Goal: Task Accomplishment & Management: Complete application form

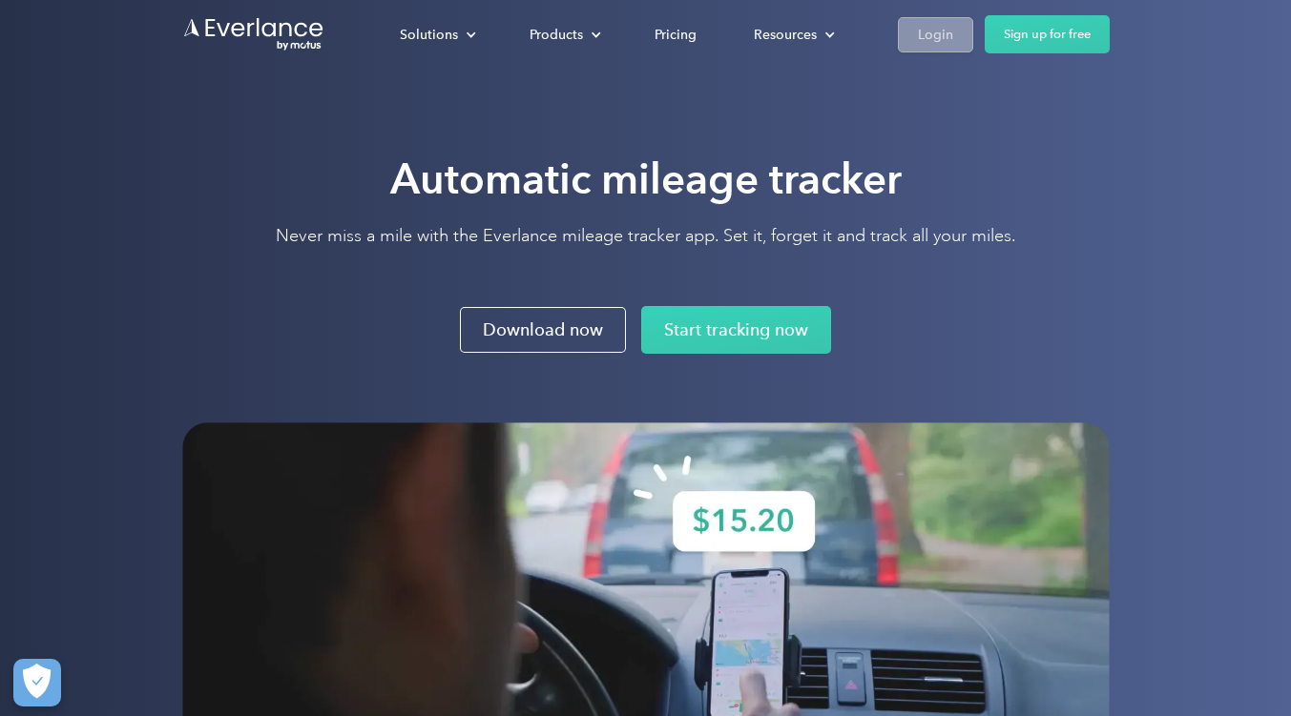
click at [942, 37] on div "Login" at bounding box center [935, 35] width 35 height 24
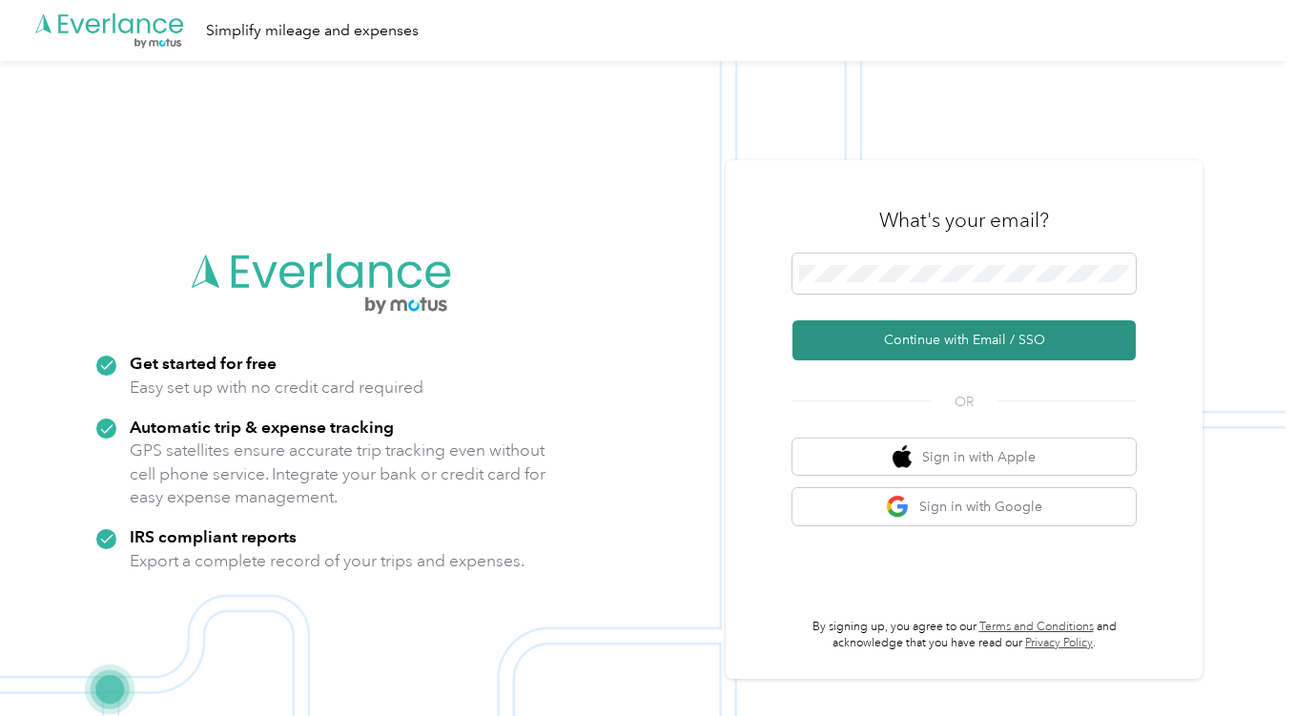
click at [946, 340] on button "Continue with Email / SSO" at bounding box center [964, 341] width 343 height 40
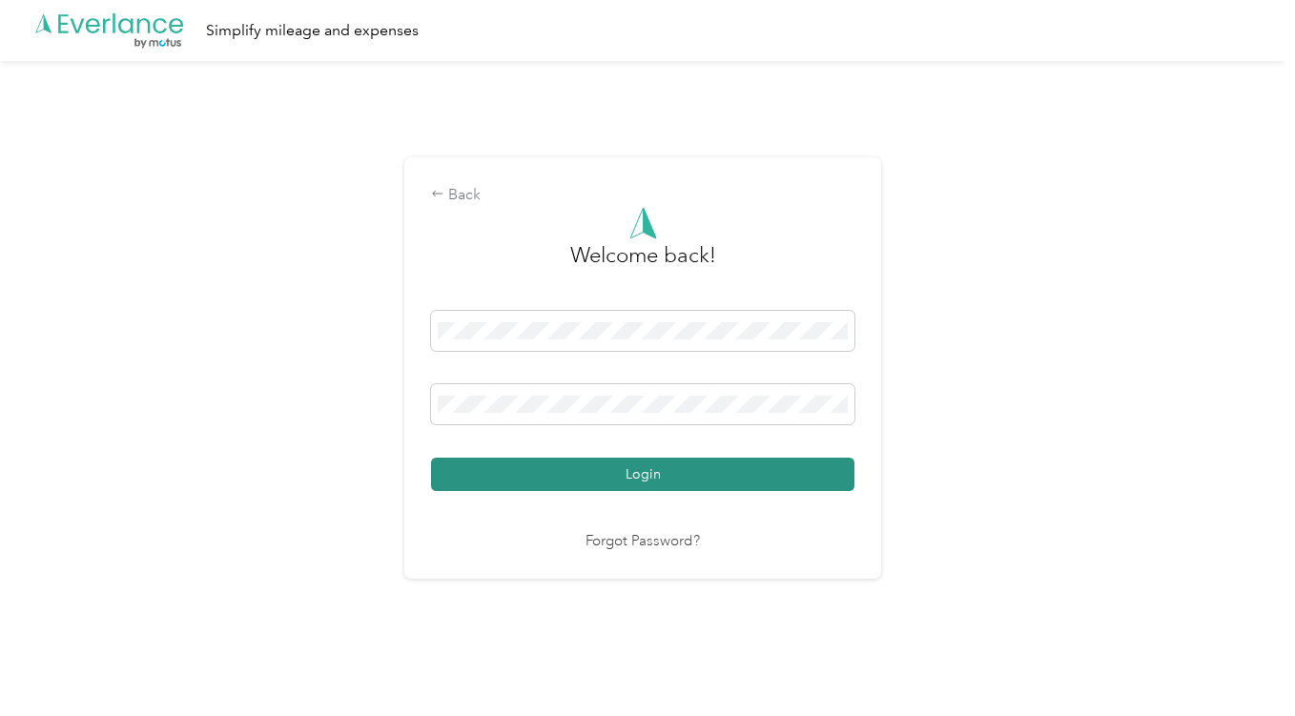
click at [590, 474] on button "Login" at bounding box center [643, 474] width 424 height 33
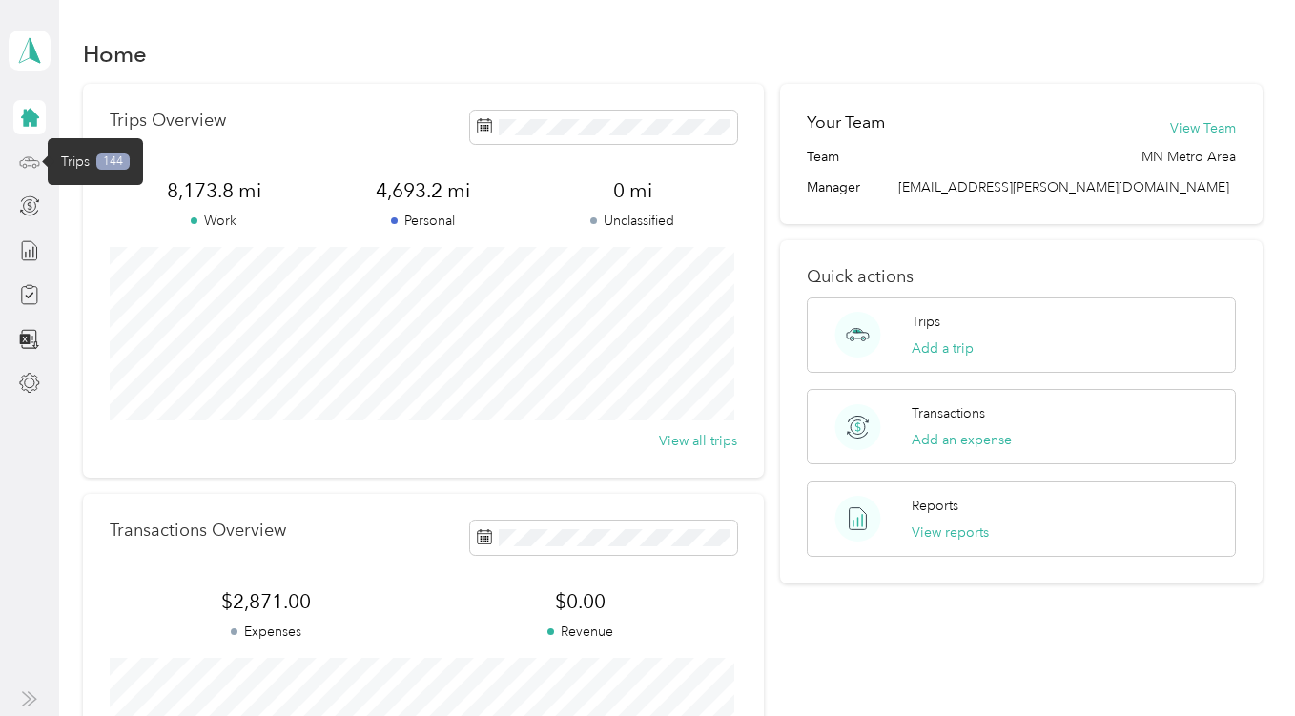
click at [29, 157] on icon at bounding box center [29, 162] width 21 height 21
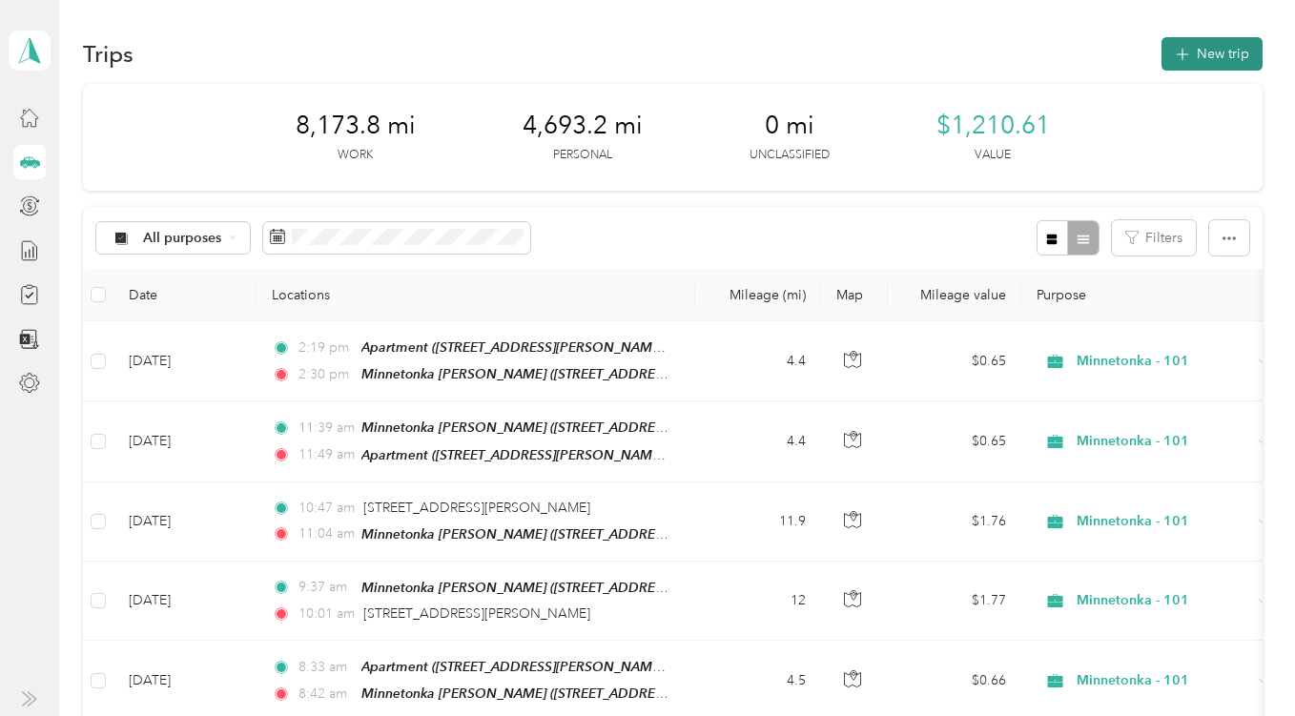
click at [1192, 65] on button "New trip" at bounding box center [1212, 53] width 101 height 33
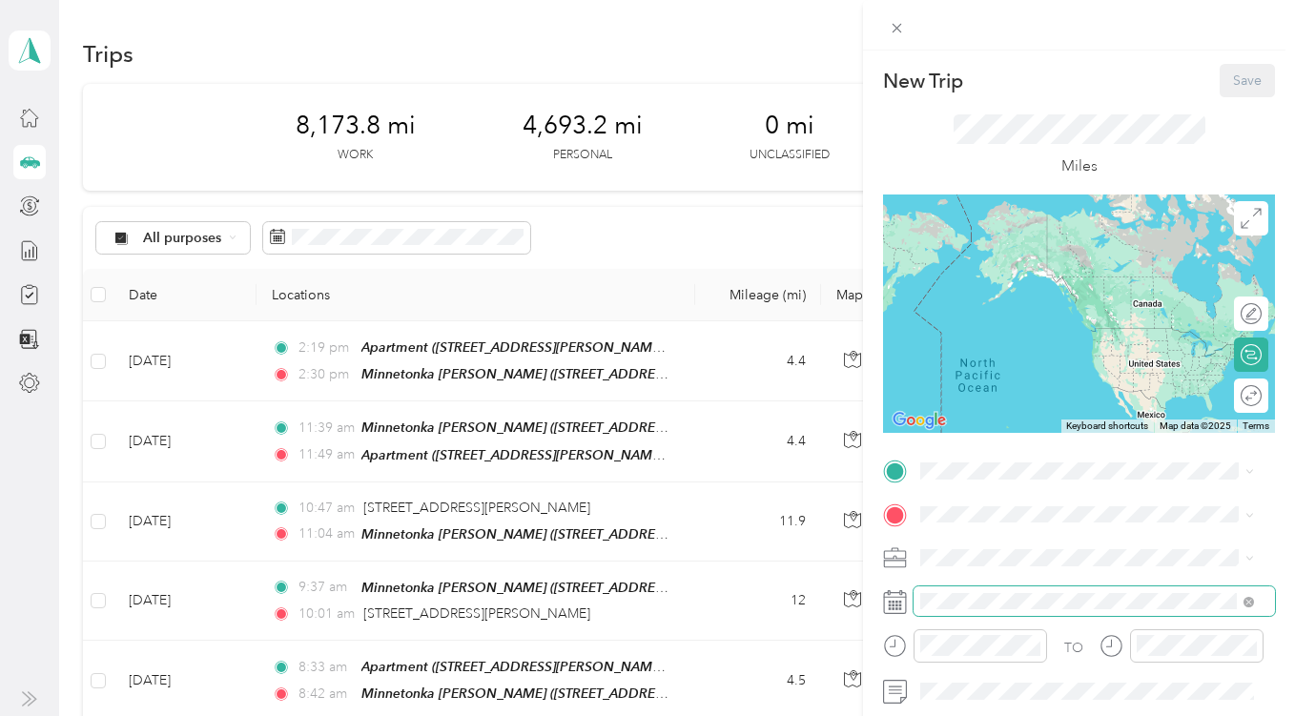
click at [1154, 590] on span at bounding box center [1095, 602] width 362 height 31
click at [1247, 605] on icon at bounding box center [1249, 602] width 6 height 6
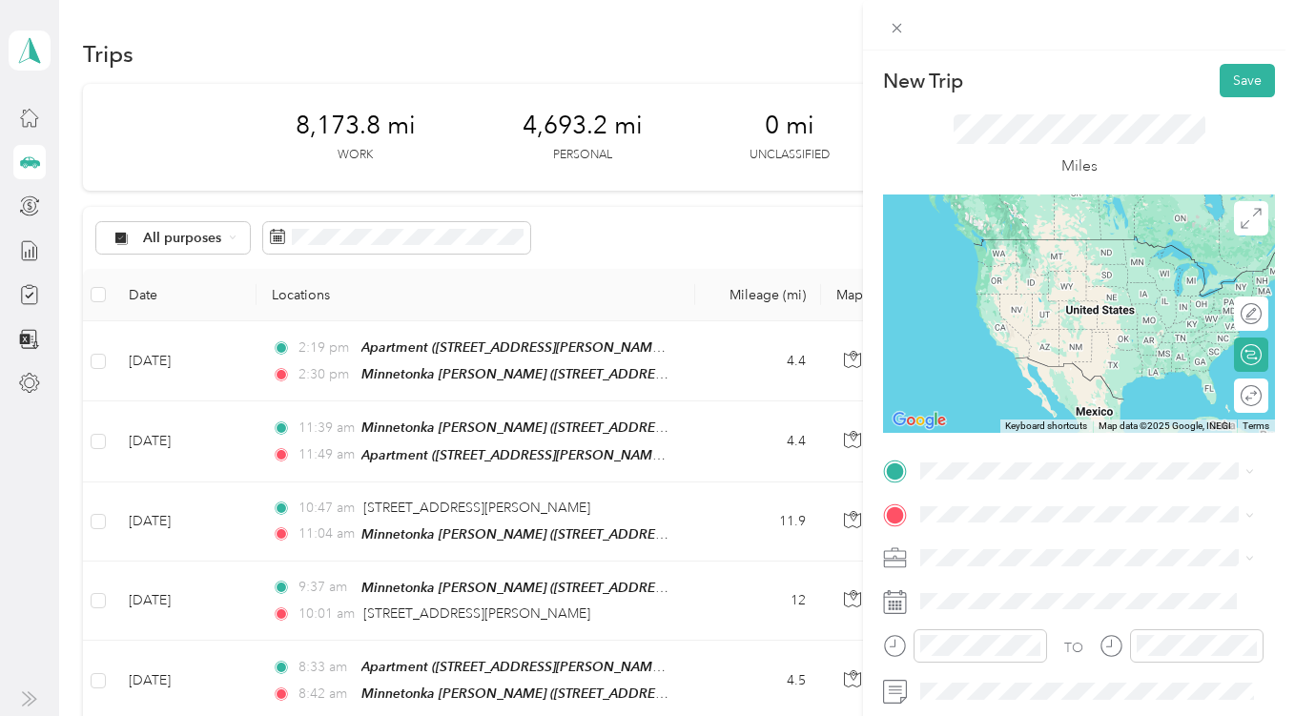
click at [896, 597] on icon at bounding box center [895, 597] width 23 height 0
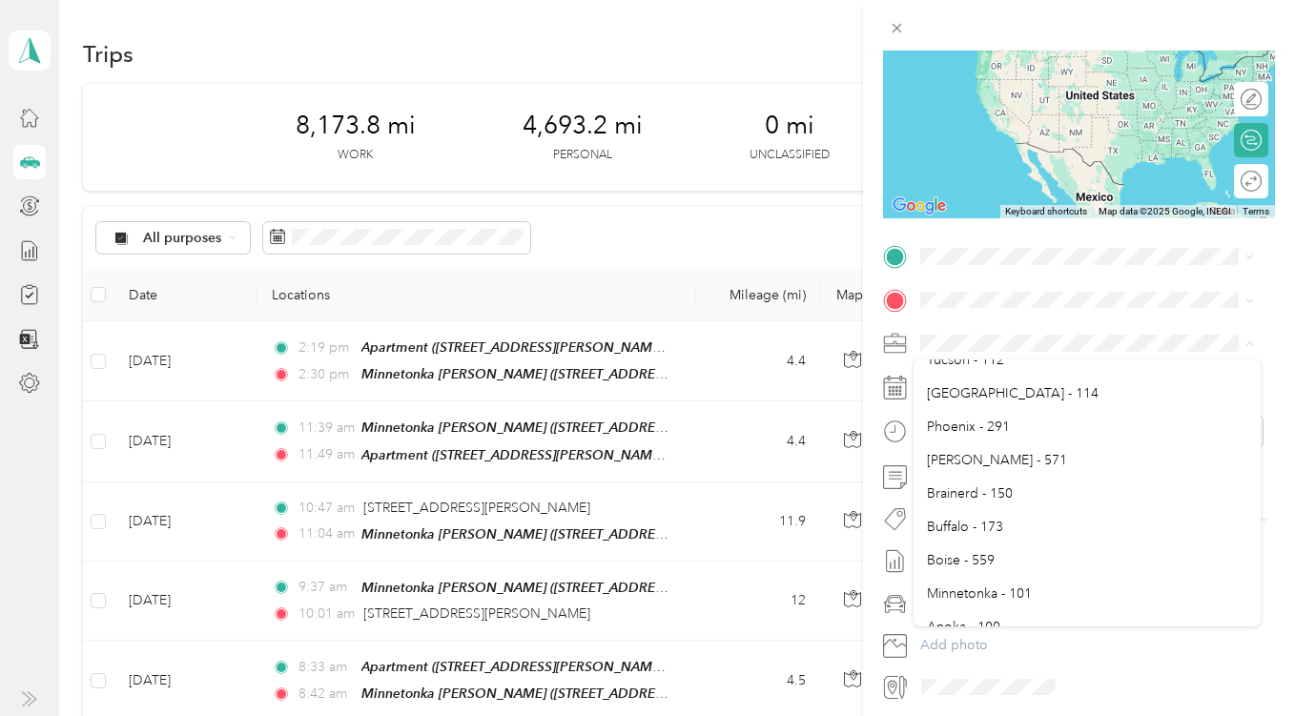
scroll to position [586, 0]
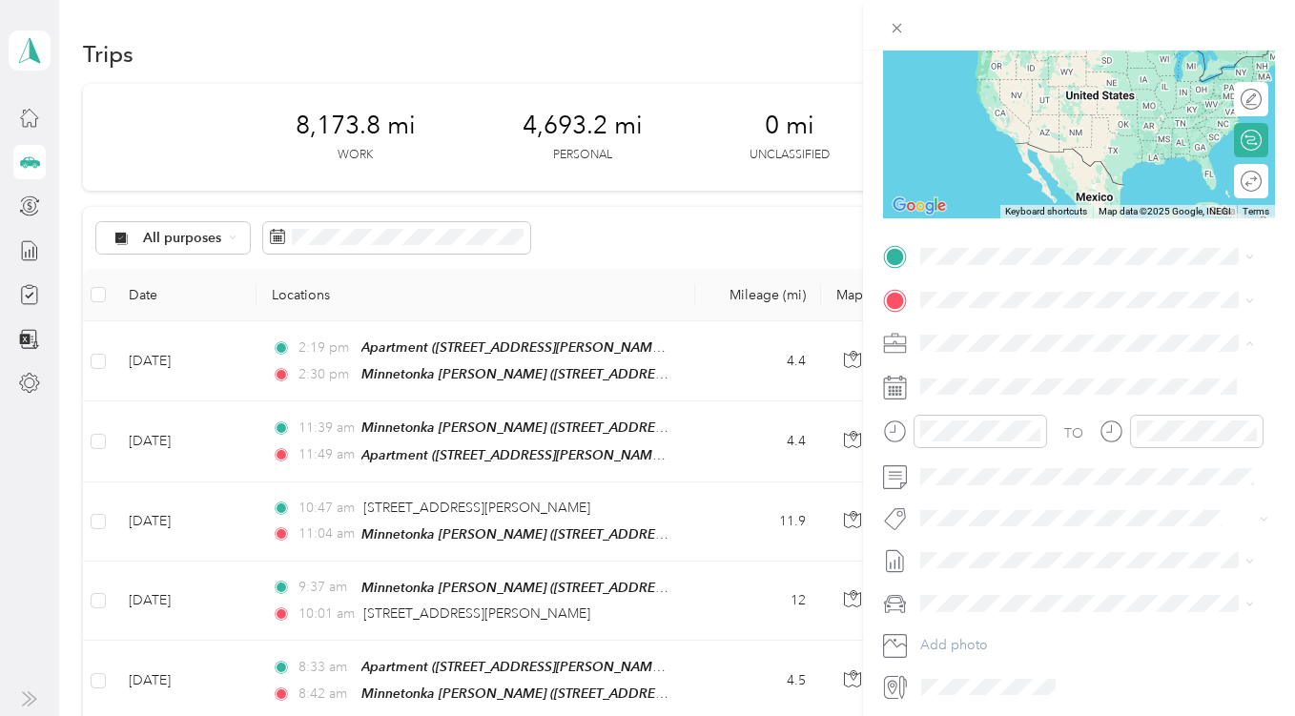
click at [993, 584] on span "Minnetonka - 101" at bounding box center [979, 592] width 105 height 16
click at [900, 390] on icon at bounding box center [895, 388] width 24 height 24
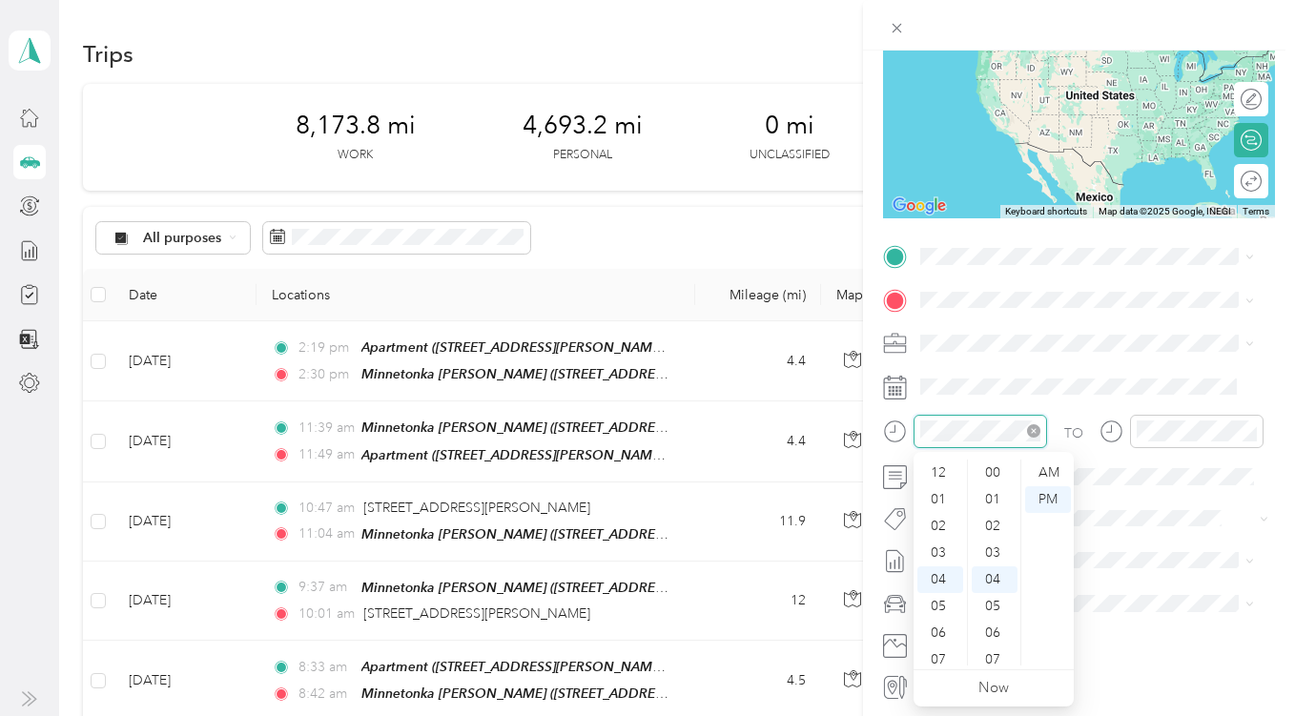
scroll to position [107, 0]
click at [943, 658] on div "11" at bounding box center [941, 660] width 46 height 27
click at [1045, 468] on div "AM" at bounding box center [1048, 473] width 46 height 27
click at [1256, 431] on icon "close-circle" at bounding box center [1250, 430] width 13 height 13
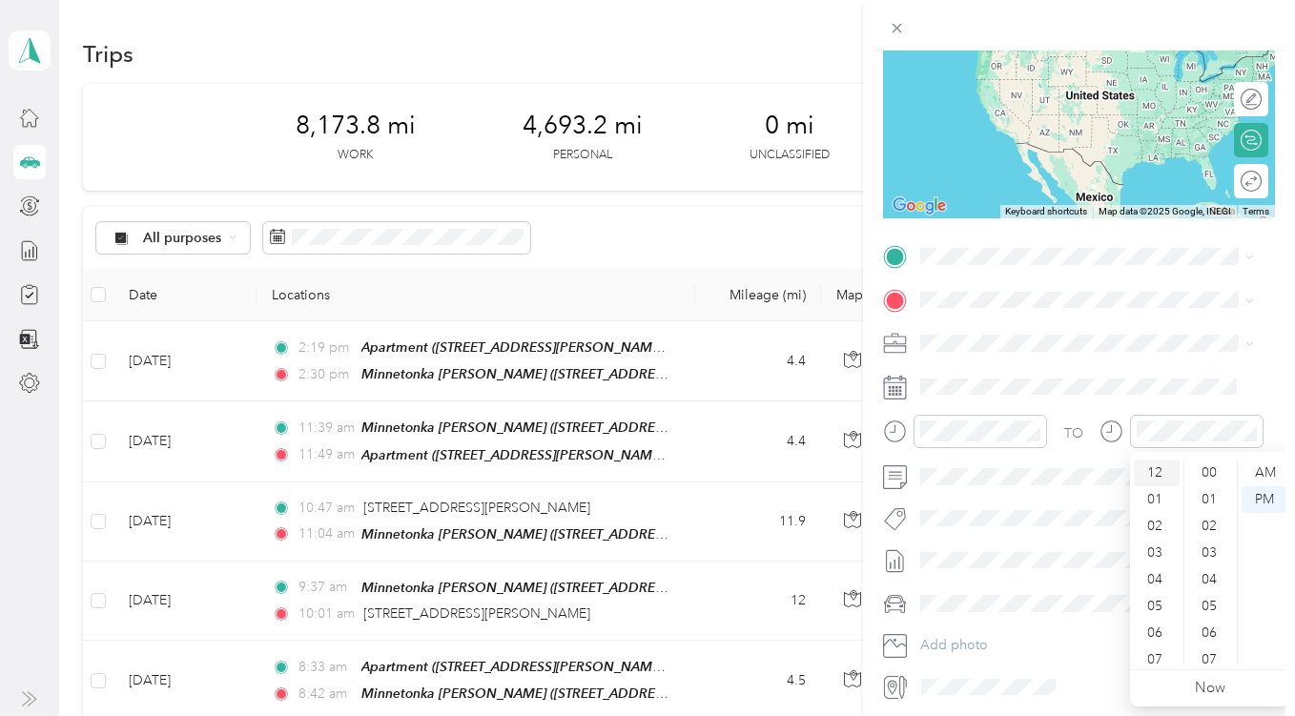
click at [1152, 473] on div "12" at bounding box center [1157, 473] width 46 height 27
click at [1159, 465] on div "12" at bounding box center [1157, 473] width 46 height 27
click at [1212, 463] on div "00" at bounding box center [1212, 473] width 46 height 27
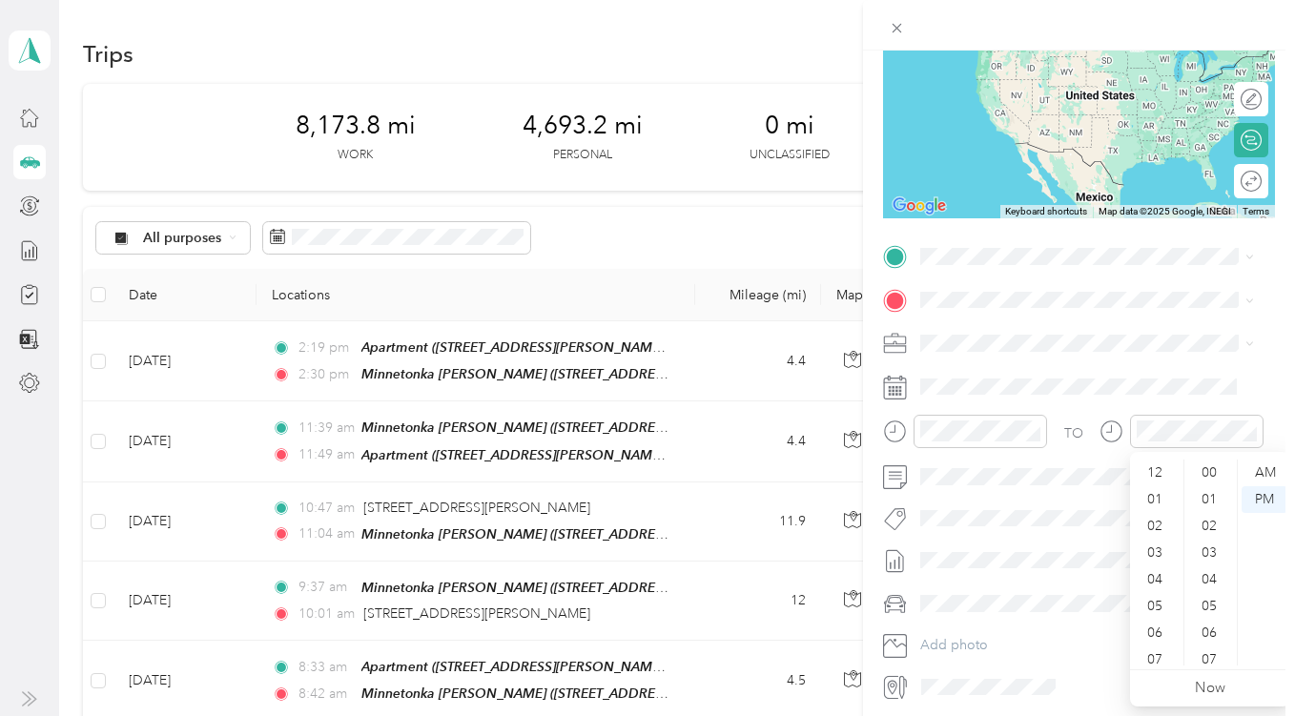
click at [1107, 430] on icon at bounding box center [1112, 432] width 24 height 24
click at [1154, 474] on div "12" at bounding box center [1157, 473] width 46 height 27
click at [1161, 645] on div "11" at bounding box center [1157, 652] width 46 height 27
click at [896, 398] on icon at bounding box center [895, 388] width 24 height 24
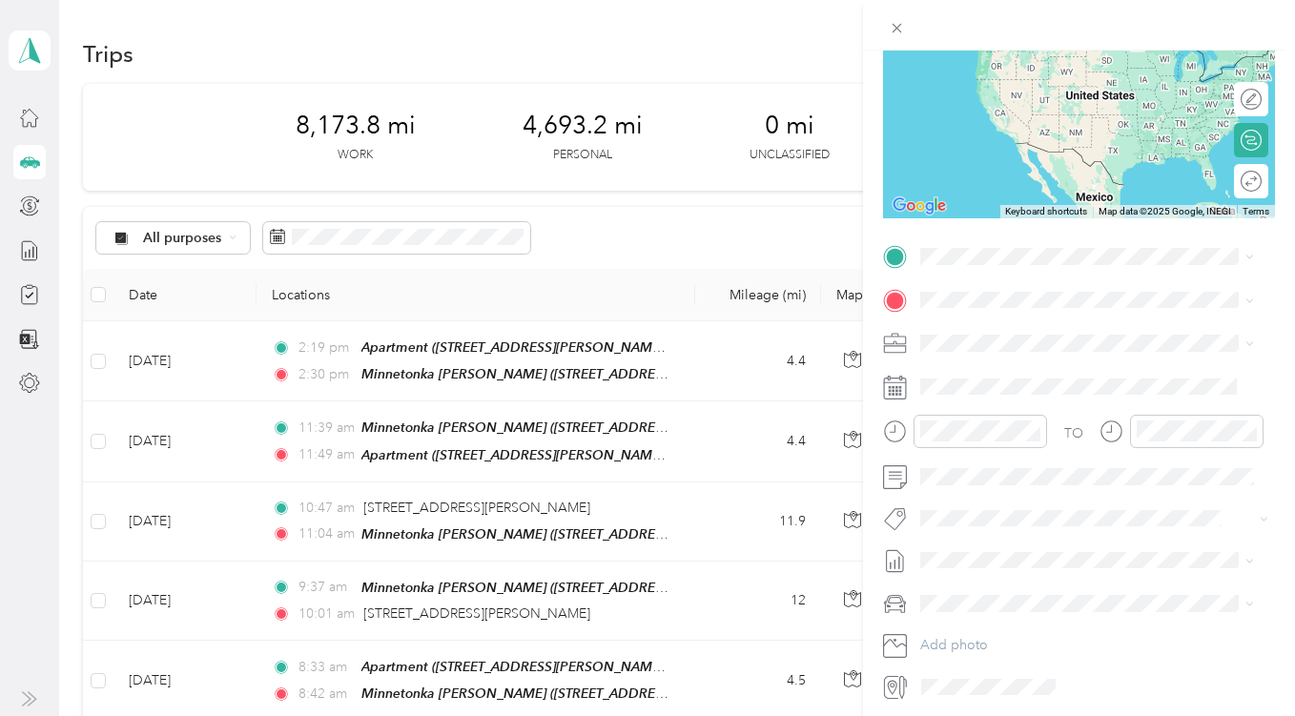
click at [898, 386] on rect at bounding box center [897, 387] width 3 height 3
click at [926, 374] on span at bounding box center [1095, 387] width 362 height 31
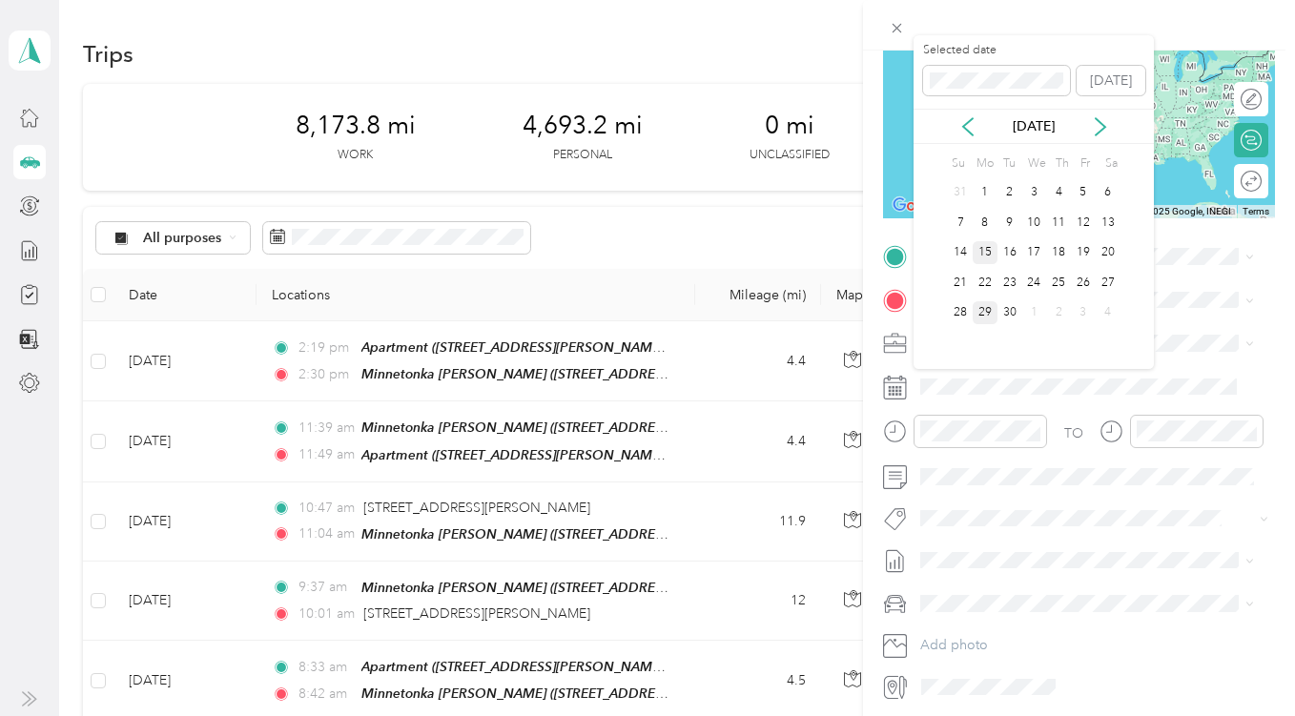
click at [982, 248] on div "15" at bounding box center [985, 253] width 25 height 24
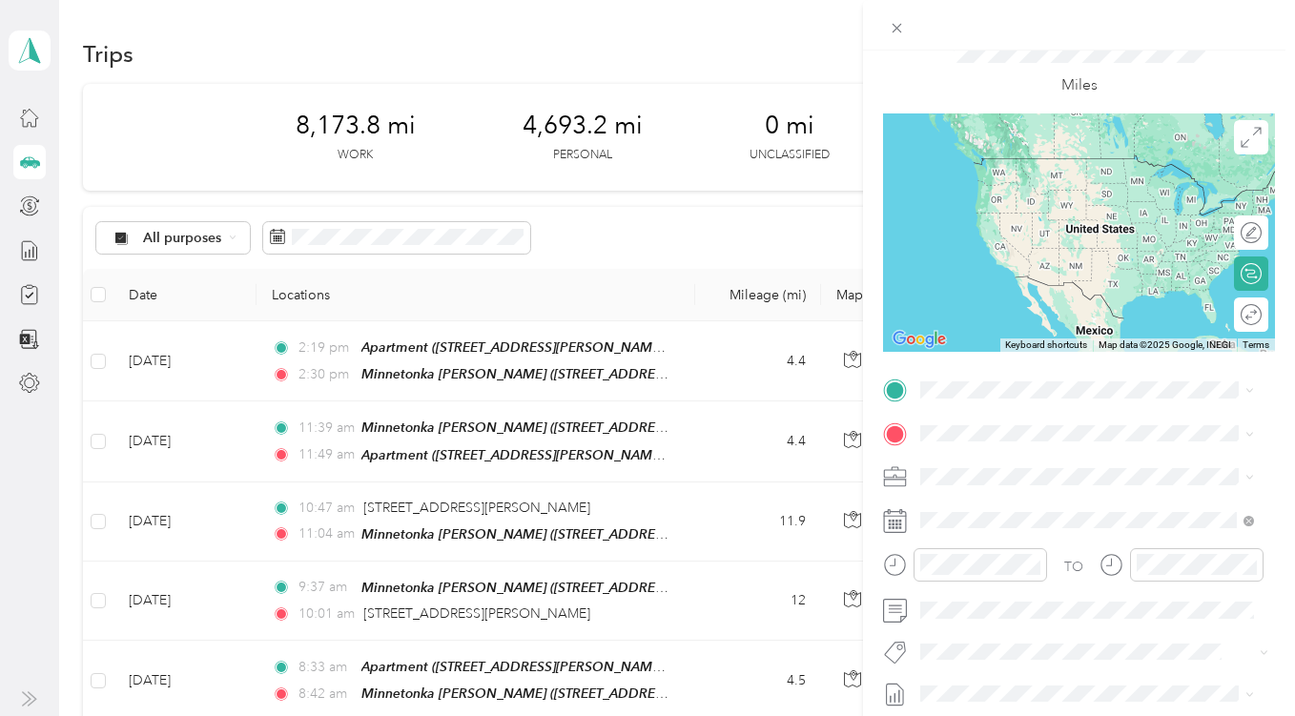
scroll to position [72, 0]
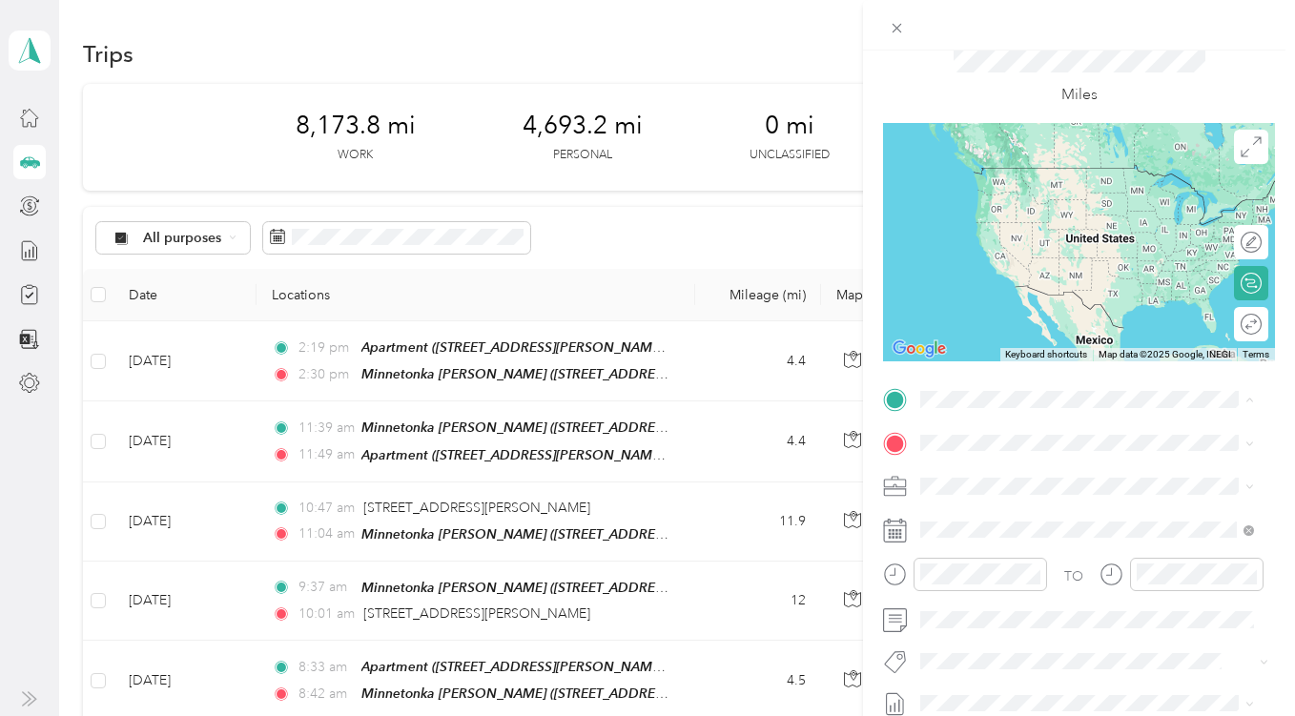
click at [983, 576] on span "[STREET_ADDRESS][US_STATE]" at bounding box center [1052, 583] width 191 height 16
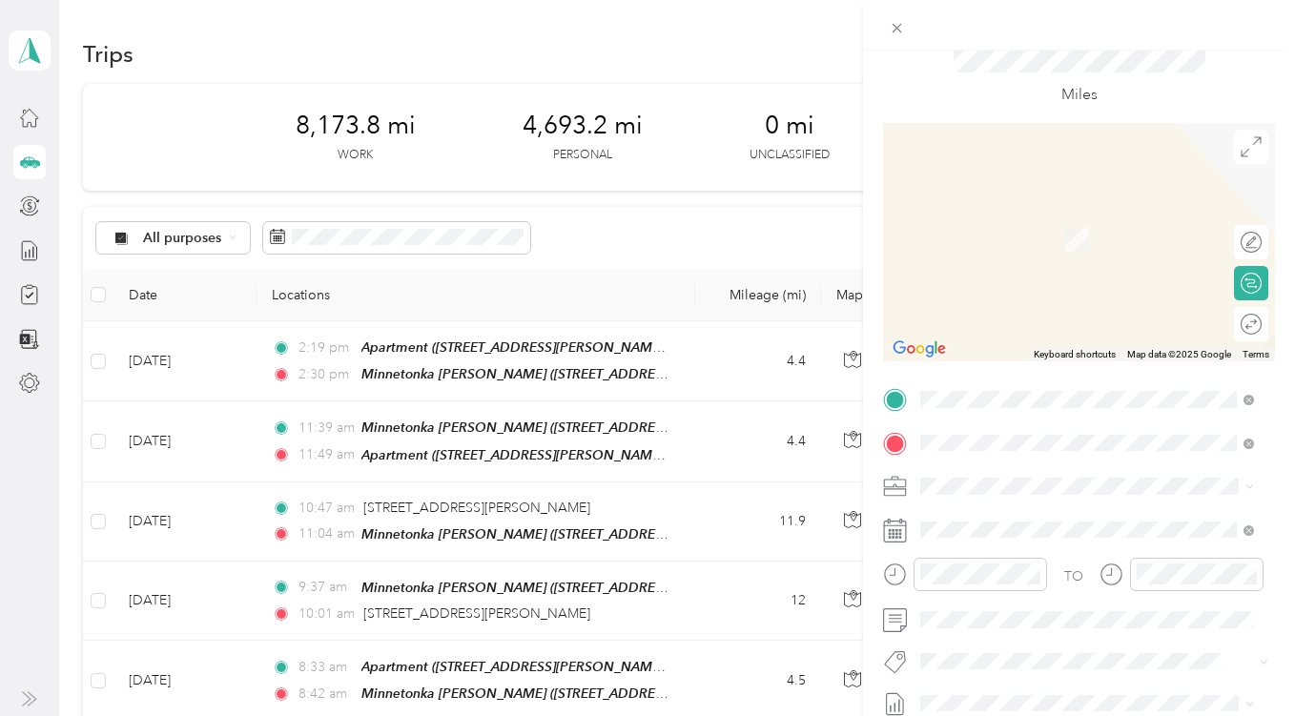
click at [1029, 219] on span "[STREET_ADDRESS][PERSON_NAME][US_STATE]" at bounding box center [1102, 218] width 291 height 33
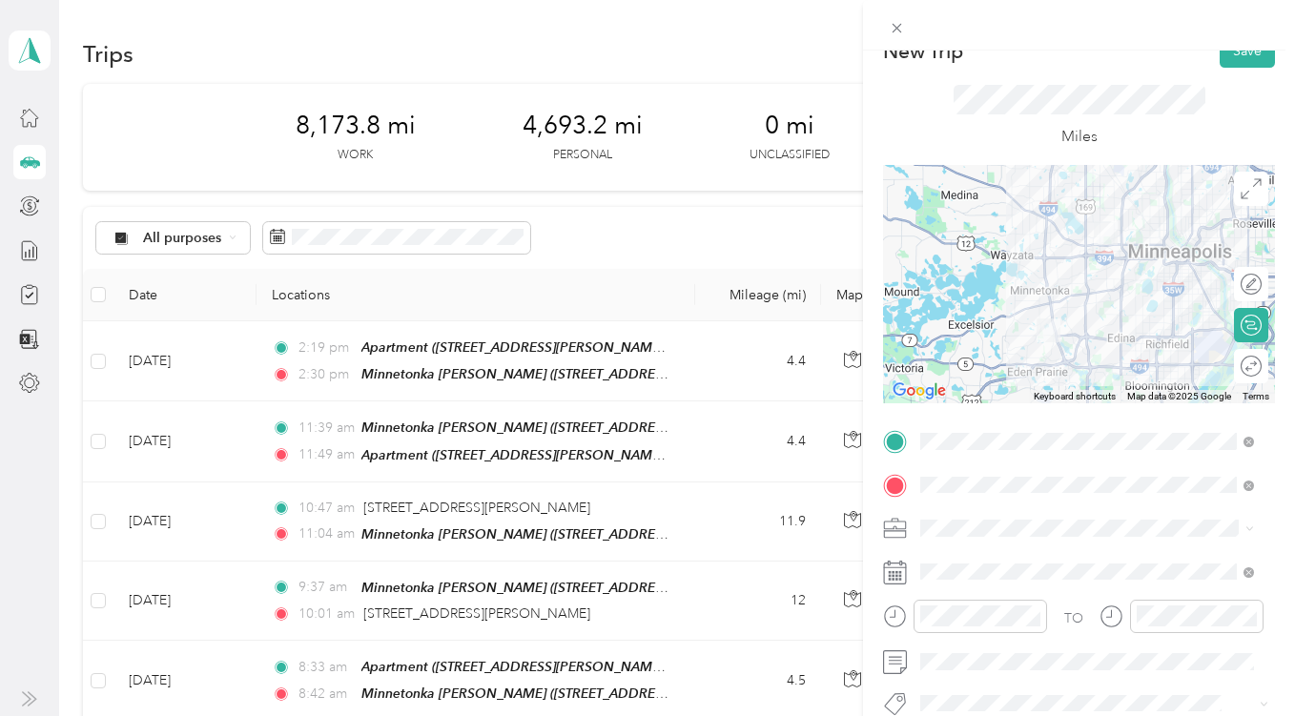
scroll to position [0, 0]
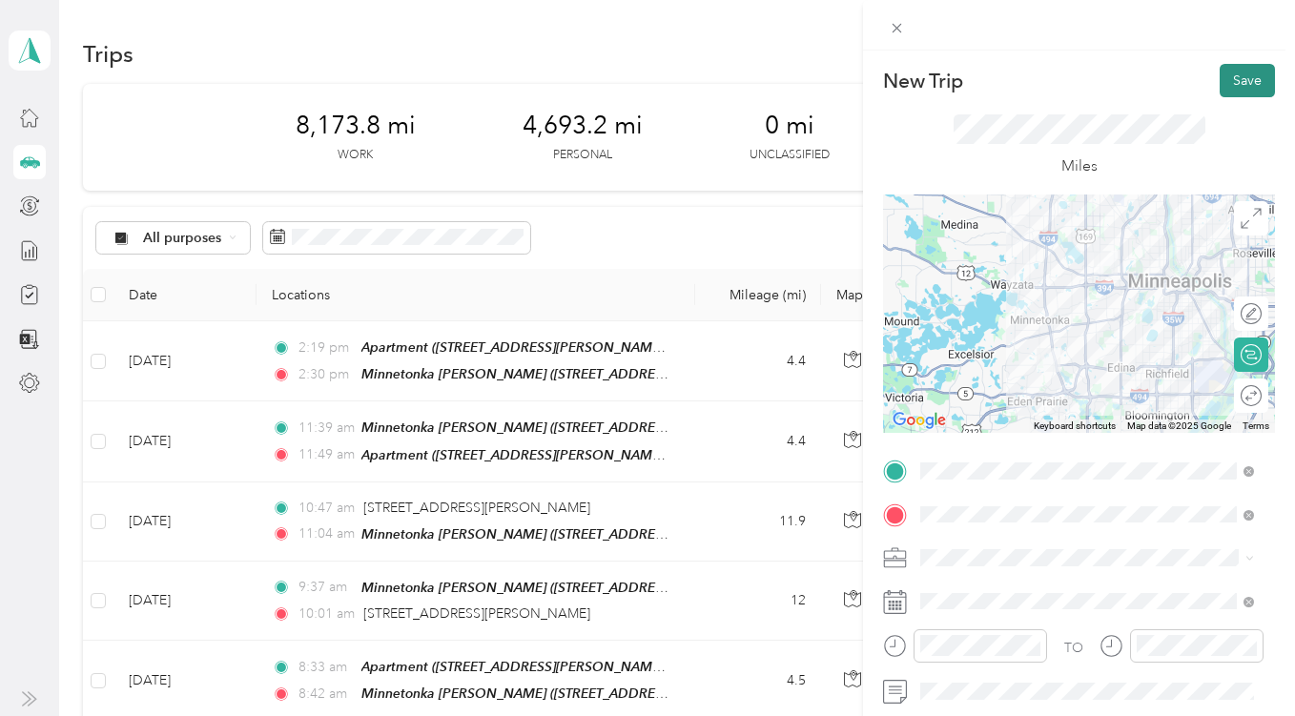
click at [1225, 78] on button "Save" at bounding box center [1247, 80] width 55 height 33
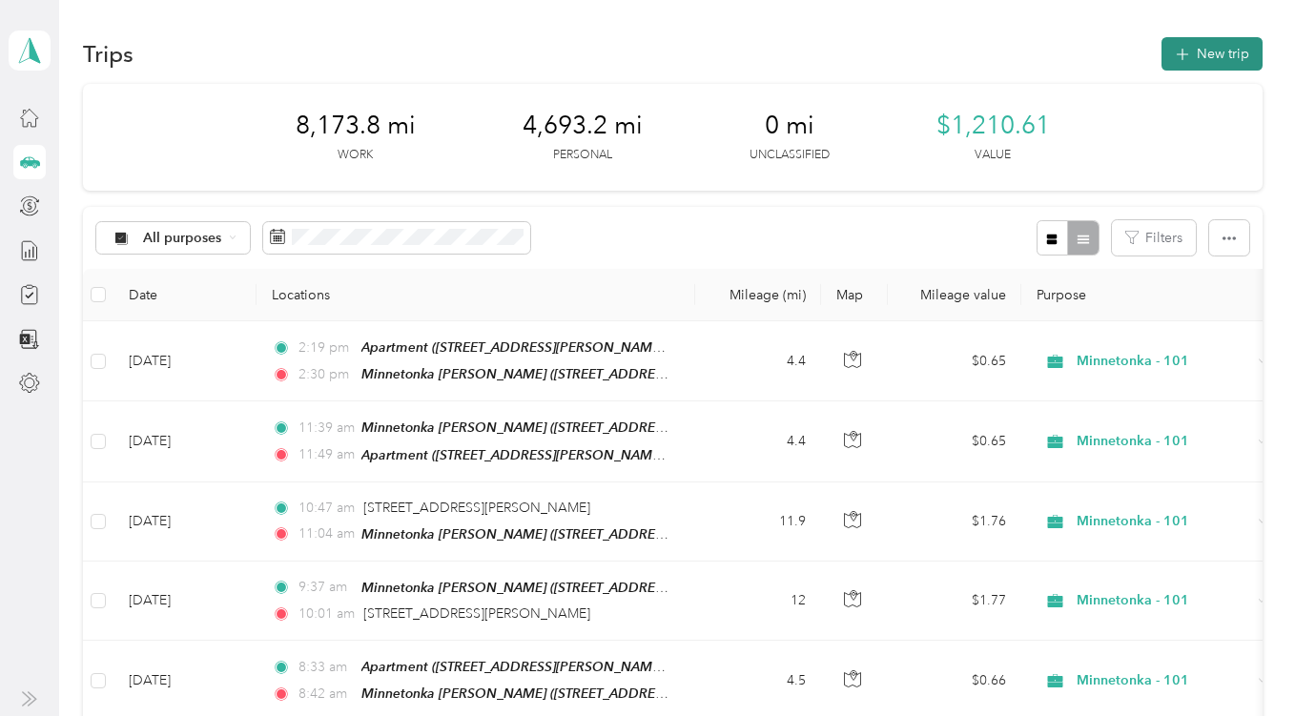
click at [1207, 51] on button "New trip" at bounding box center [1212, 53] width 101 height 33
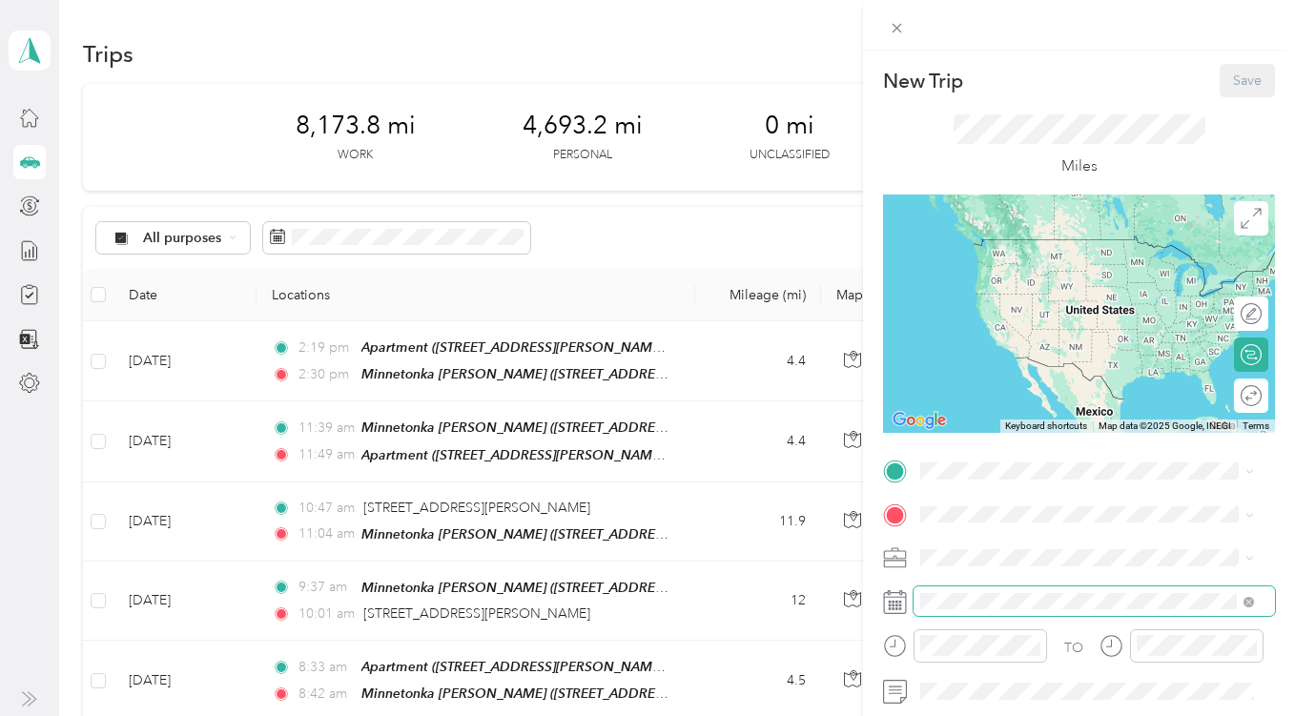
click at [968, 590] on span at bounding box center [1095, 602] width 362 height 31
click at [900, 599] on icon at bounding box center [895, 602] width 24 height 24
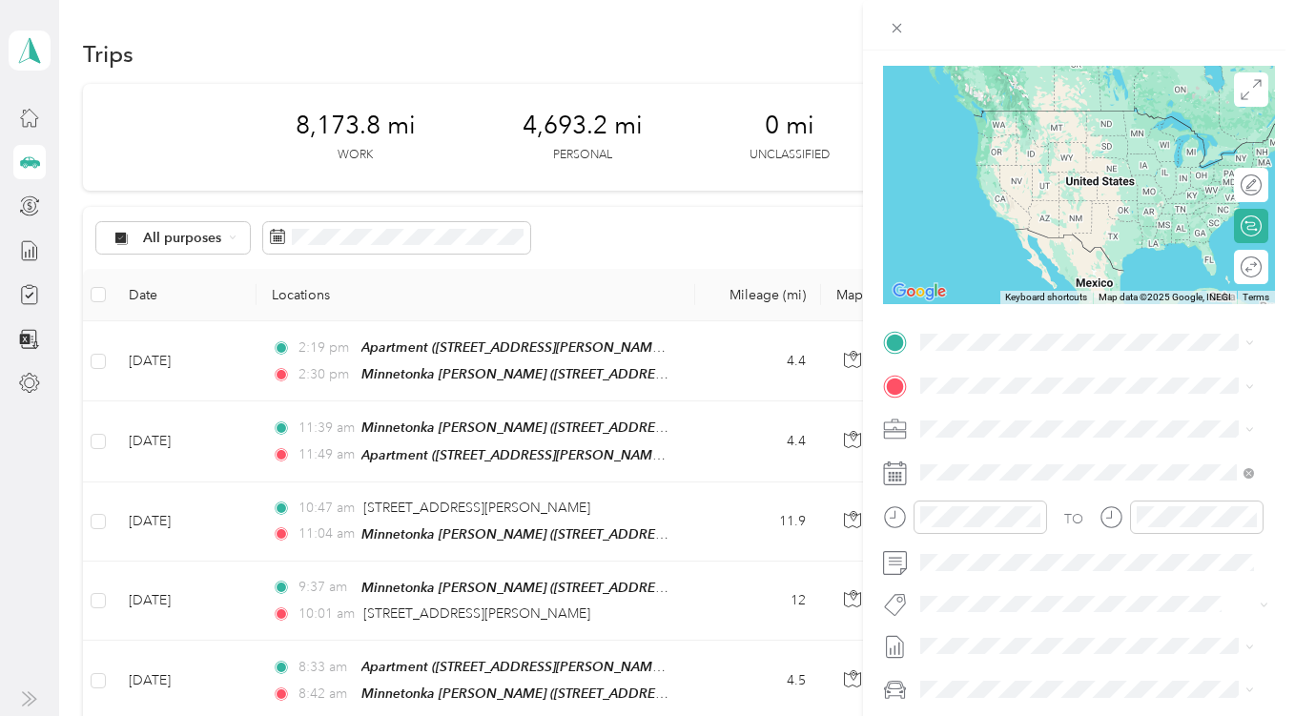
scroll to position [131, 0]
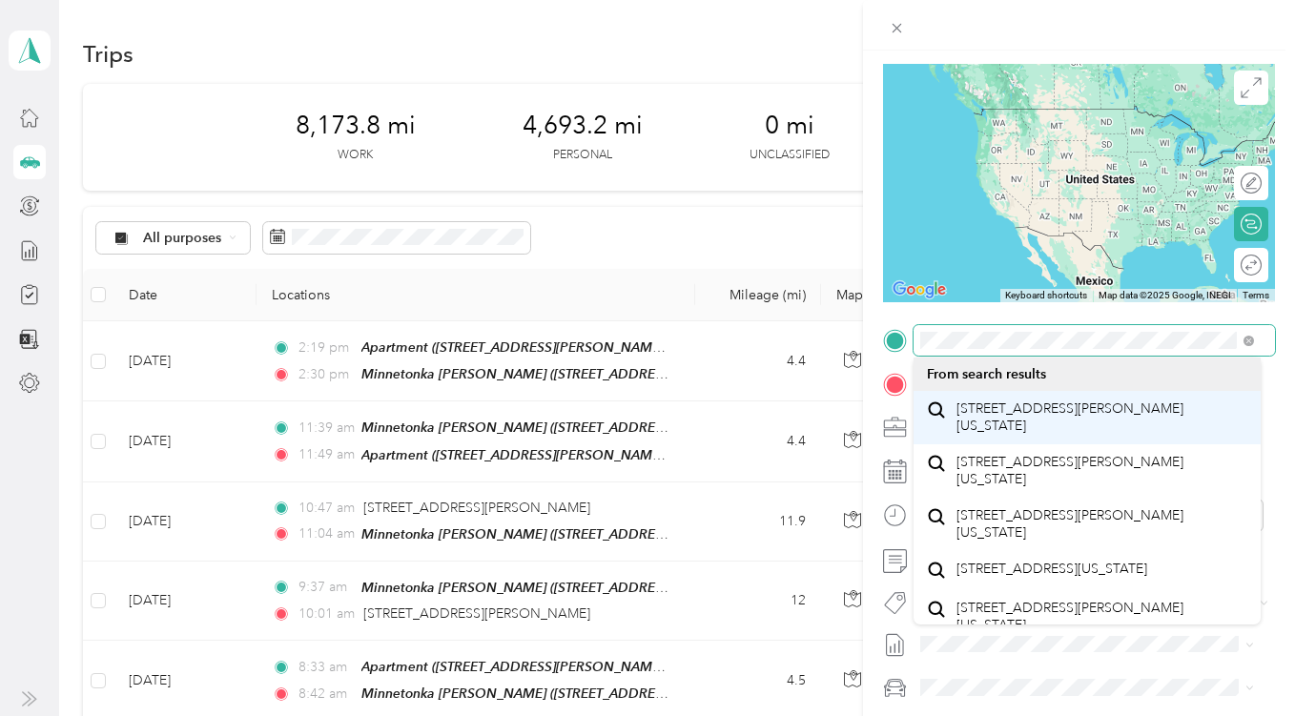
click at [1001, 715] on div "New Trip Save This trip cannot be edited because it is either under review, app…" at bounding box center [643, 716] width 1286 height 0
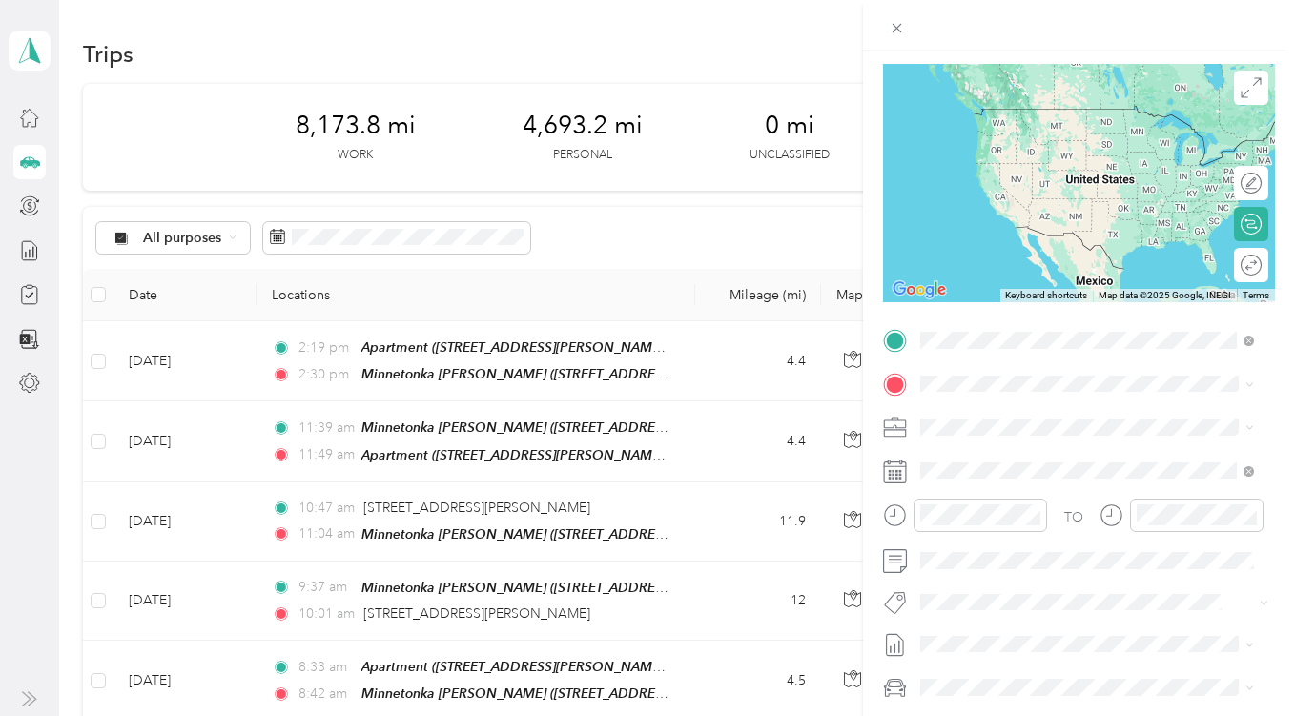
click at [1008, 420] on span "[STREET_ADDRESS][PERSON_NAME][US_STATE]" at bounding box center [1102, 417] width 291 height 33
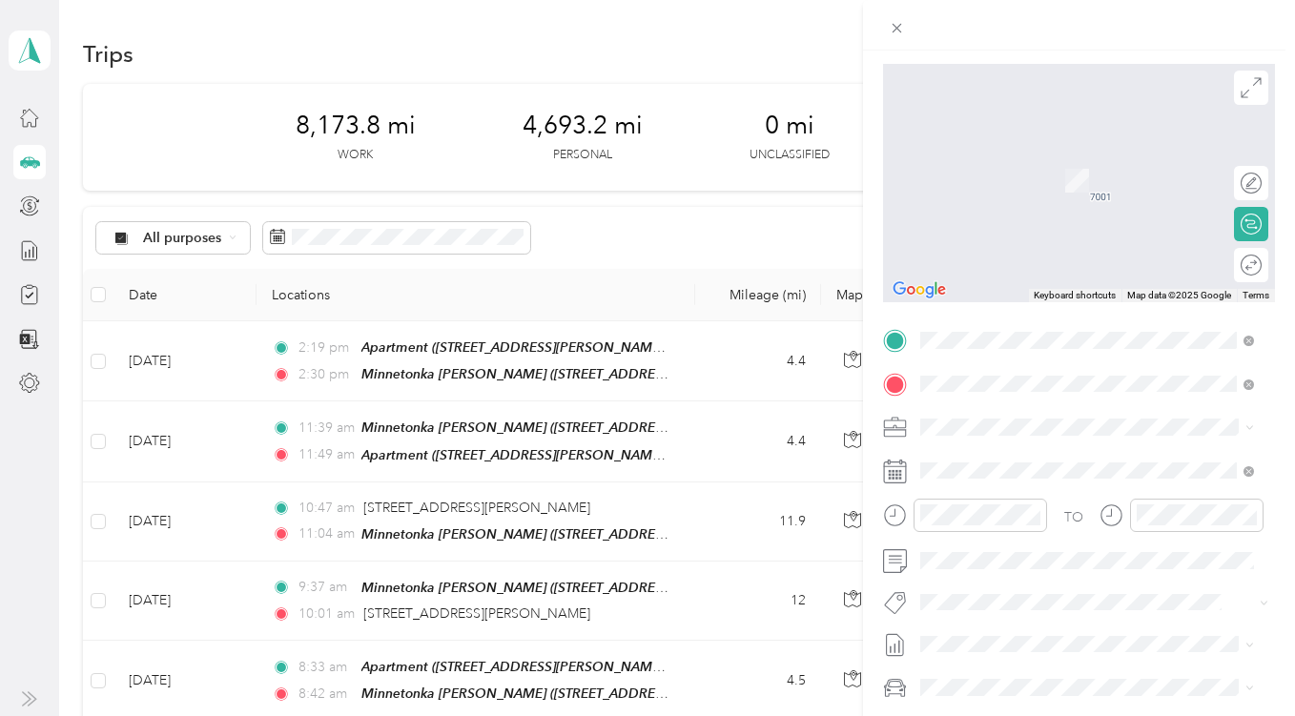
click at [995, 452] on span "[STREET_ADDRESS][PERSON_NAME][US_STATE]" at bounding box center [1102, 461] width 291 height 33
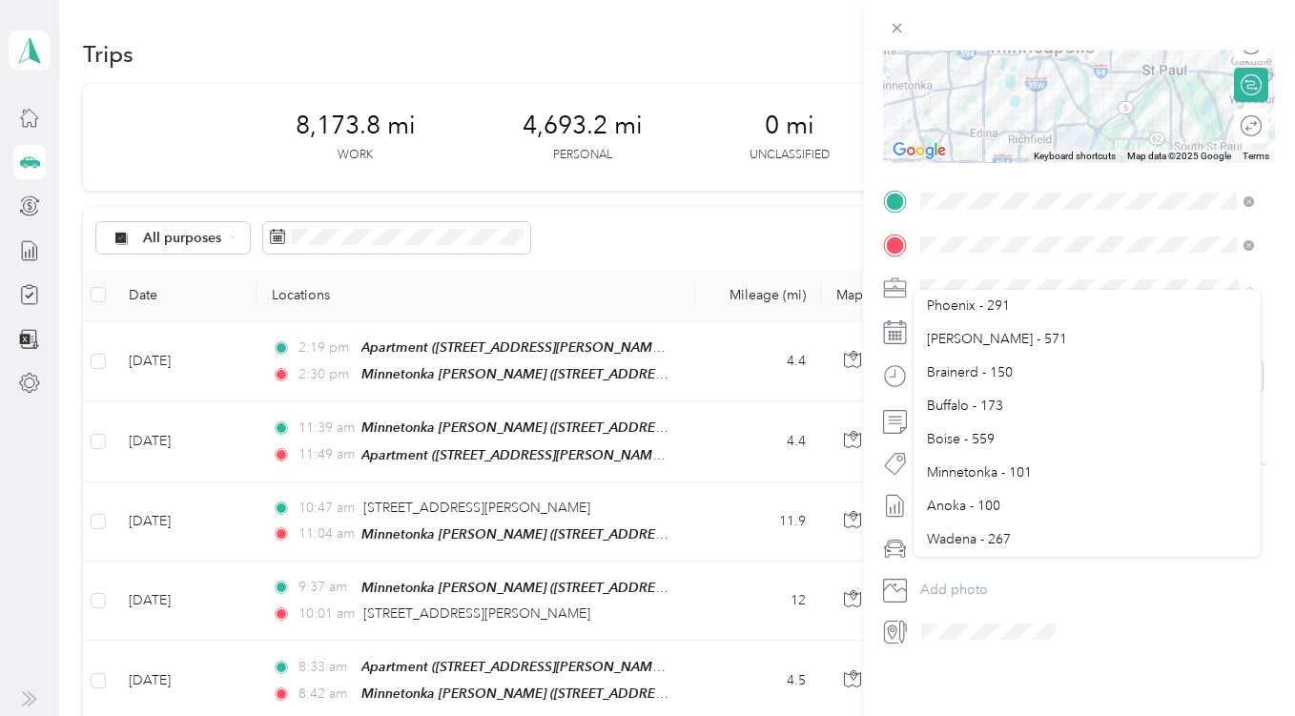
scroll to position [636, 0]
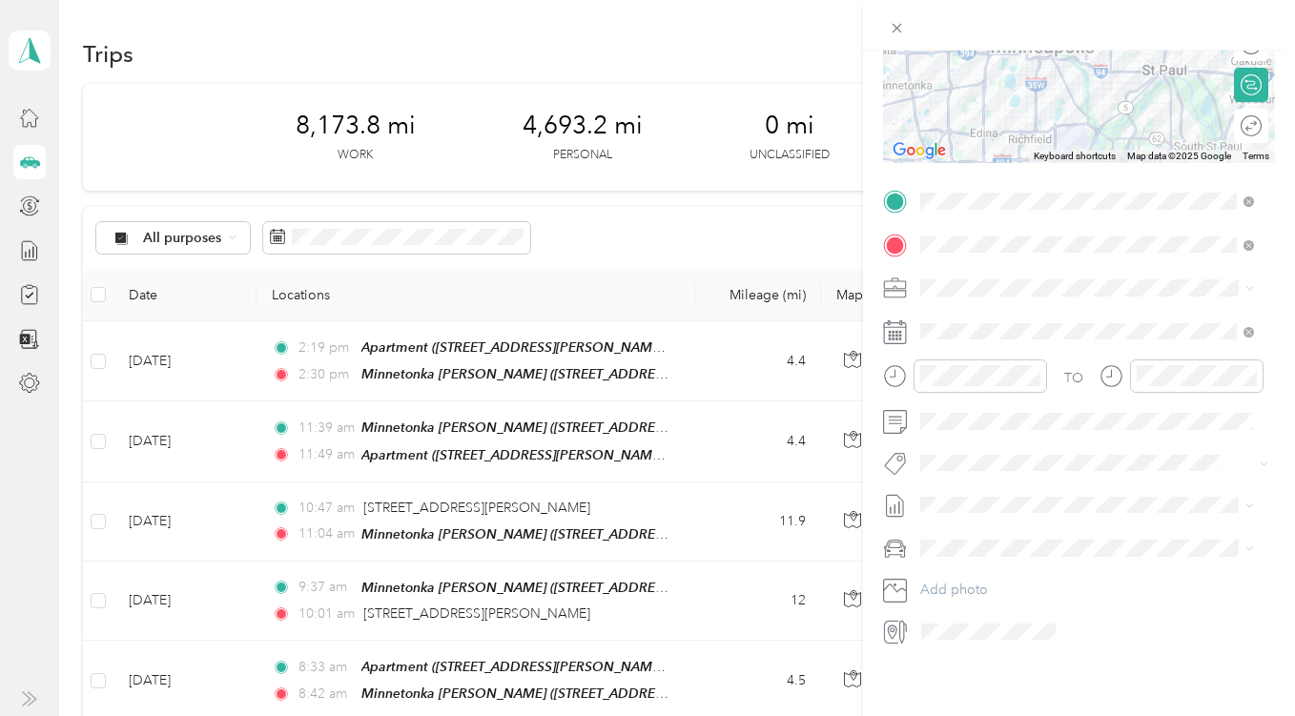
click at [972, 468] on span "Minnetonka - 101" at bounding box center [979, 468] width 105 height 16
click at [900, 321] on icon at bounding box center [895, 333] width 24 height 24
click at [991, 548] on div "15" at bounding box center [985, 551] width 25 height 24
click at [937, 424] on div "01" at bounding box center [941, 430] width 46 height 27
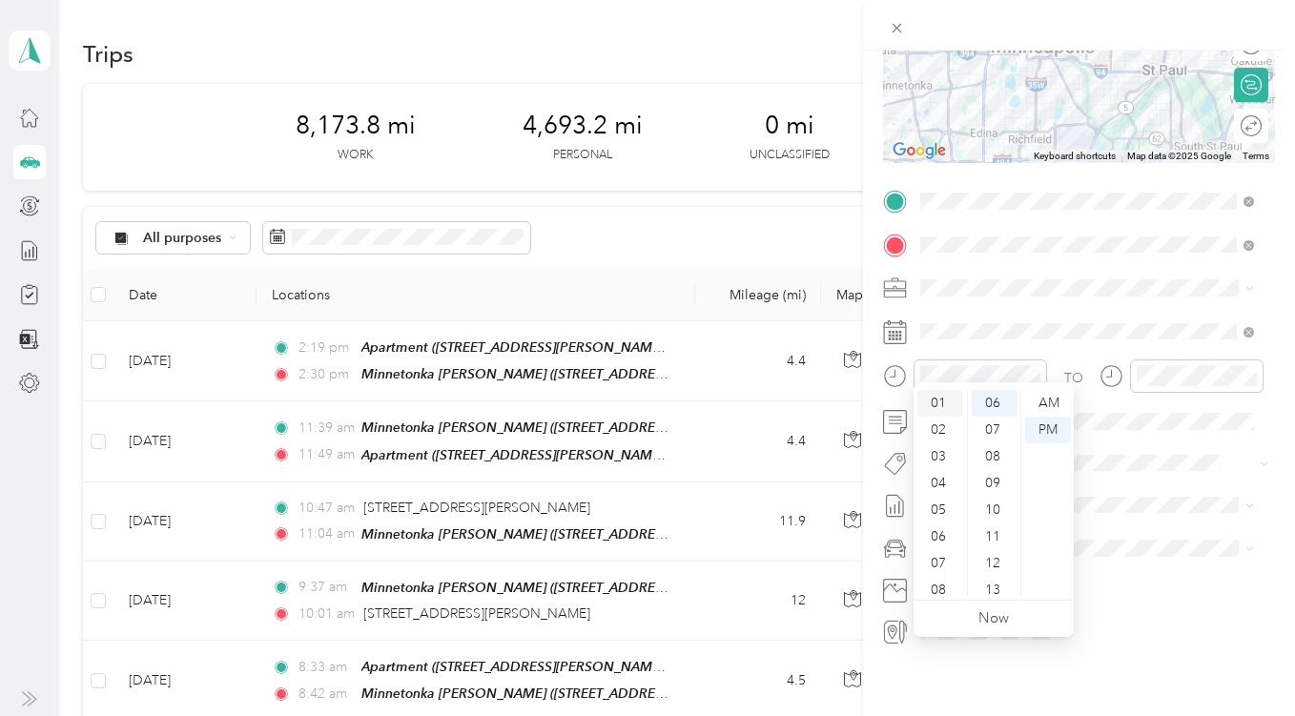
scroll to position [27, 0]
click at [998, 403] on div "06" at bounding box center [995, 403] width 46 height 27
click at [998, 403] on div "00" at bounding box center [995, 403] width 46 height 27
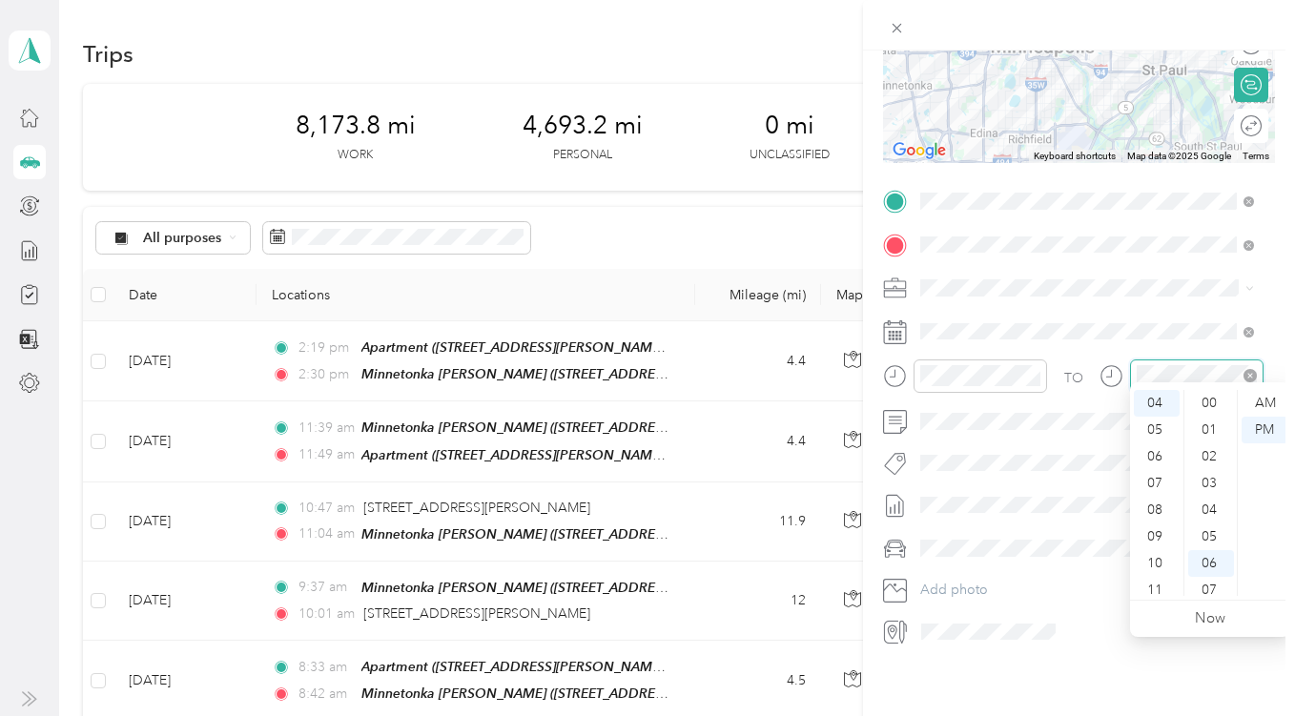
scroll to position [160, 0]
click at [1160, 413] on div "02" at bounding box center [1157, 415] width 46 height 27
click at [1078, 468] on div "TO Add photo" at bounding box center [1079, 416] width 392 height 461
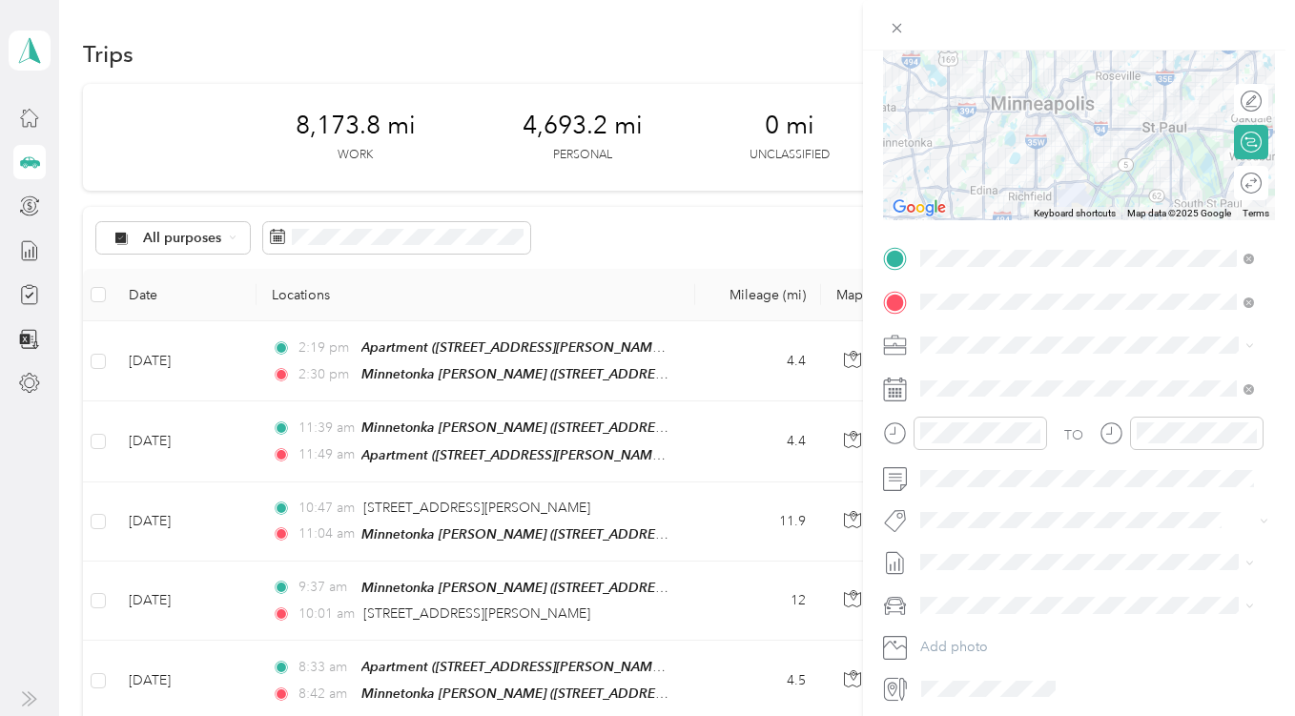
scroll to position [0, 0]
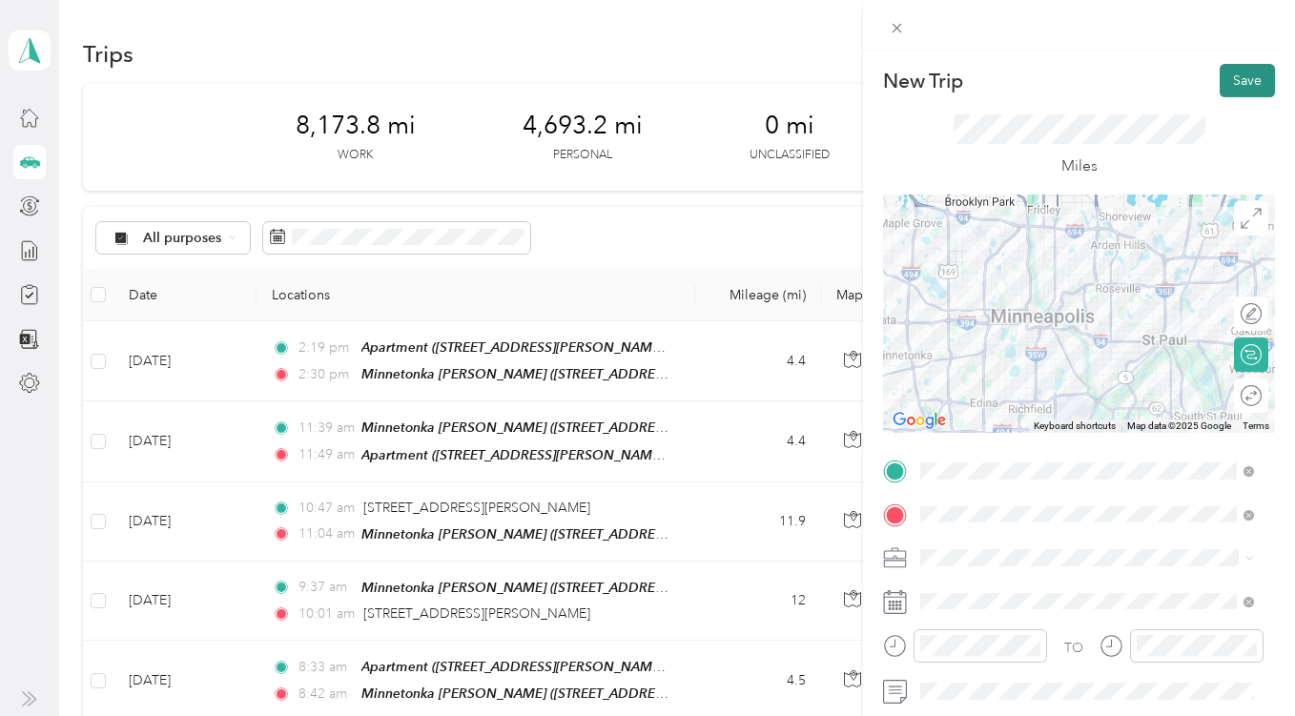
click at [1230, 80] on button "Save" at bounding box center [1247, 80] width 55 height 33
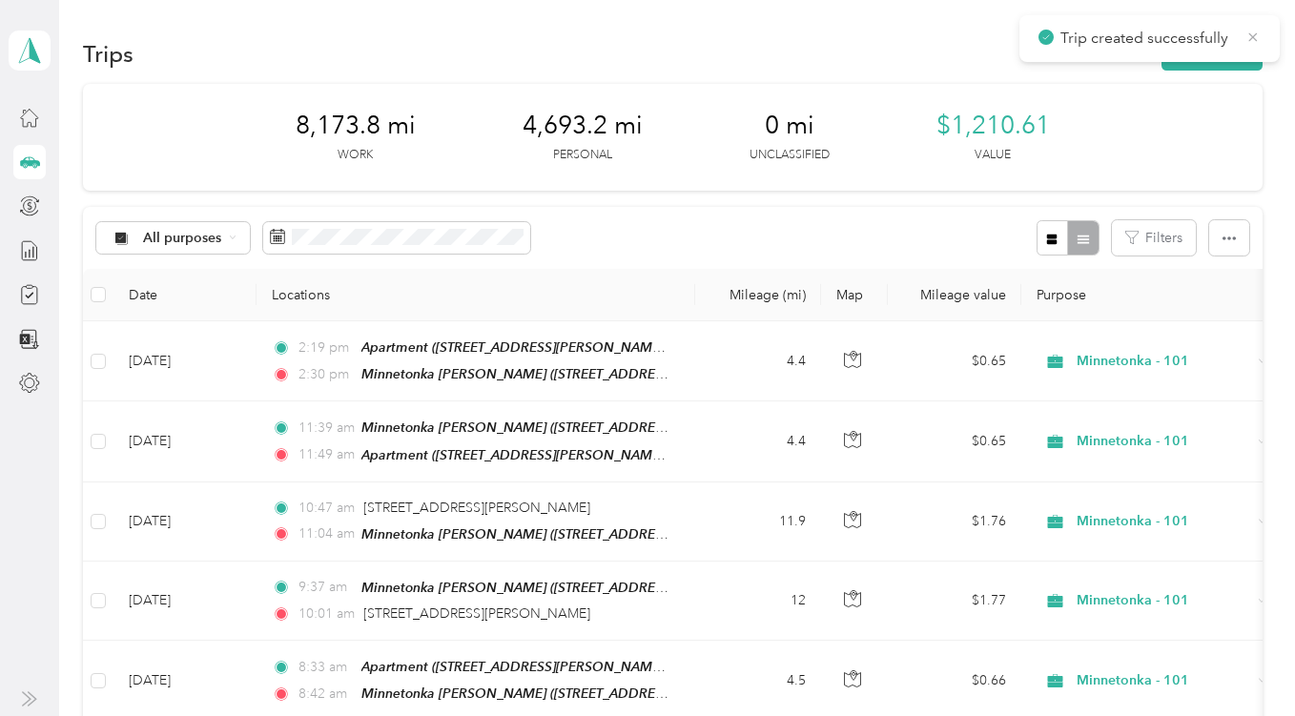
click at [1249, 36] on icon at bounding box center [1253, 37] width 15 height 17
click at [1205, 61] on button "New trip" at bounding box center [1212, 53] width 101 height 33
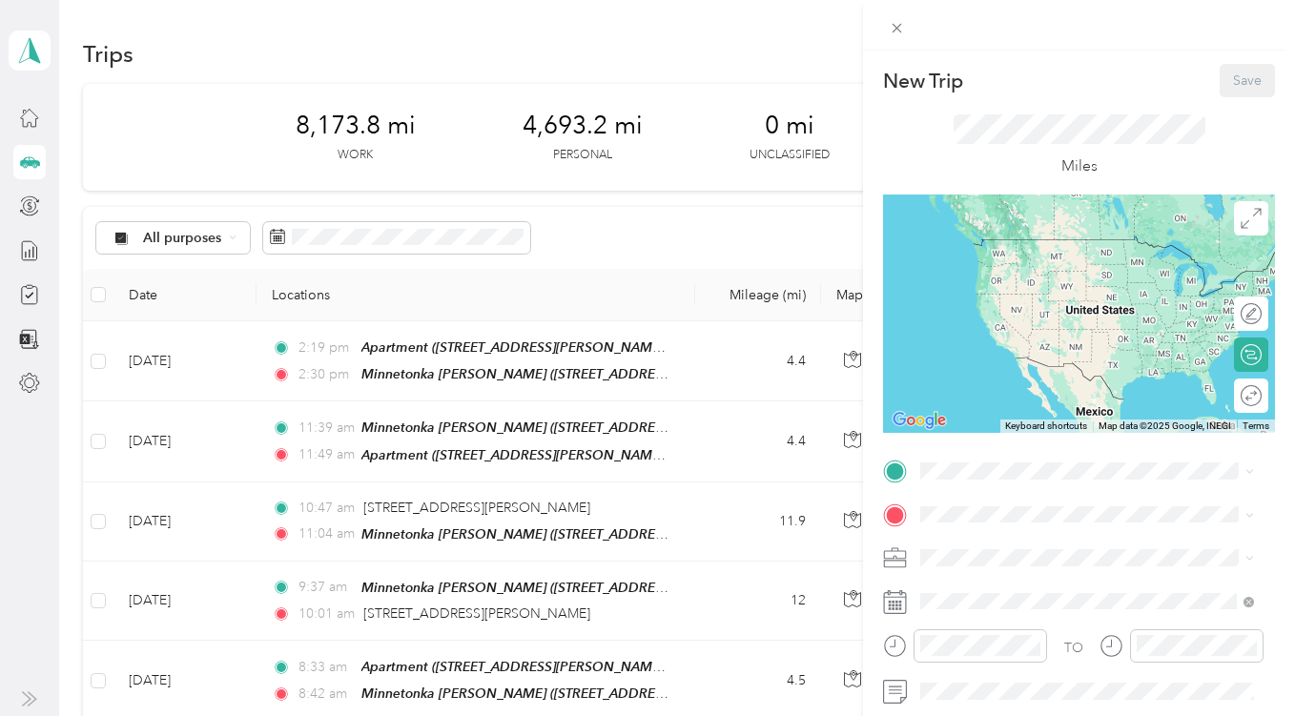
scroll to position [148, 0]
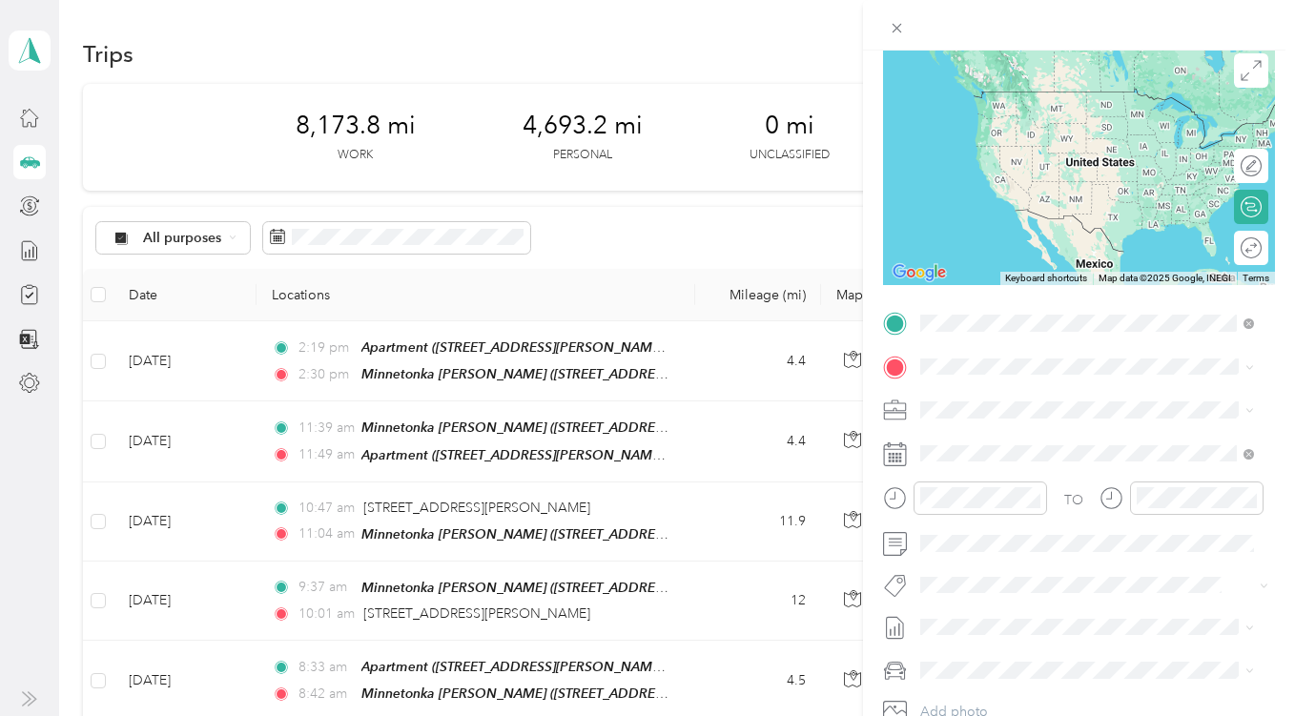
click at [1000, 394] on span "[STREET_ADDRESS][PERSON_NAME][US_STATE]" at bounding box center [1102, 399] width 291 height 33
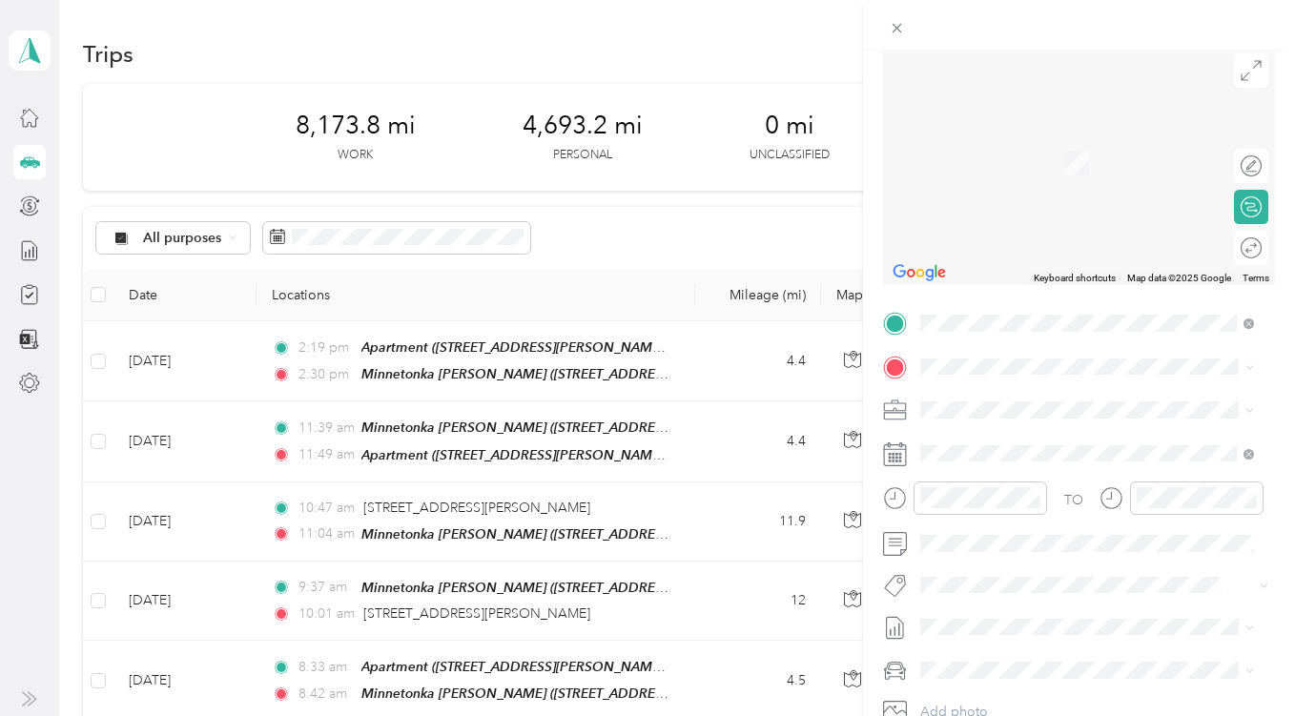
click at [1035, 462] on div "TEAM Minnetonka [PERSON_NAME] [STREET_ADDRESS][PERSON_NAME][US_STATE]" at bounding box center [1086, 454] width 258 height 47
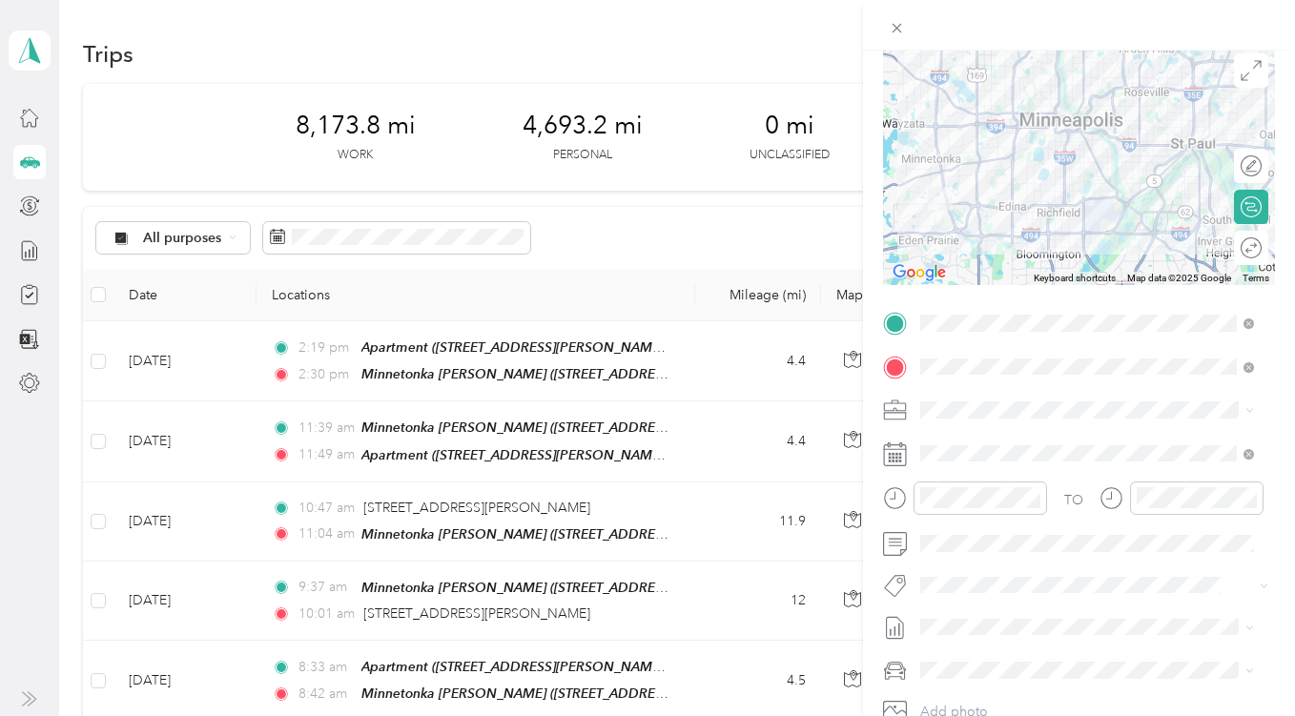
click at [1035, 462] on span at bounding box center [1095, 454] width 362 height 31
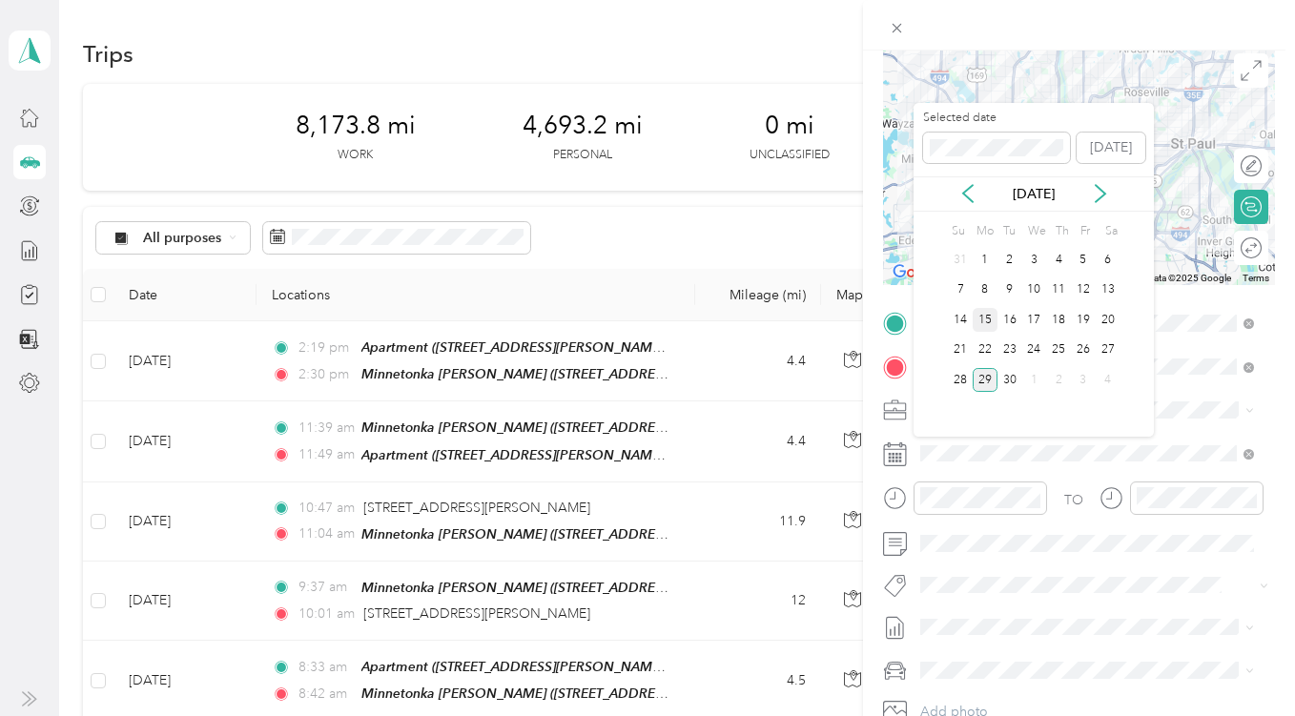
click at [990, 316] on div "15" at bounding box center [985, 320] width 25 height 24
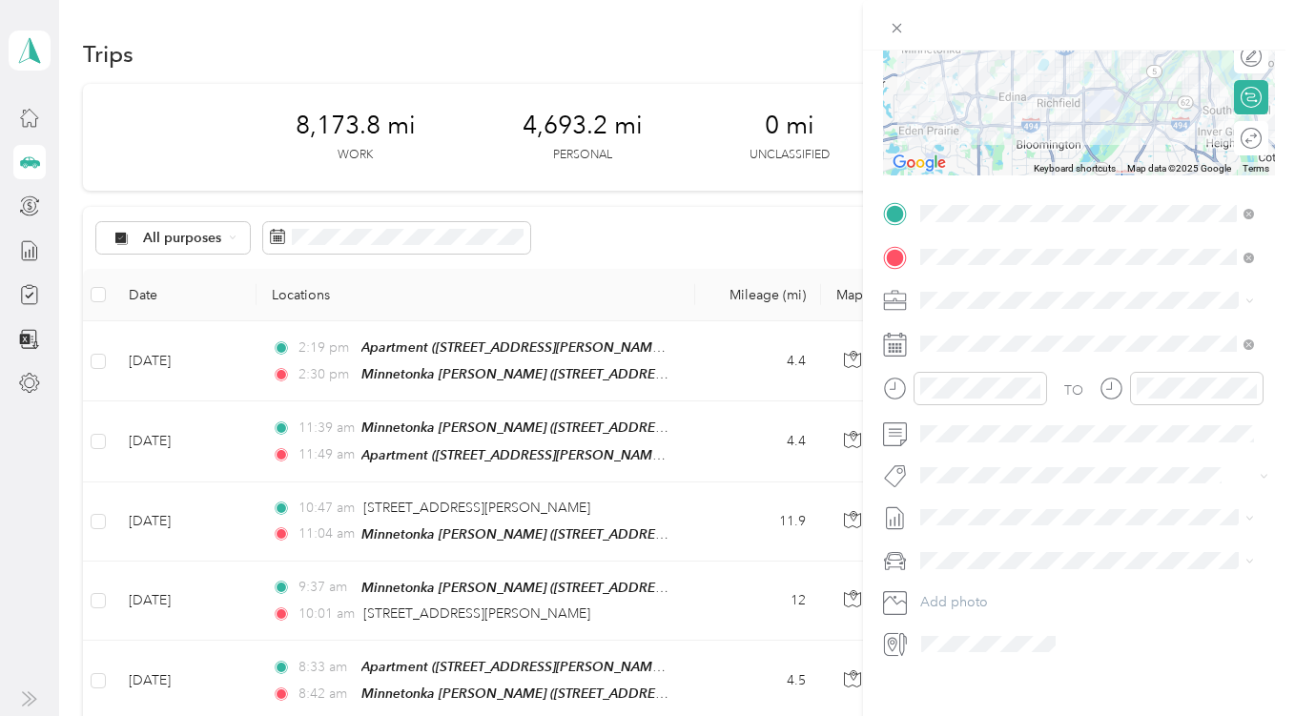
scroll to position [0, 0]
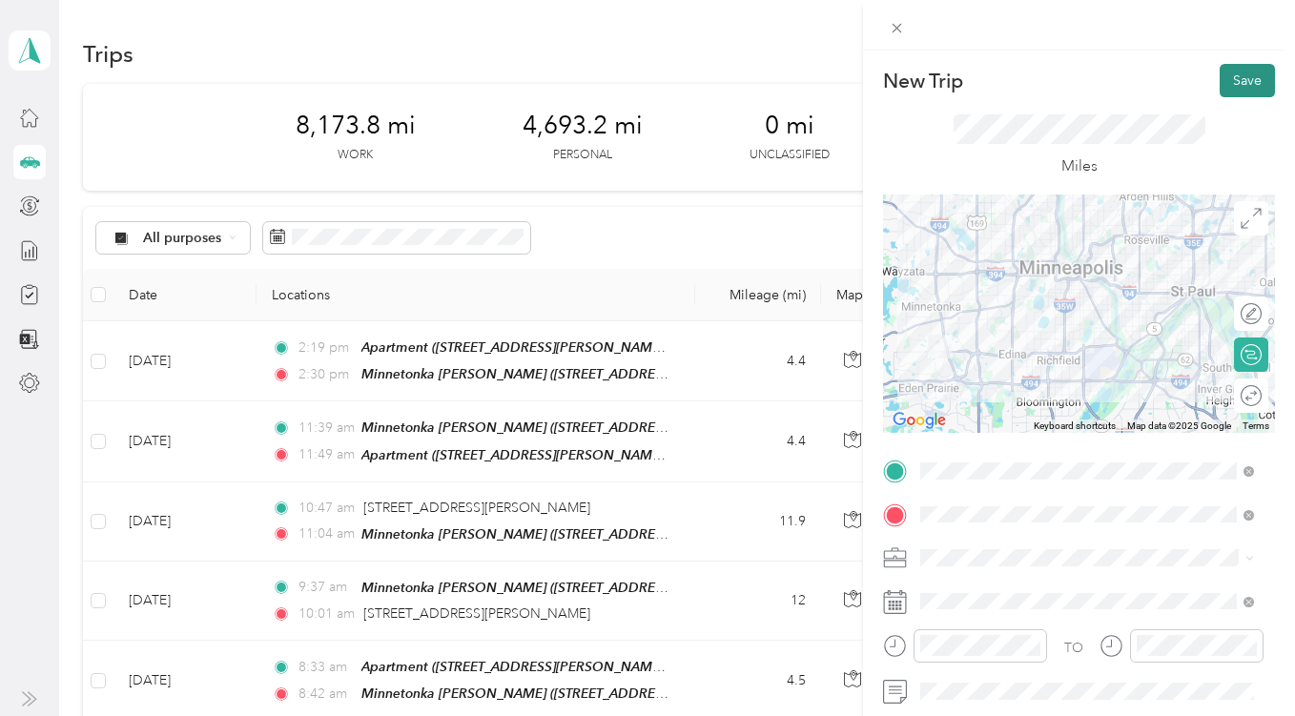
click at [1234, 74] on button "Save" at bounding box center [1247, 80] width 55 height 33
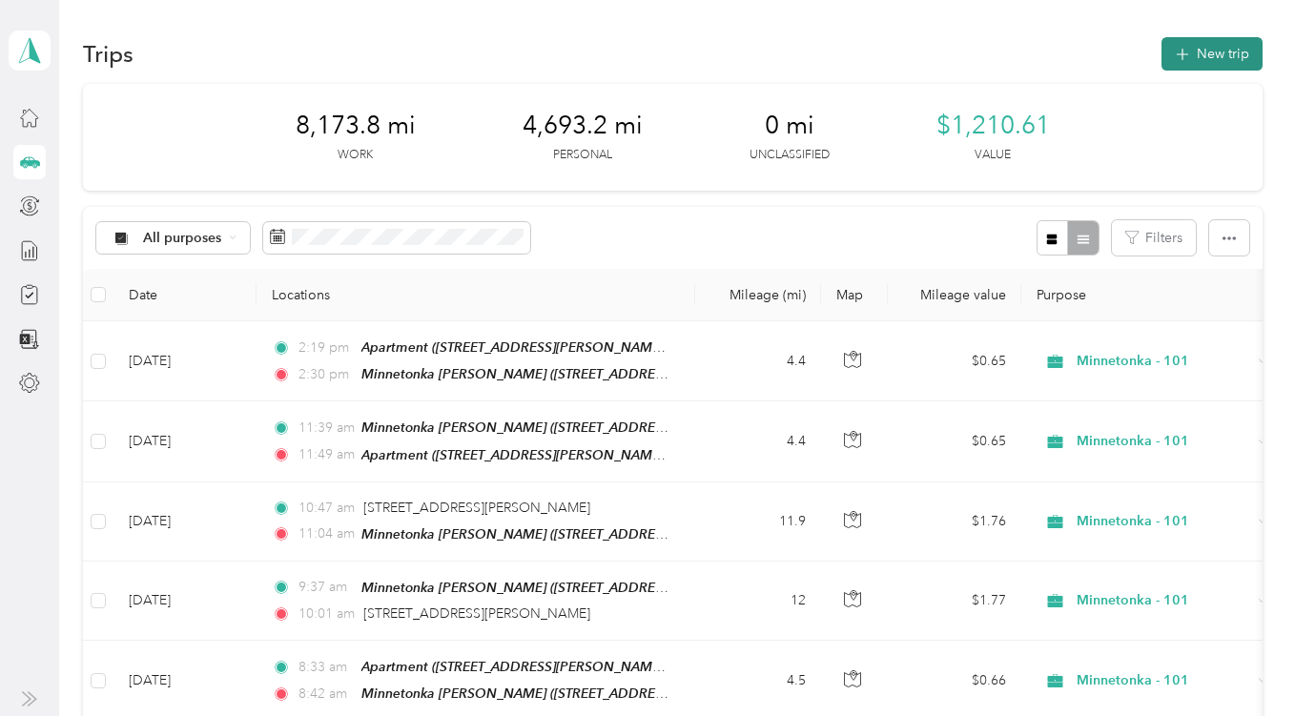
click at [1202, 50] on button "New trip" at bounding box center [1212, 53] width 101 height 33
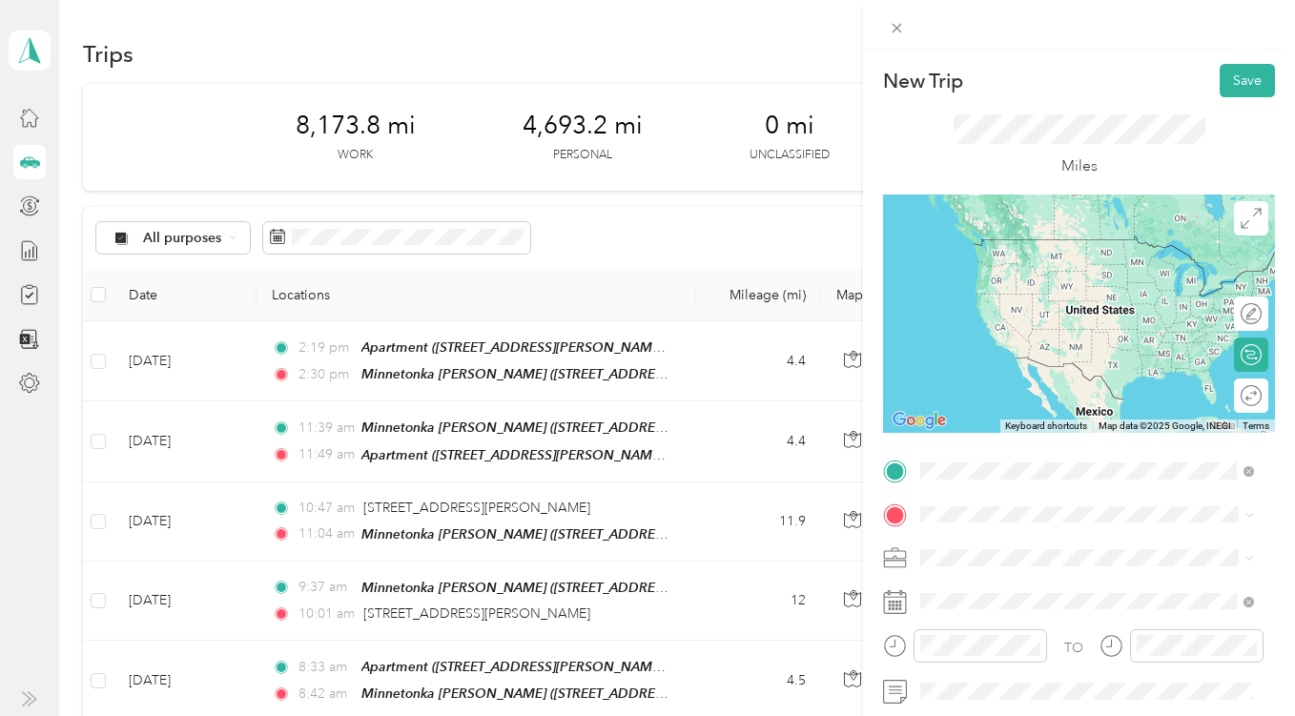
click at [1021, 264] on span "[STREET_ADDRESS][PERSON_NAME][US_STATE]" at bounding box center [1070, 277] width 227 height 36
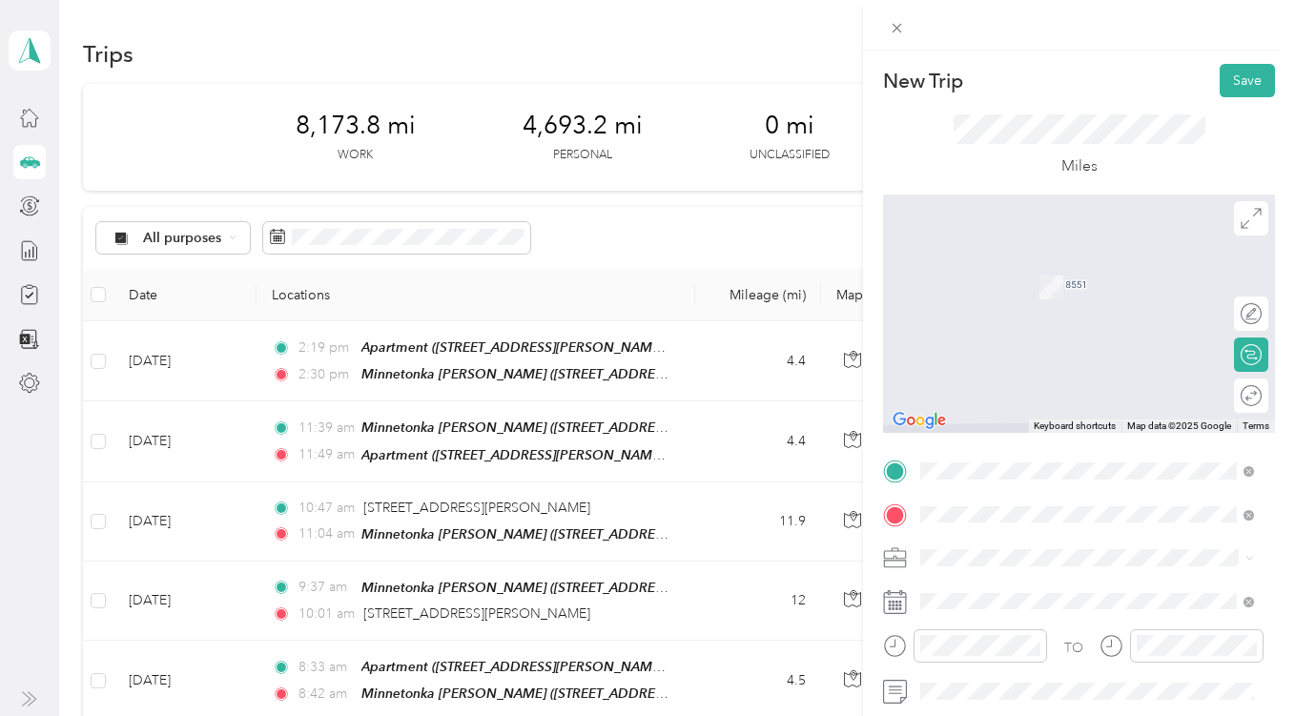
click at [1044, 291] on span "[STREET_ADDRESS][US_STATE]" at bounding box center [1052, 282] width 191 height 17
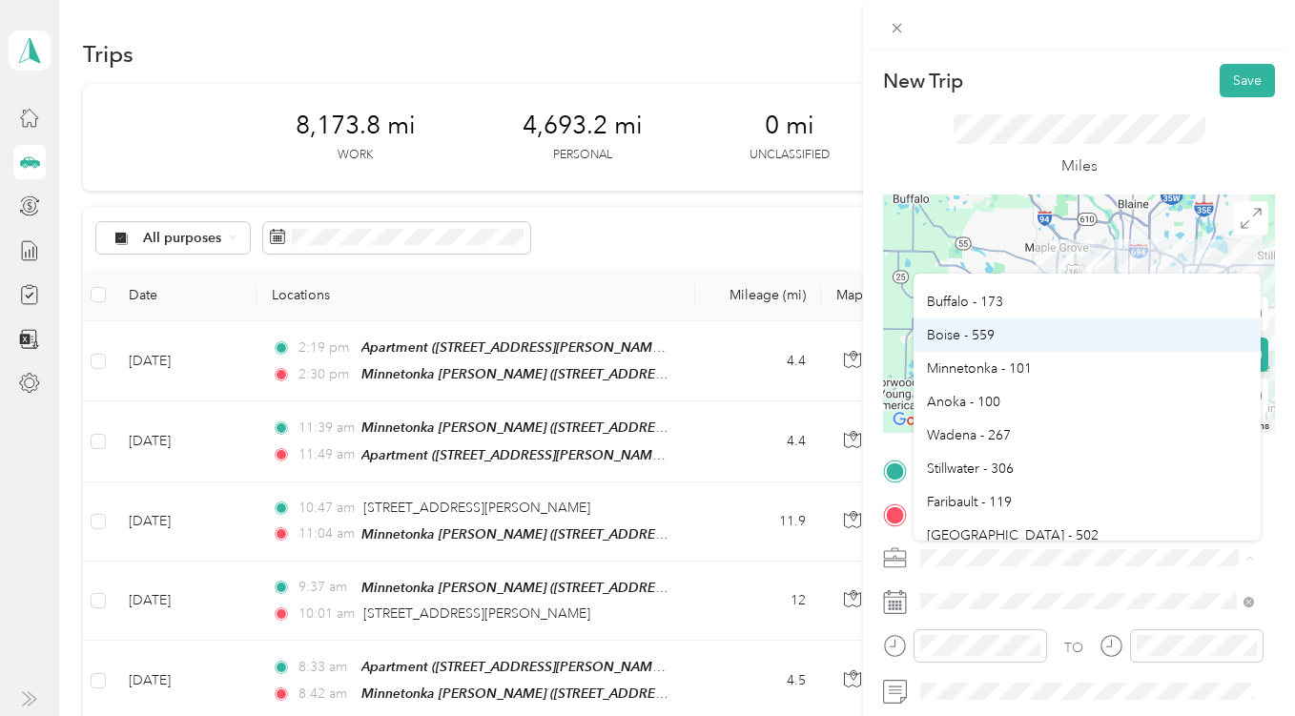
scroll to position [726, 0]
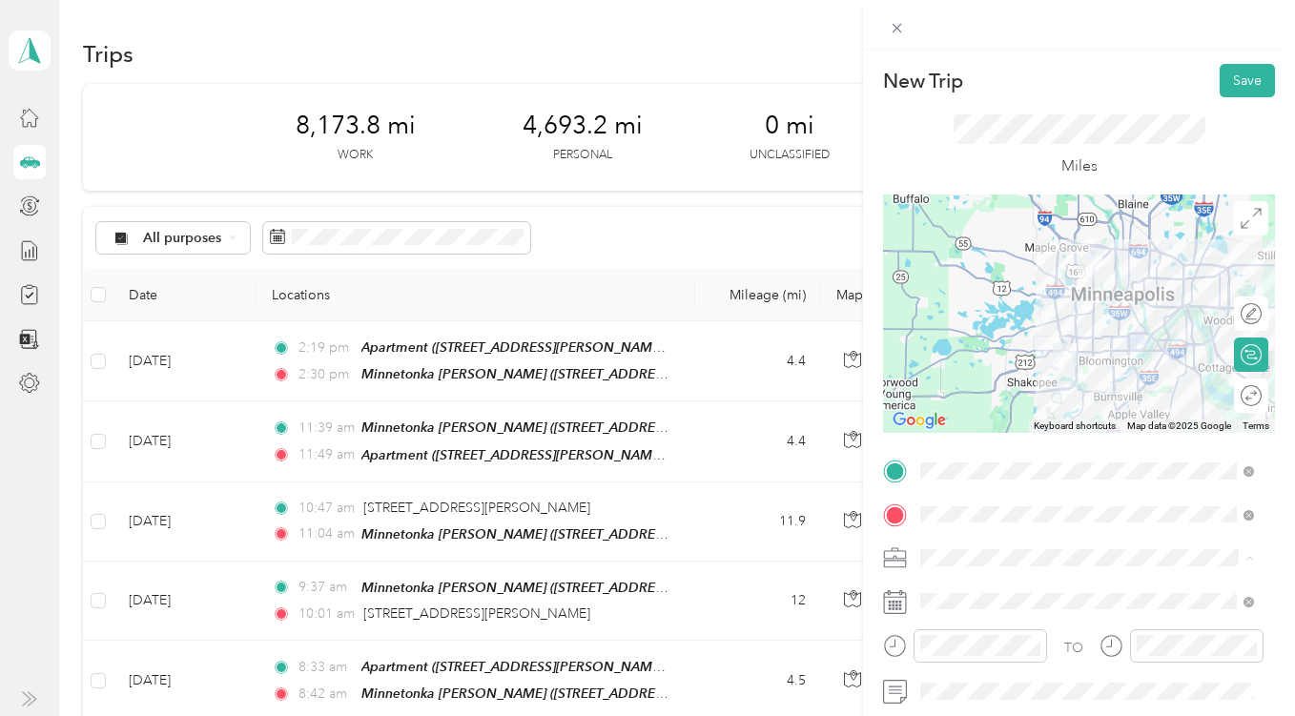
click at [997, 363] on span "Minnetonka - 101" at bounding box center [979, 366] width 105 height 16
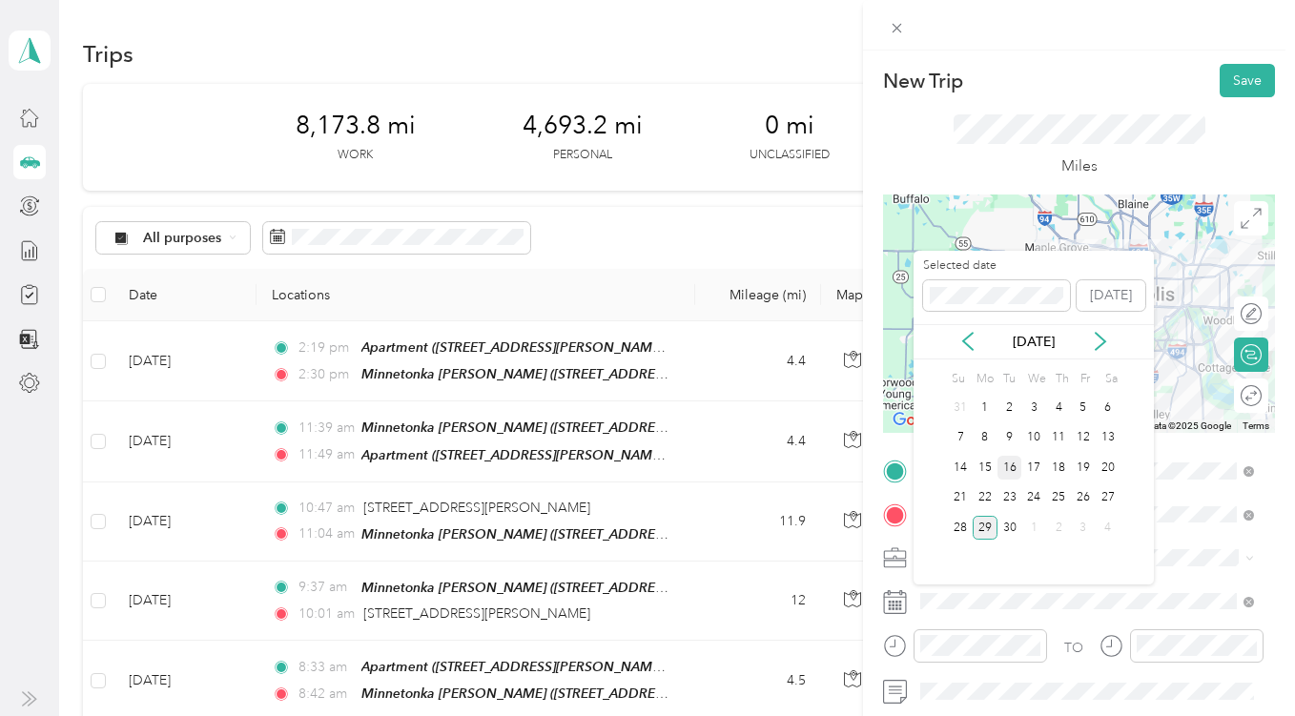
click at [1011, 469] on div "16" at bounding box center [1010, 468] width 25 height 24
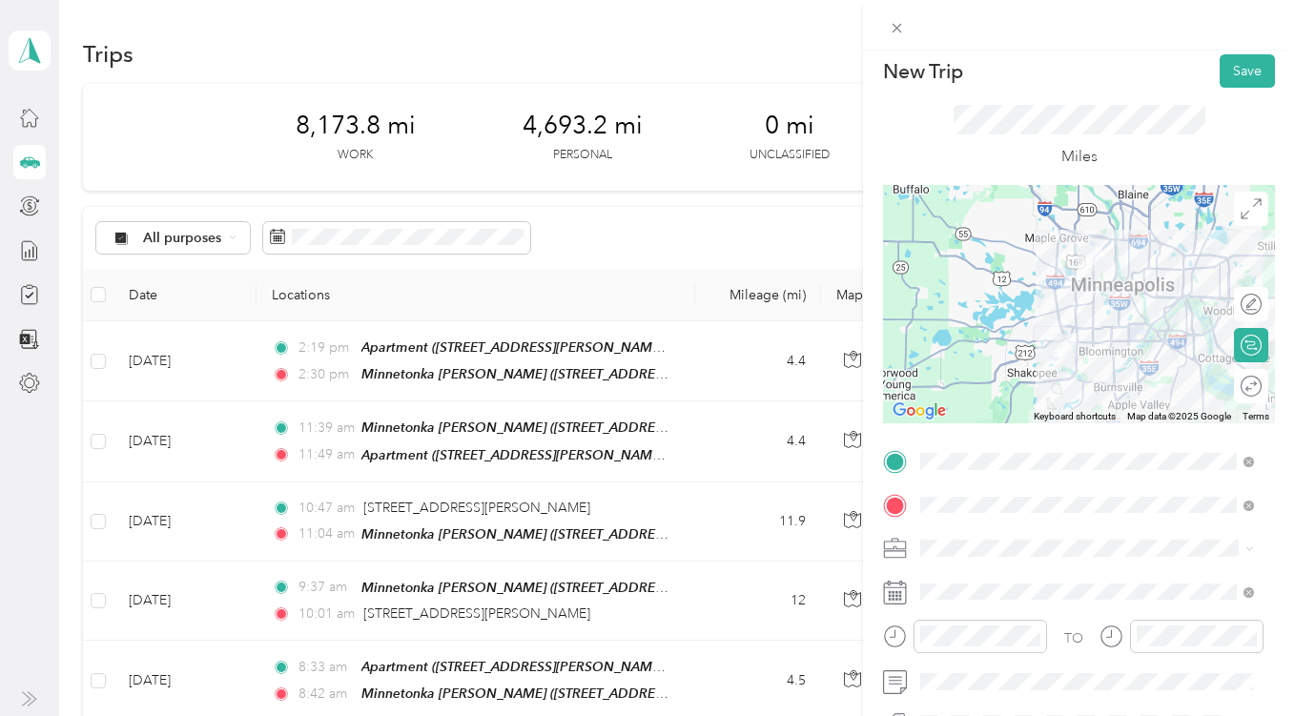
scroll to position [0, 0]
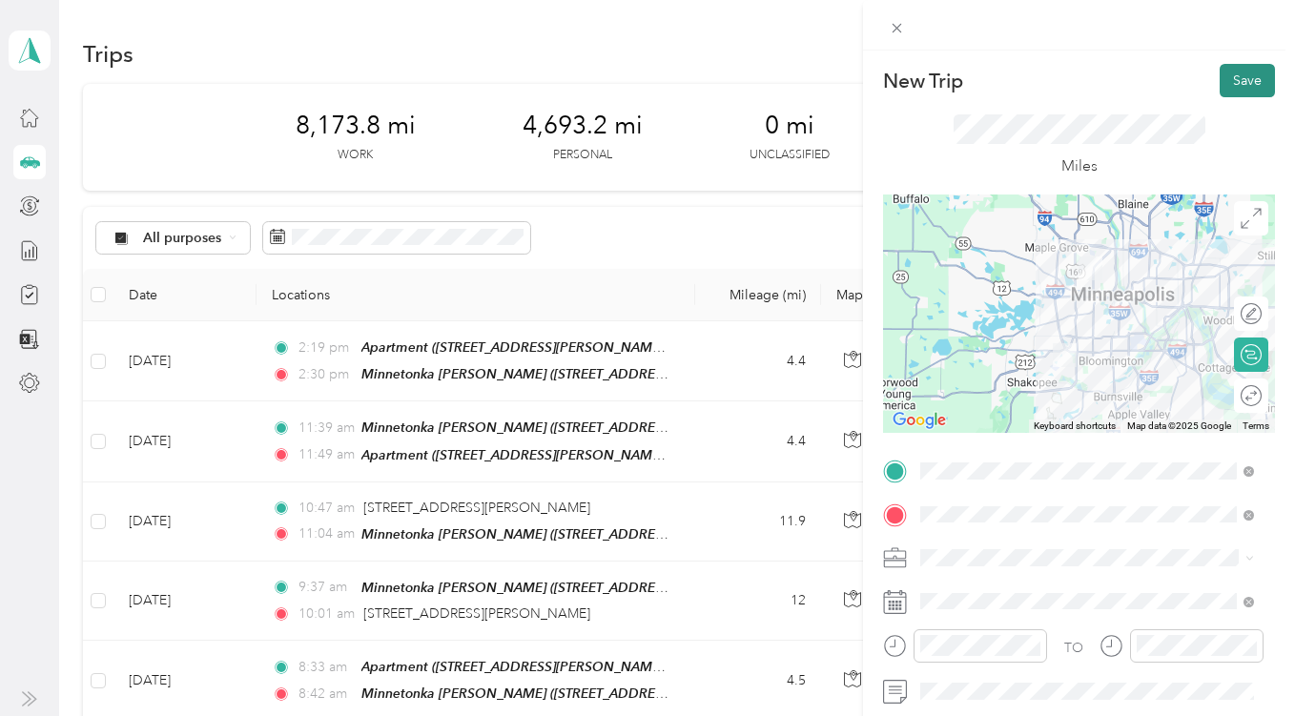
click at [1228, 77] on button "Save" at bounding box center [1247, 80] width 55 height 33
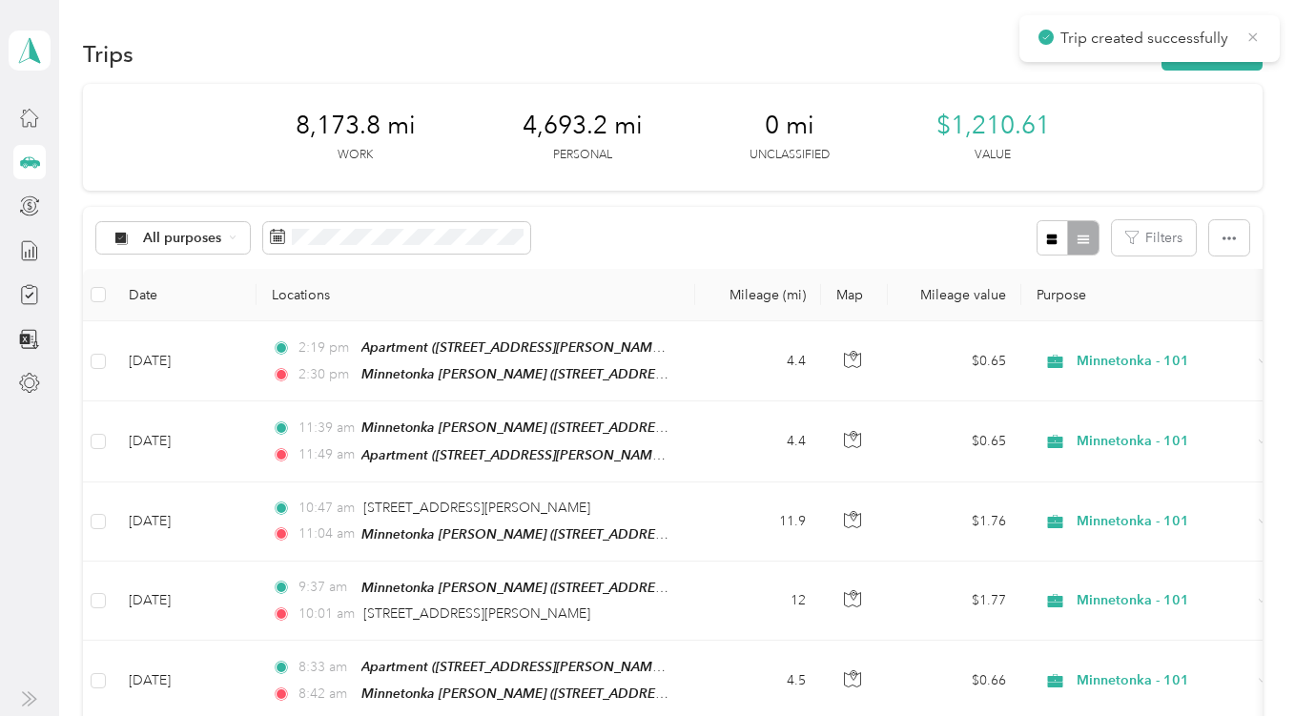
click at [1254, 41] on icon at bounding box center [1253, 37] width 15 height 17
click at [1209, 49] on button "New trip" at bounding box center [1212, 53] width 101 height 33
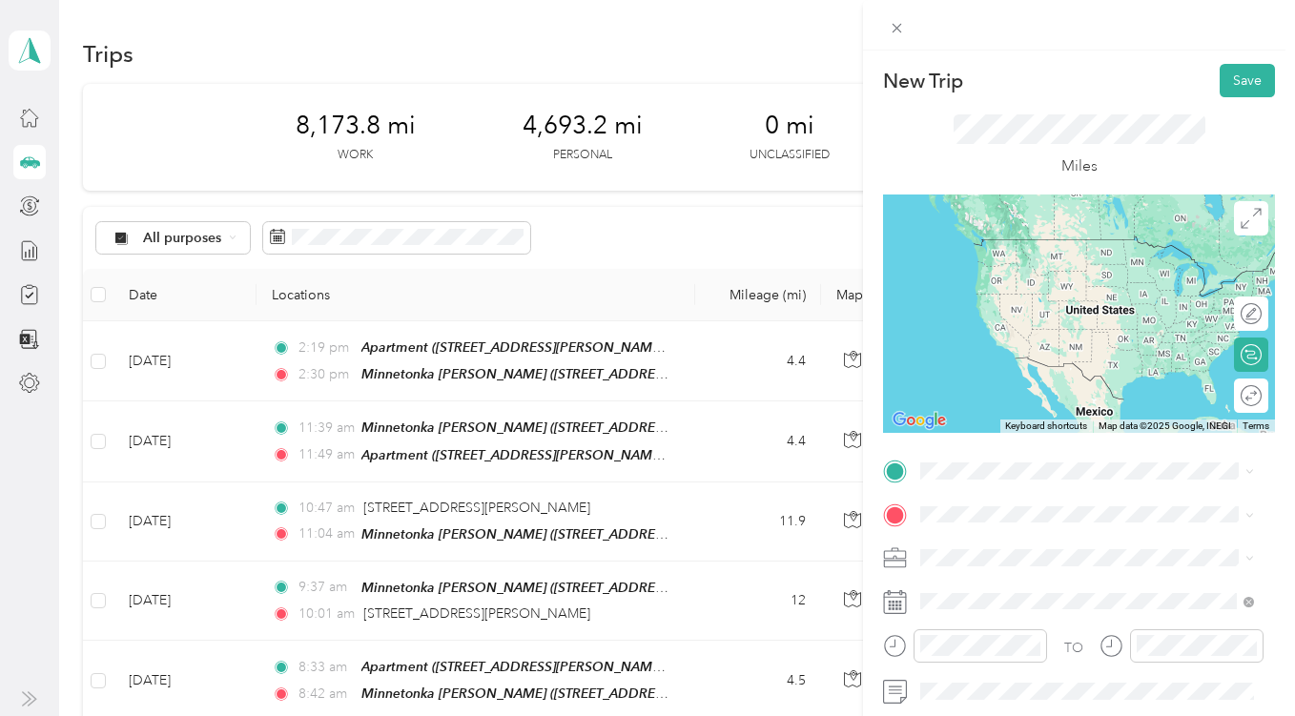
click at [1019, 245] on span "[STREET_ADDRESS][US_STATE]" at bounding box center [1052, 236] width 191 height 17
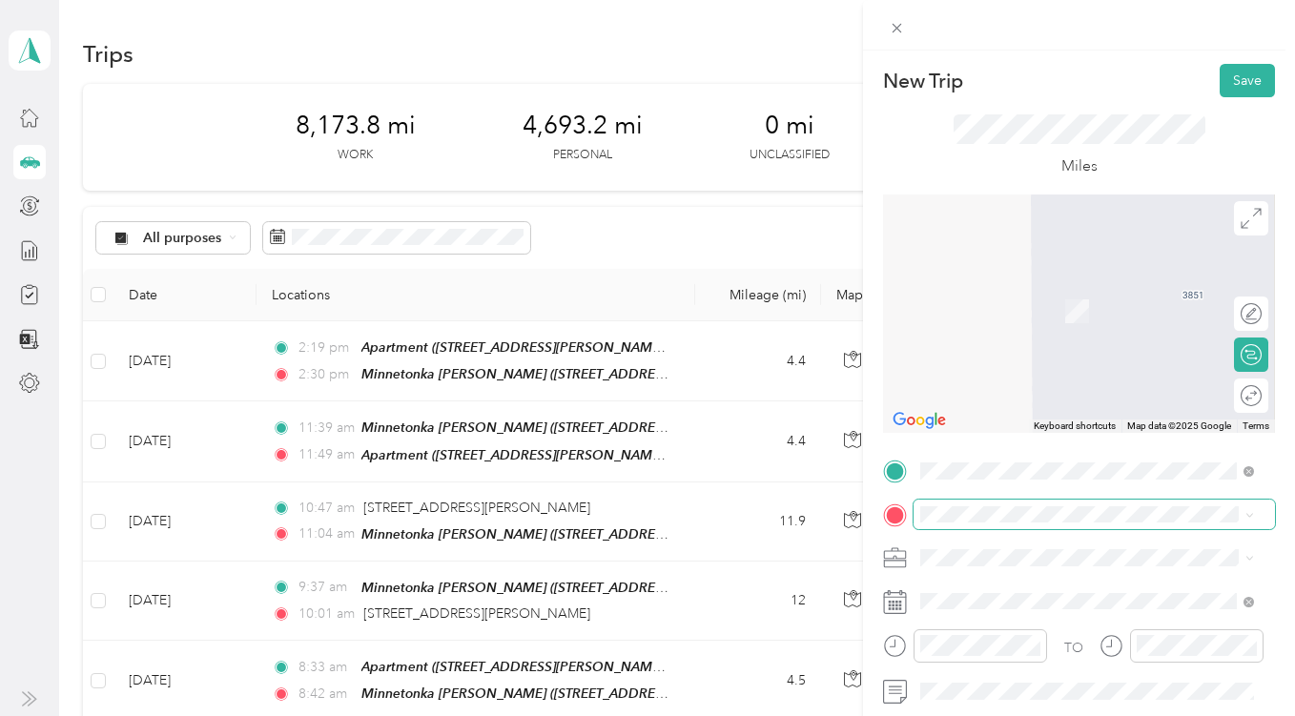
click at [989, 502] on span at bounding box center [1095, 515] width 362 height 31
click at [990, 526] on span at bounding box center [1095, 515] width 362 height 31
click at [1051, 304] on div "TEAM Minnetonka [PERSON_NAME] [STREET_ADDRESS][PERSON_NAME][US_STATE]" at bounding box center [1086, 303] width 258 height 47
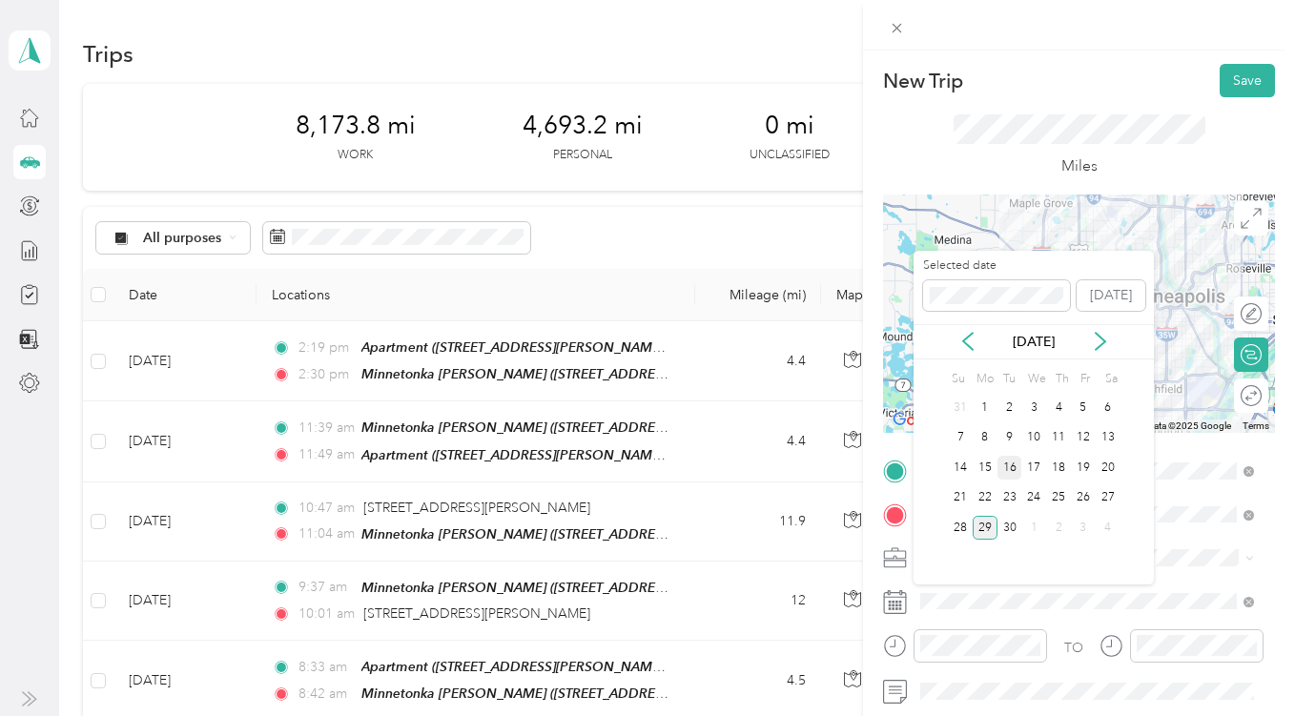
click at [1010, 467] on div "16" at bounding box center [1010, 468] width 25 height 24
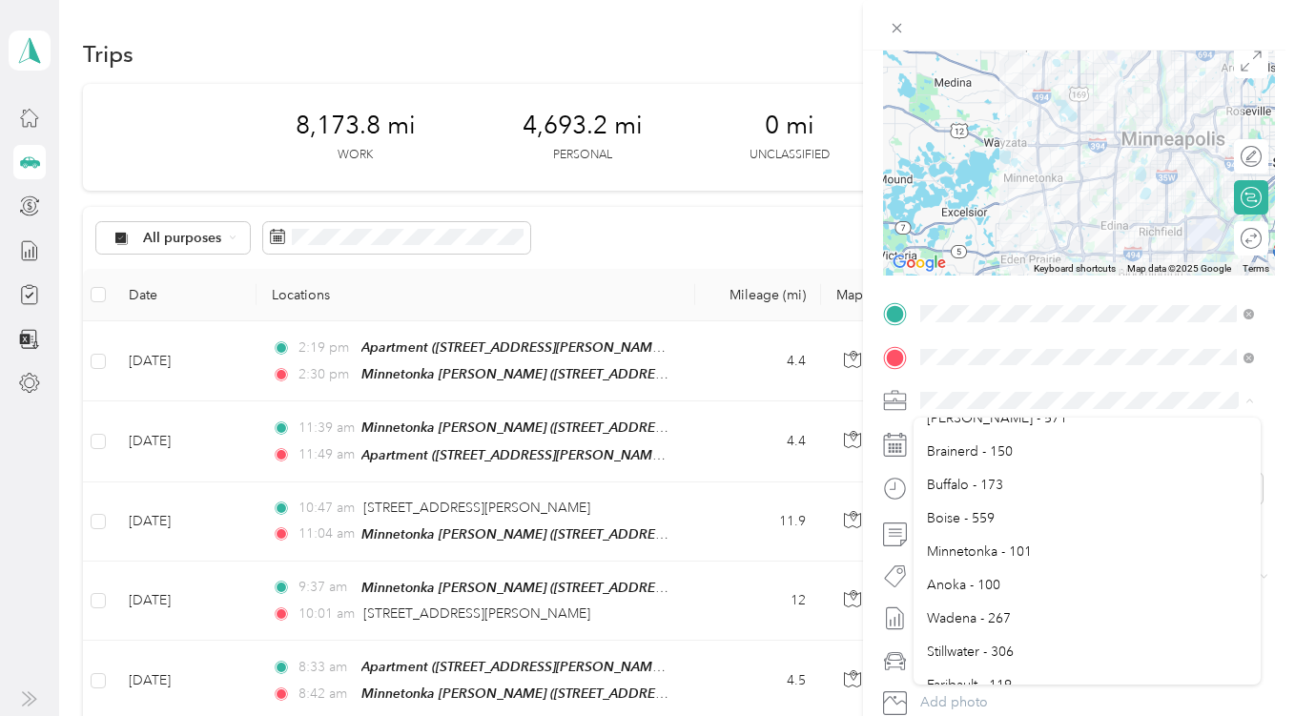
scroll to position [686, 0]
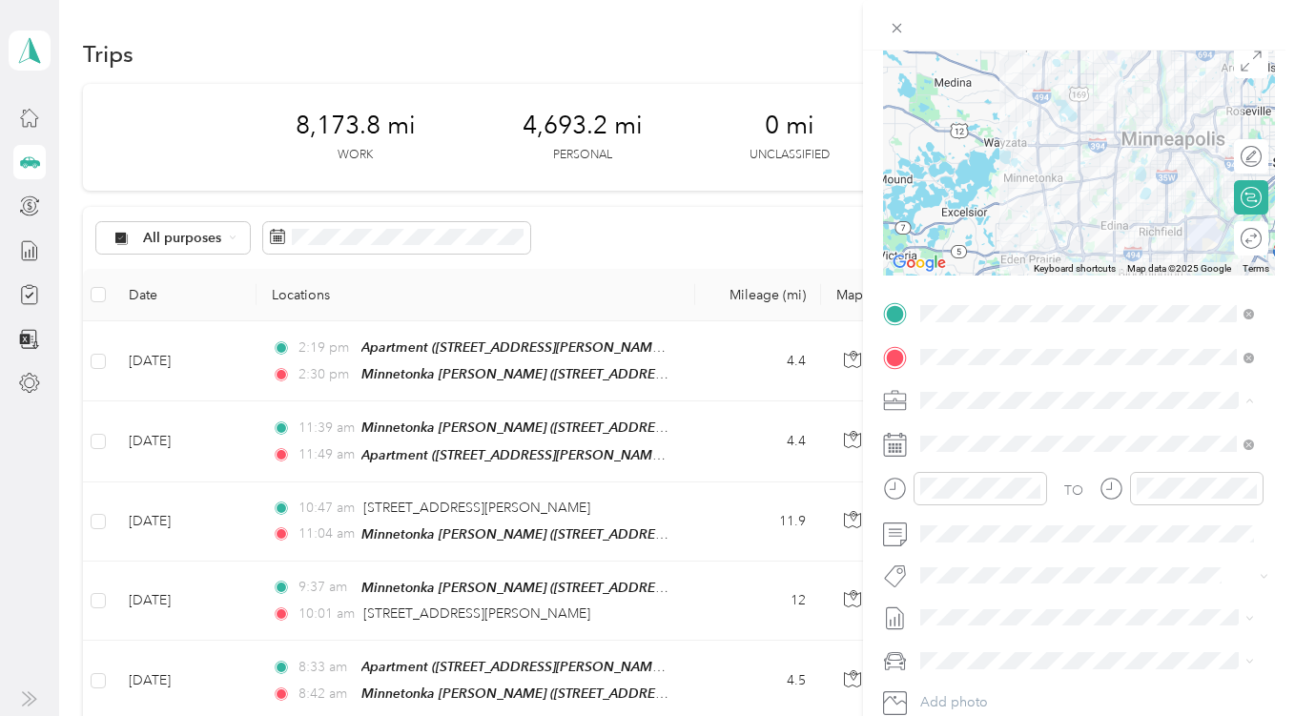
click at [965, 547] on span "Minnetonka - 101" at bounding box center [979, 550] width 105 height 16
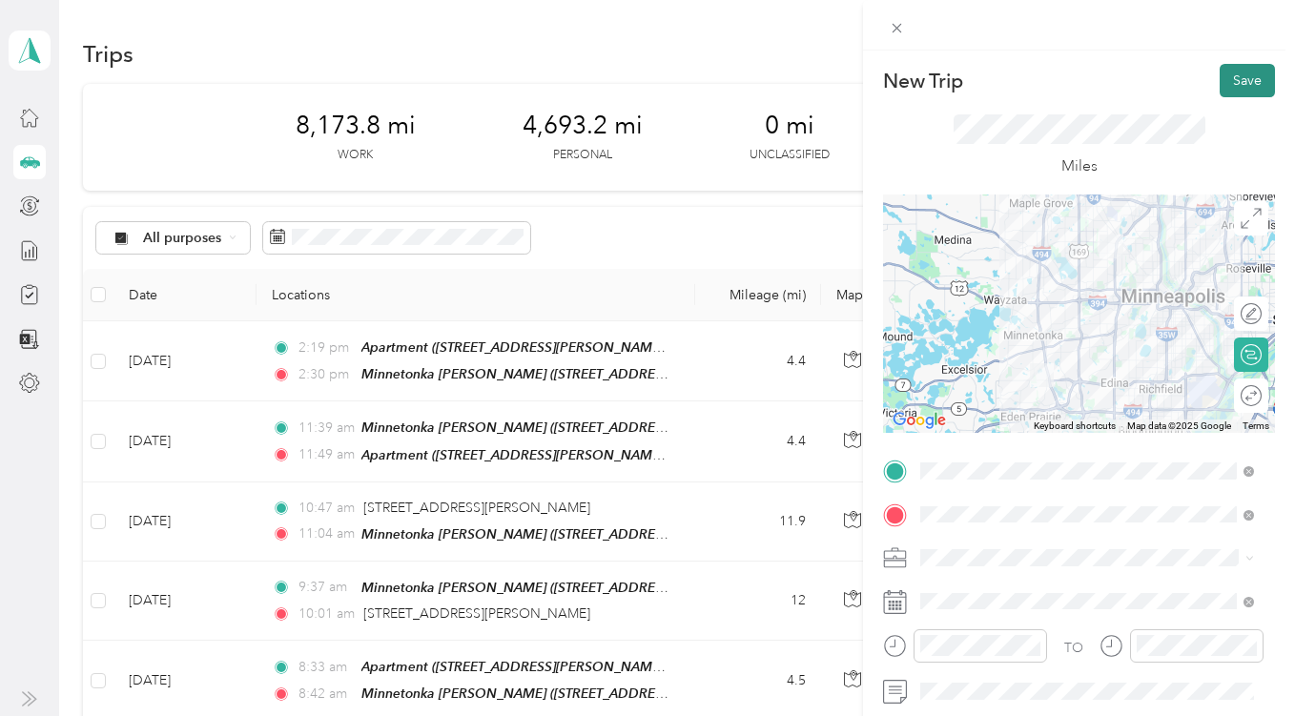
click at [1238, 72] on button "Save" at bounding box center [1247, 80] width 55 height 33
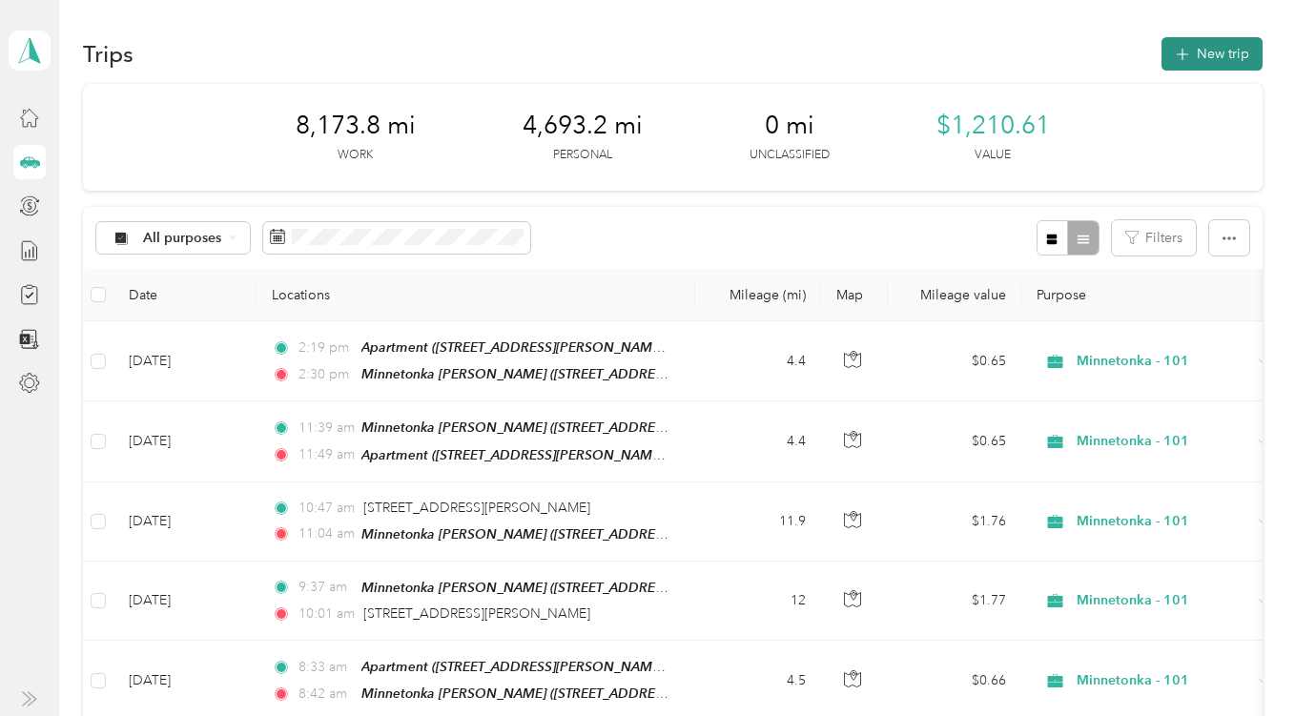
click at [1195, 53] on button "New trip" at bounding box center [1212, 53] width 101 height 33
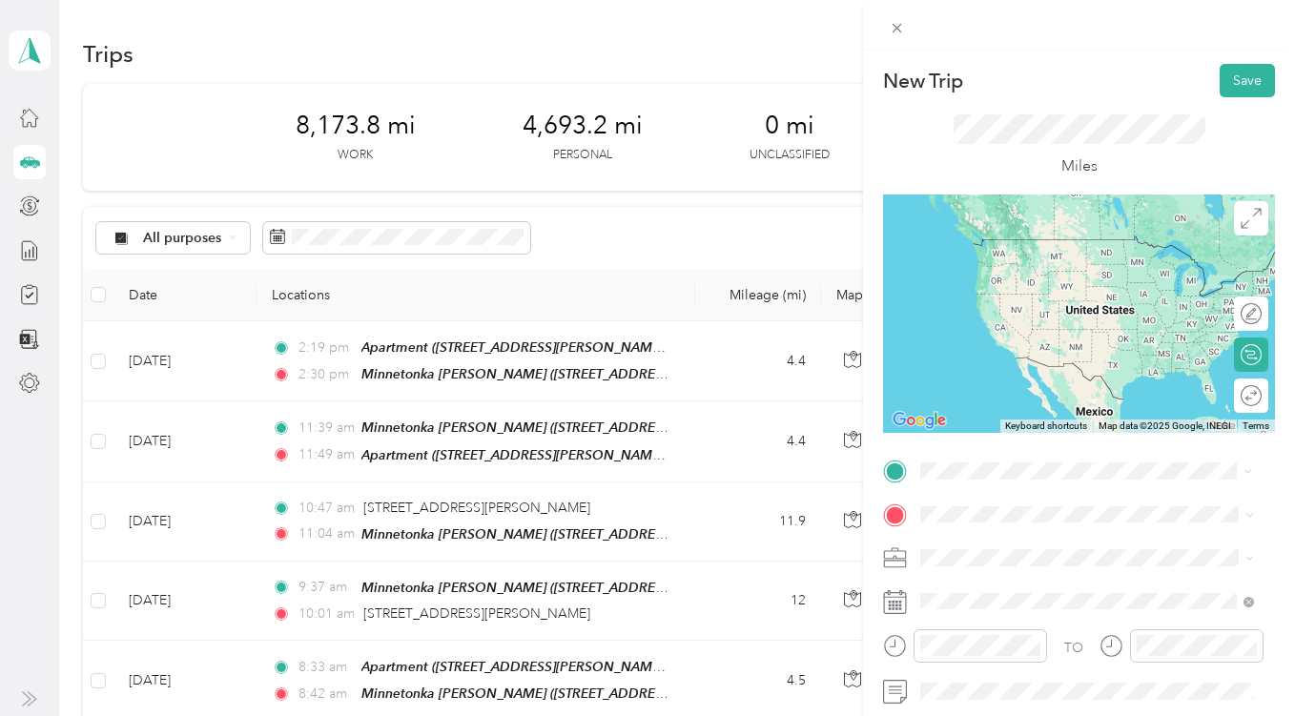
click at [1066, 259] on div "TEAM Minnetonka [PERSON_NAME] [STREET_ADDRESS][PERSON_NAME][US_STATE]" at bounding box center [1086, 260] width 258 height 47
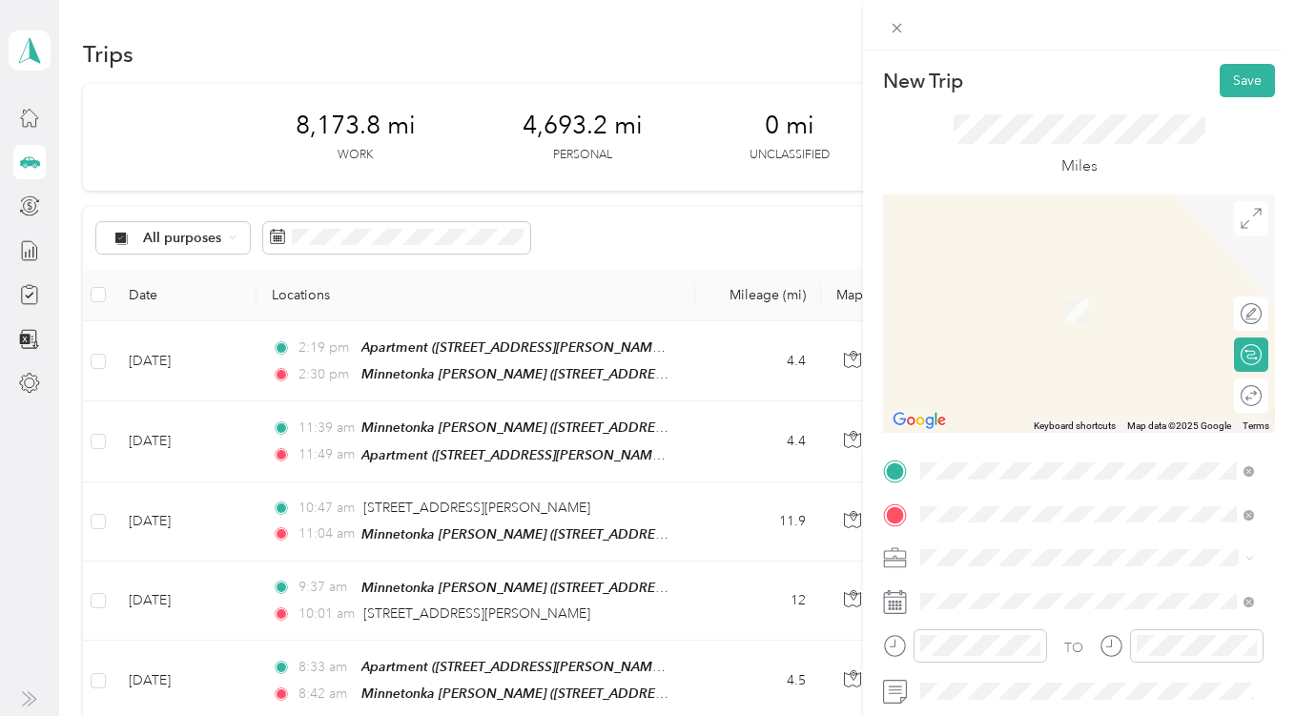
click at [1013, 291] on span "[STREET_ADDRESS][US_STATE]" at bounding box center [1052, 282] width 191 height 17
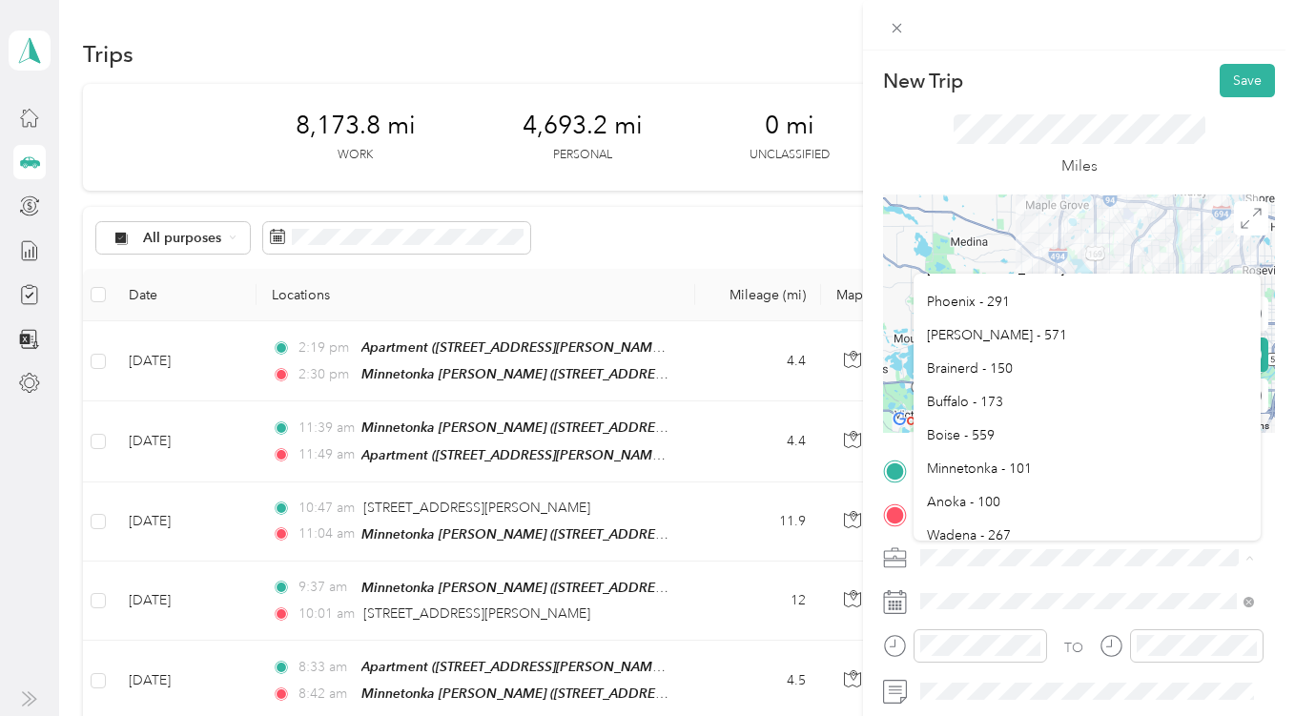
scroll to position [671, 0]
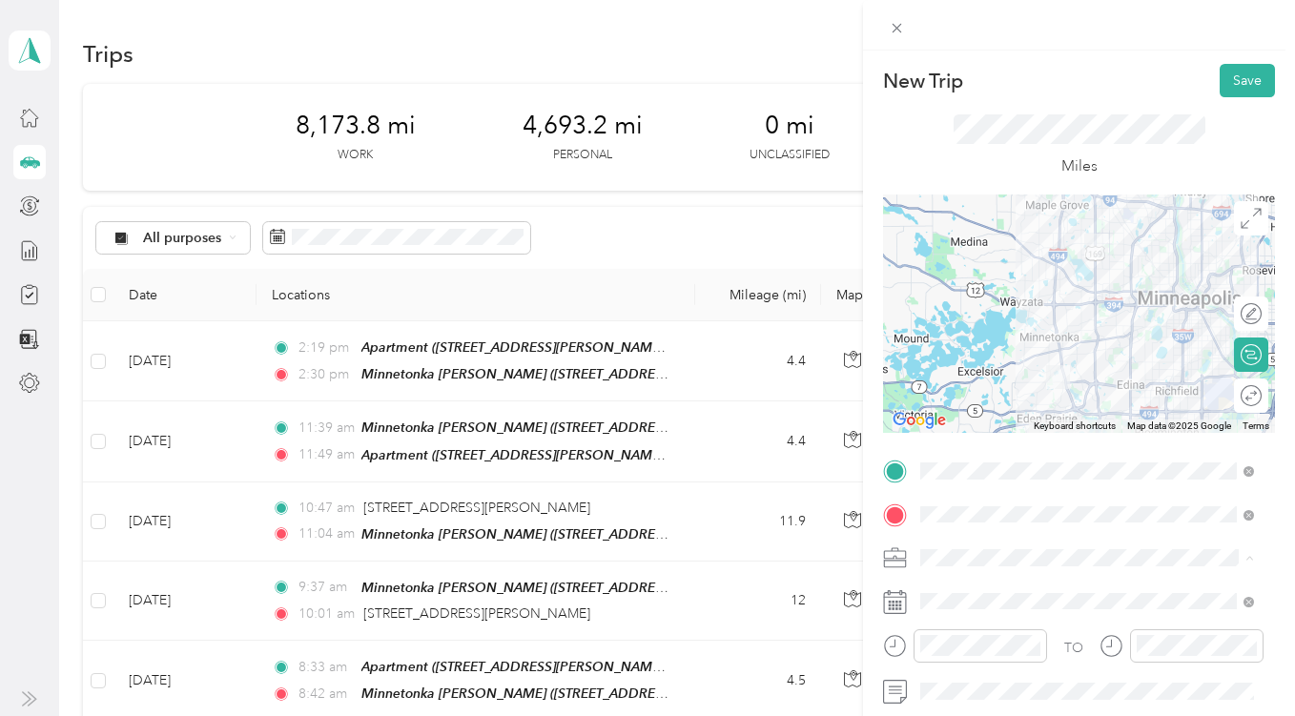
click at [1002, 422] on span "Minnetonka - 101" at bounding box center [979, 421] width 105 height 16
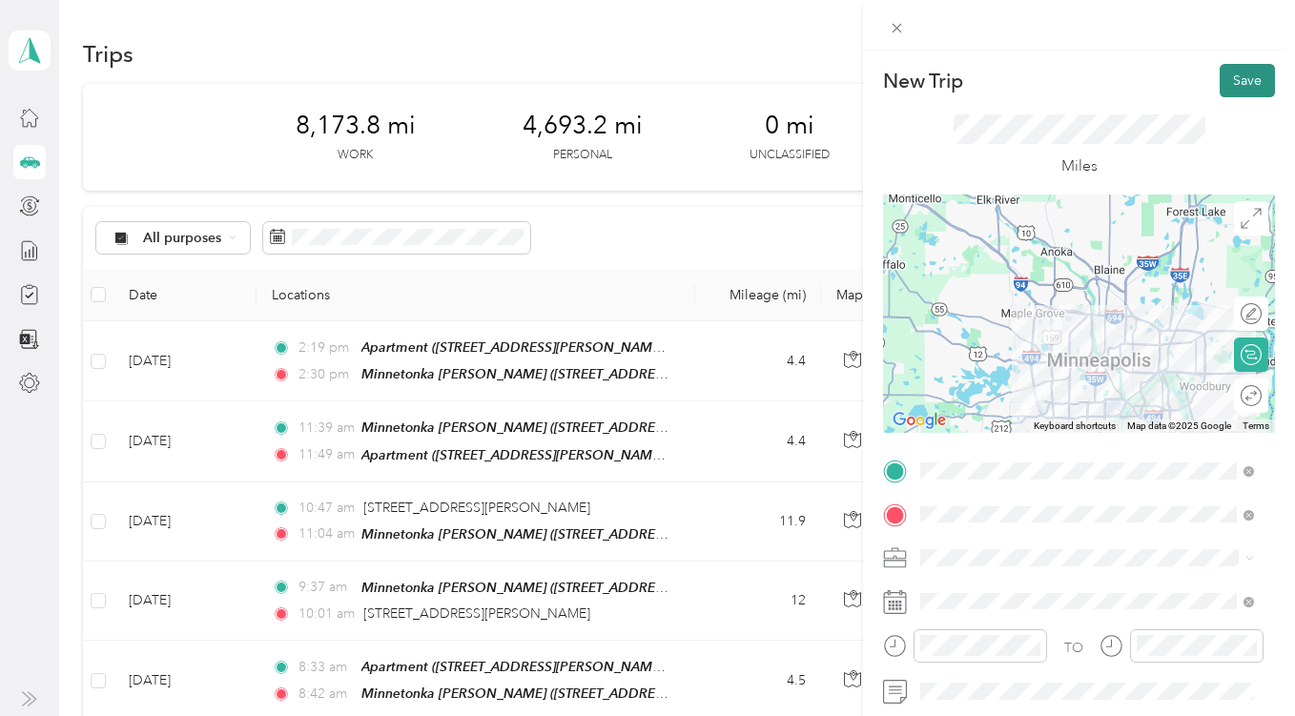
click at [1230, 87] on button "Save" at bounding box center [1247, 80] width 55 height 33
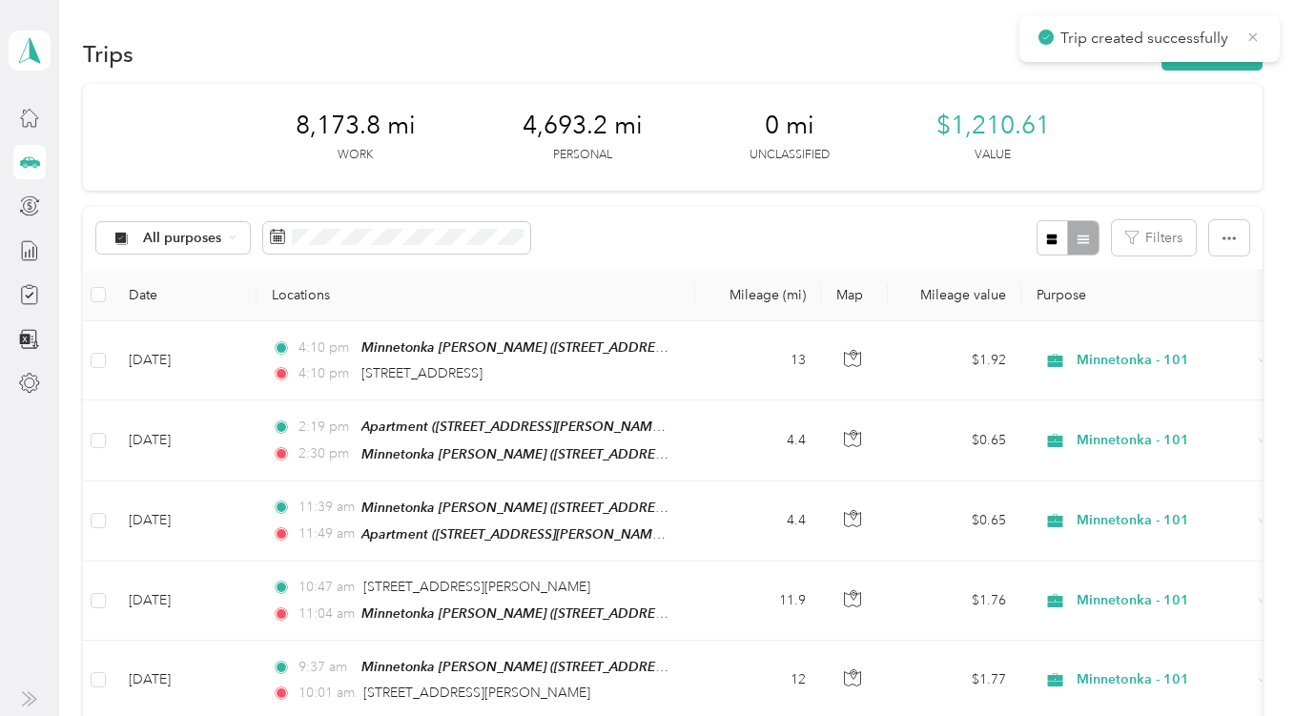
click at [1256, 35] on icon at bounding box center [1253, 37] width 15 height 17
click at [1214, 48] on button "New trip" at bounding box center [1212, 53] width 101 height 33
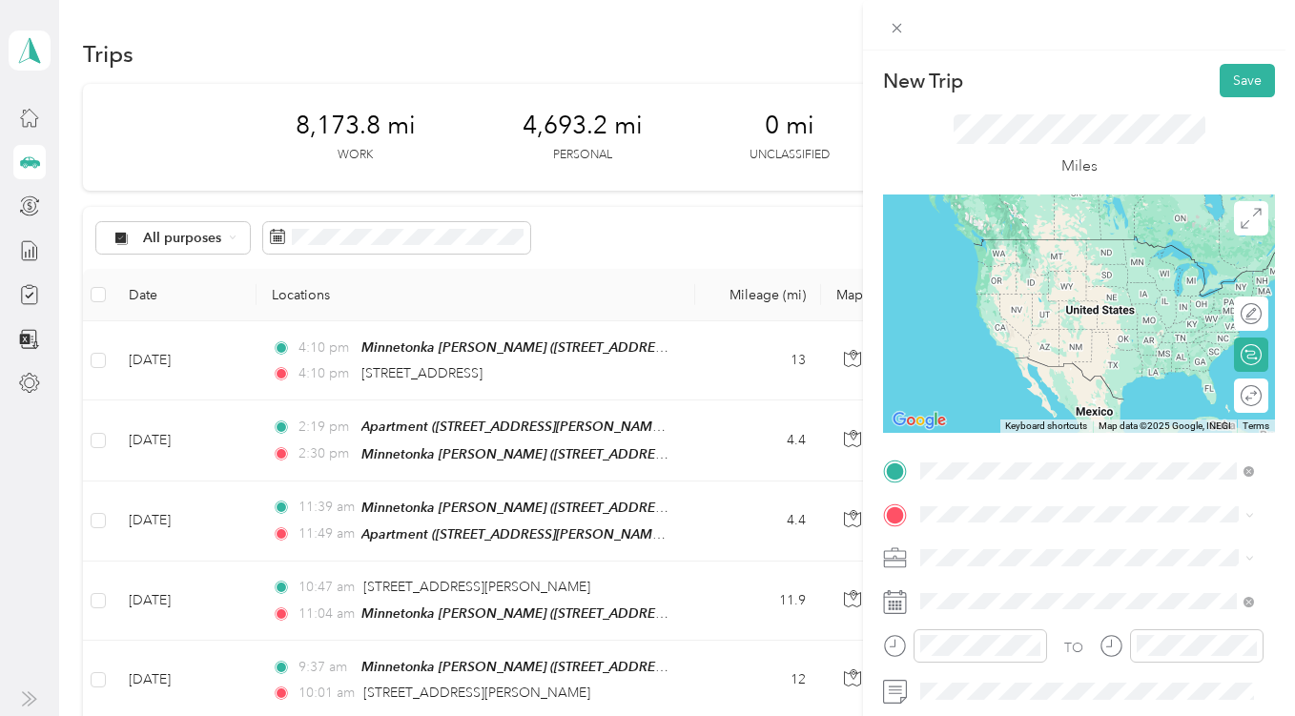
click at [1027, 242] on span "[STREET_ADDRESS][US_STATE]" at bounding box center [1052, 239] width 191 height 17
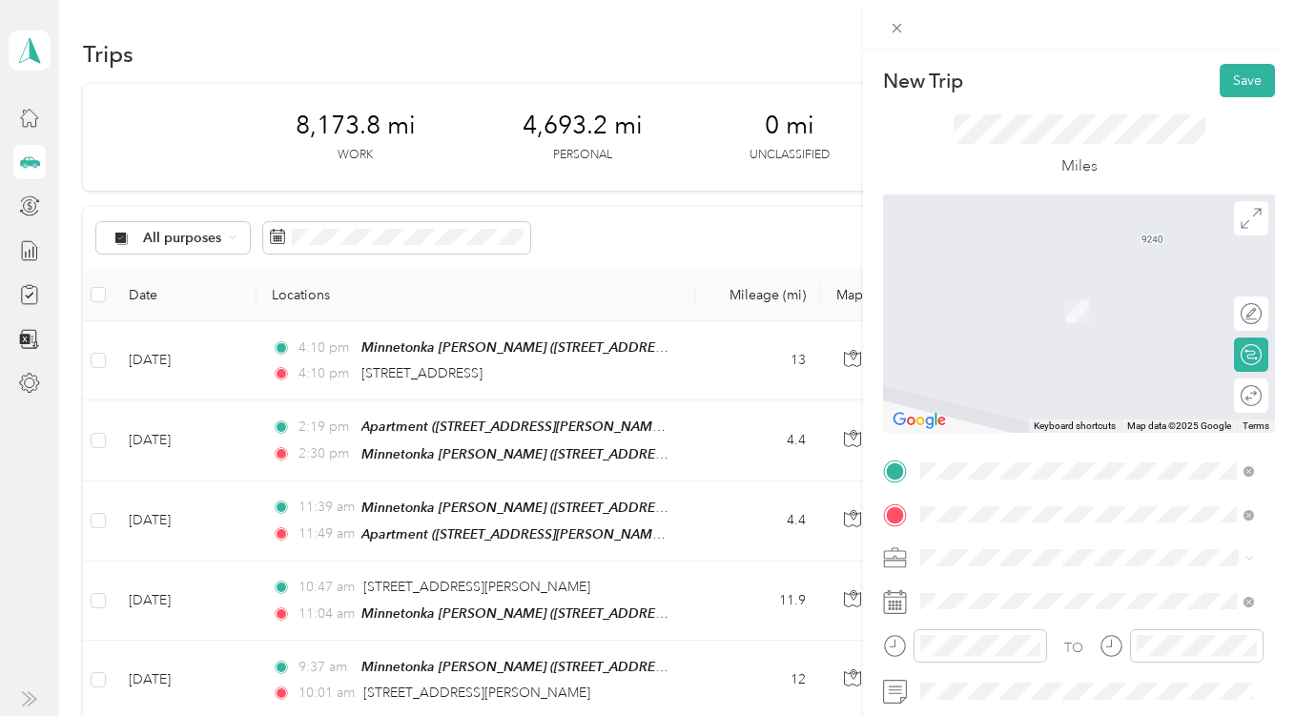
click at [1050, 318] on span "[STREET_ADDRESS][US_STATE]" at bounding box center [1052, 317] width 191 height 16
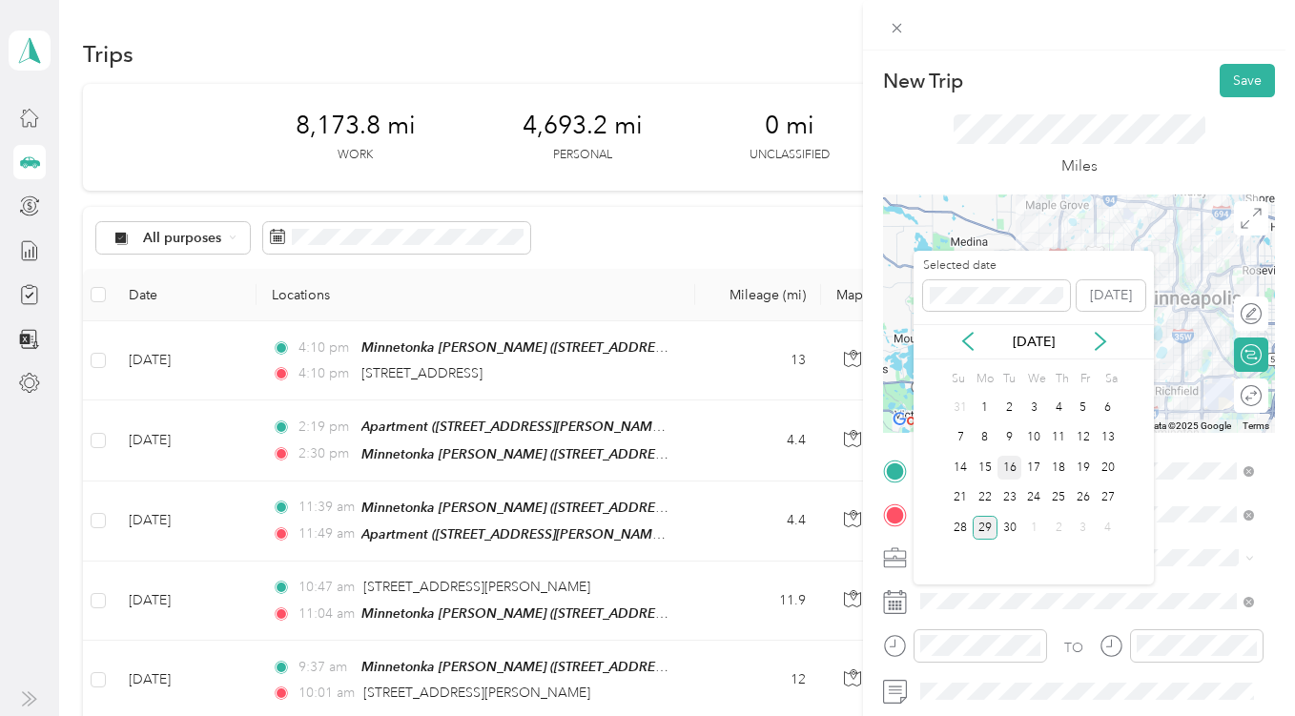
click at [1014, 471] on div "16" at bounding box center [1010, 468] width 25 height 24
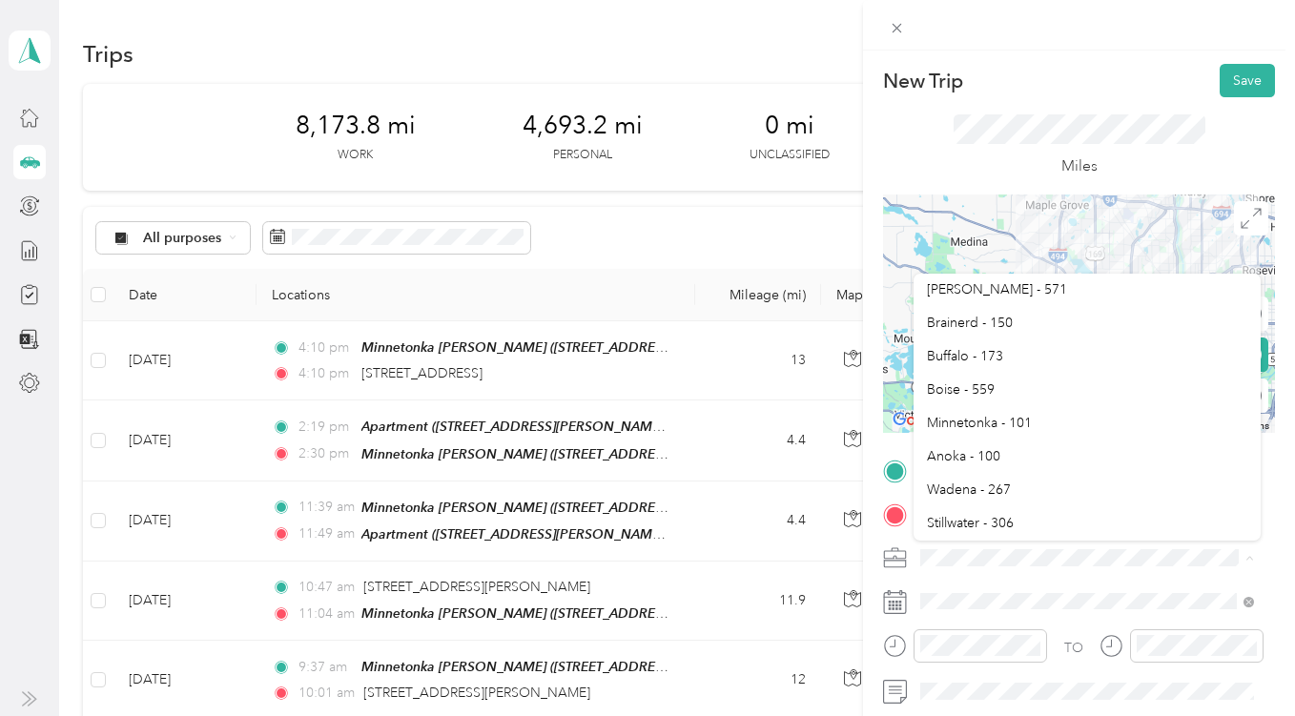
scroll to position [670, 0]
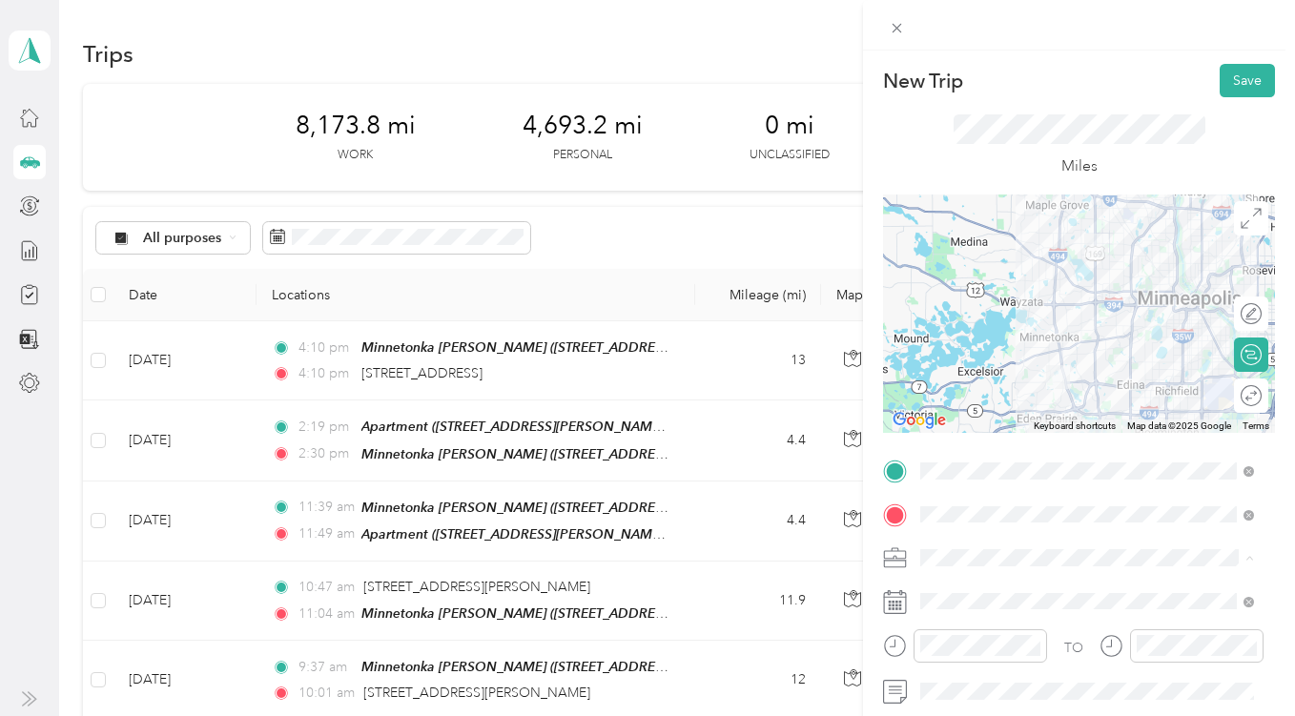
click at [964, 422] on span "Minnetonka - 101" at bounding box center [979, 422] width 105 height 16
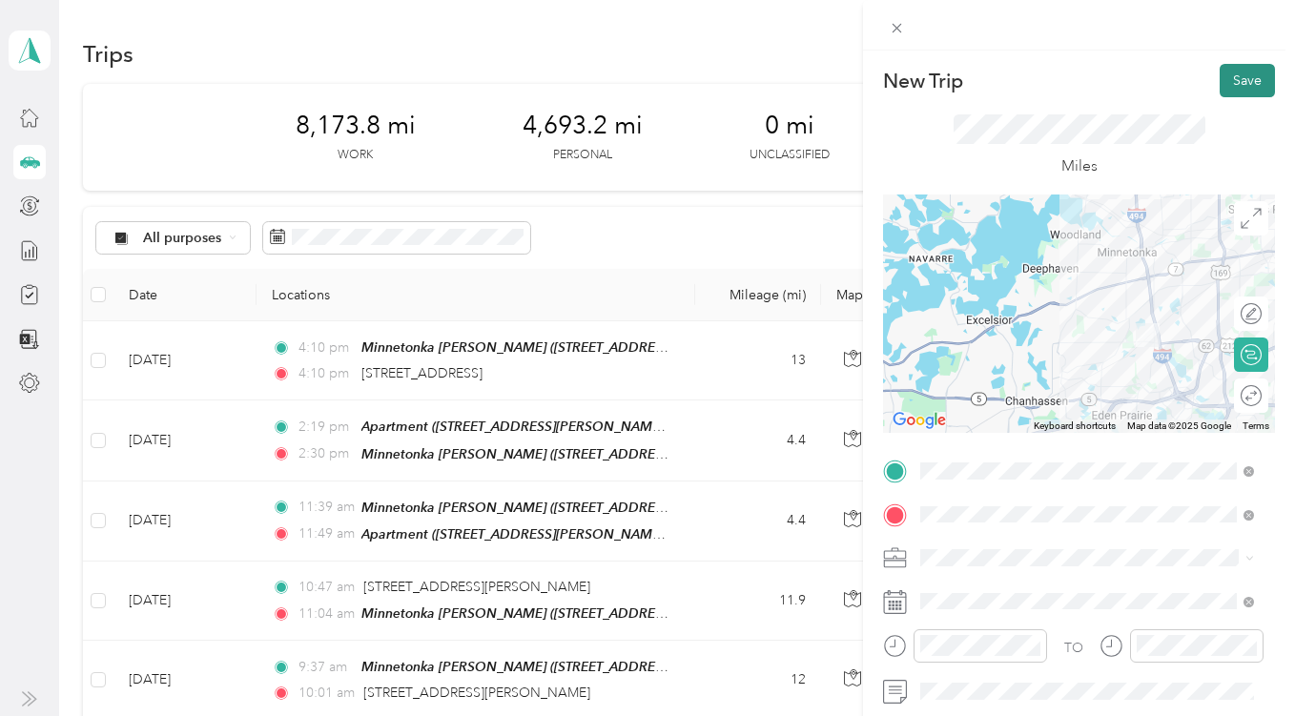
click at [1235, 73] on button "Save" at bounding box center [1247, 80] width 55 height 33
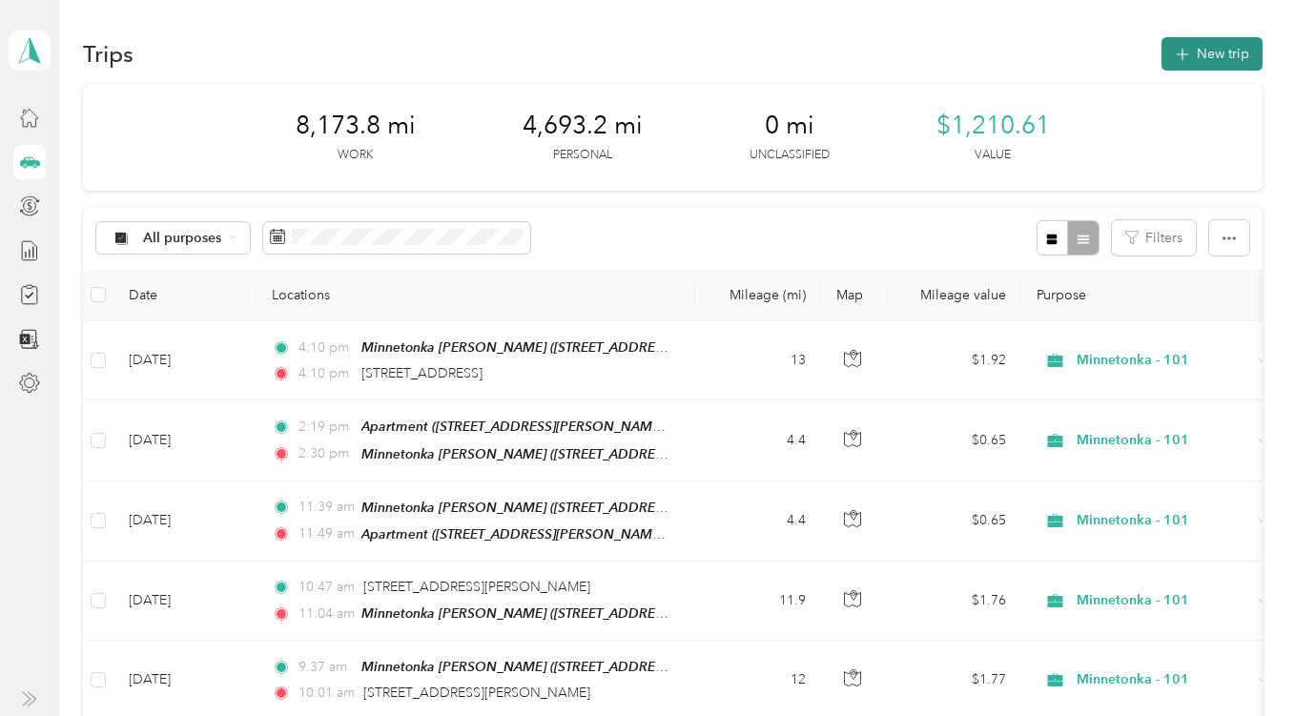
click at [1201, 48] on button "New trip" at bounding box center [1212, 53] width 101 height 33
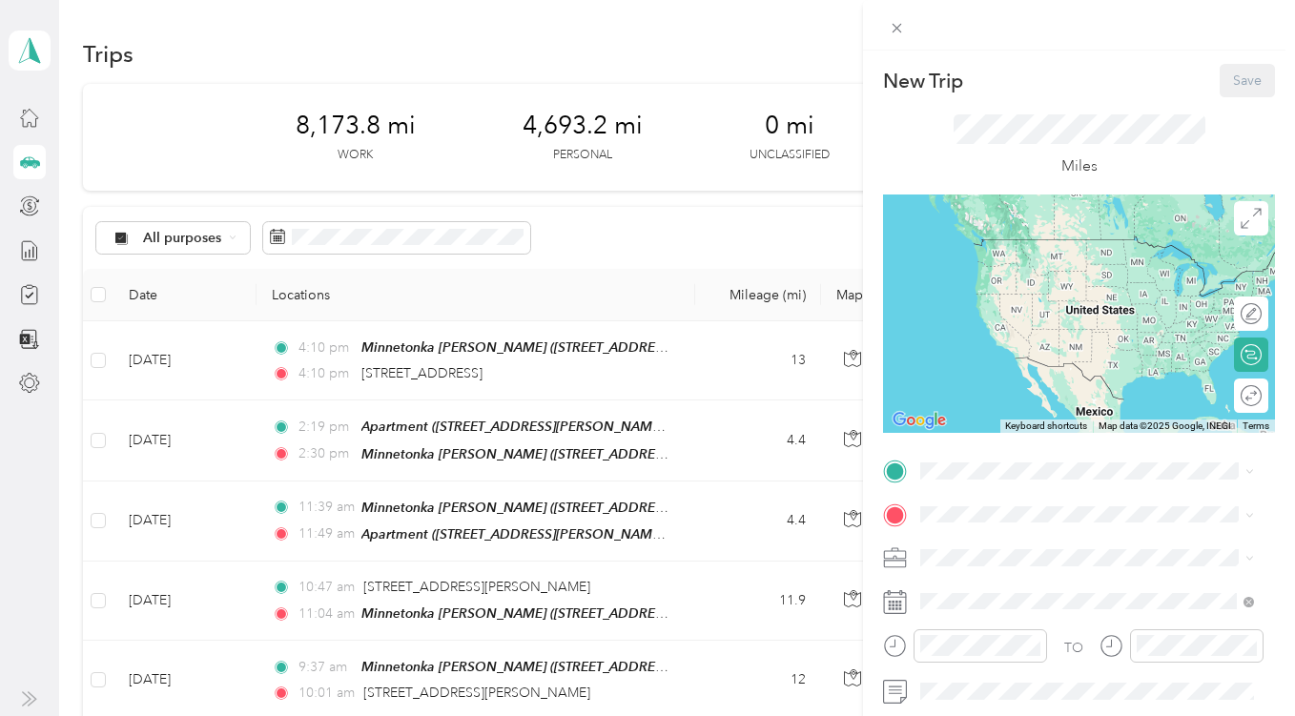
scroll to position [117, 0]
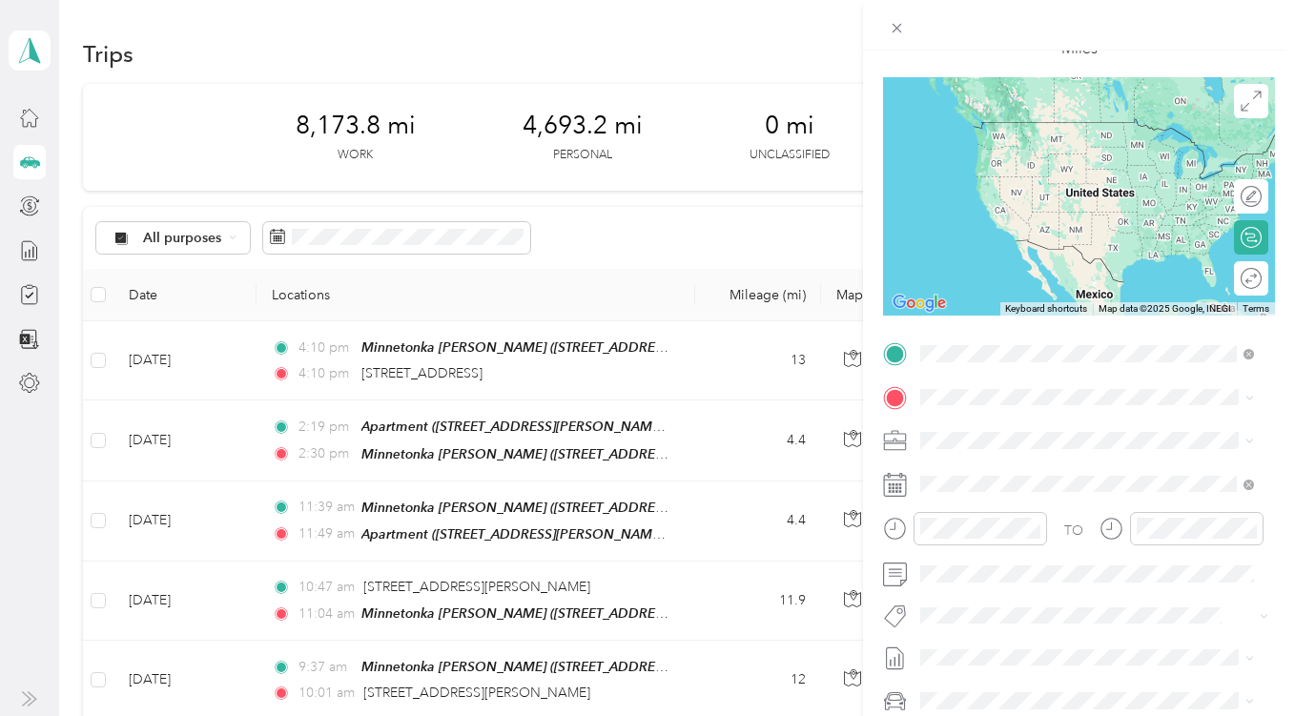
click at [1035, 448] on div "TEAM Minnetonka [PERSON_NAME] [STREET_ADDRESS][PERSON_NAME][US_STATE]" at bounding box center [1086, 444] width 258 height 47
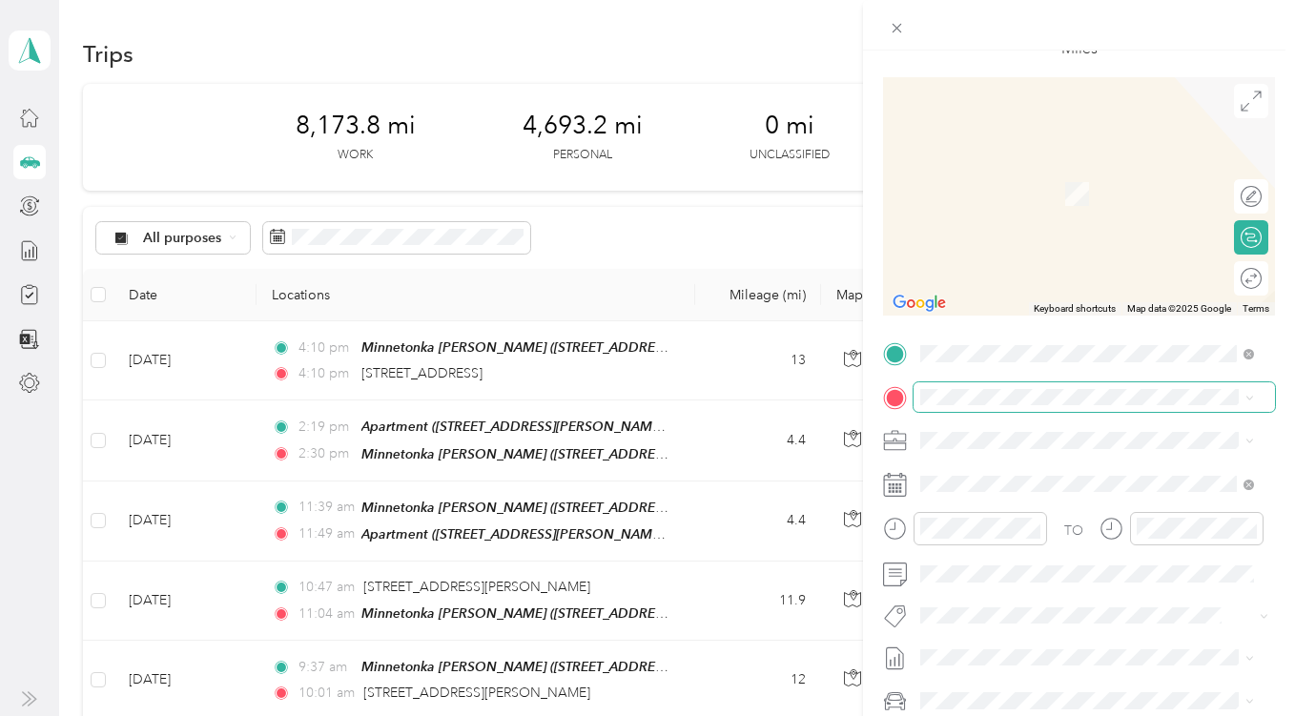
click at [984, 386] on span at bounding box center [1095, 398] width 362 height 31
click at [1015, 464] on div "TO Add photo" at bounding box center [1079, 569] width 392 height 461
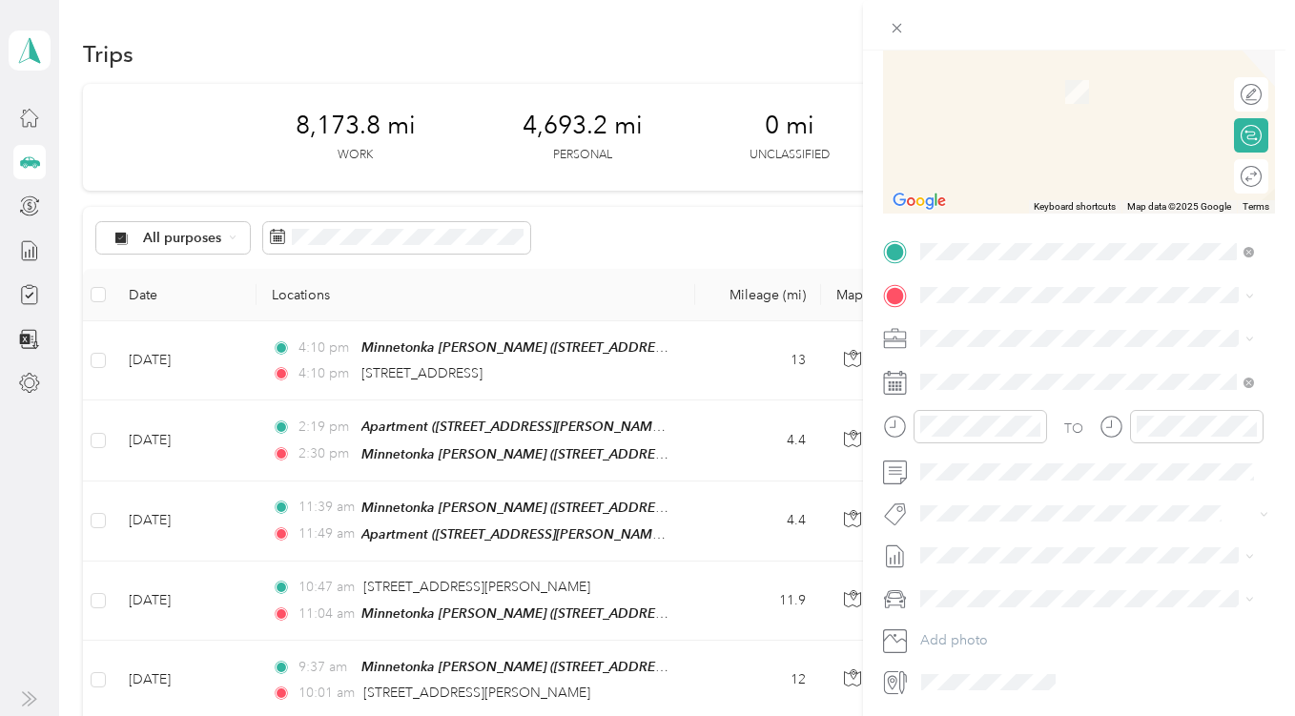
scroll to position [221, 0]
click at [990, 391] on span at bounding box center [1095, 380] width 362 height 31
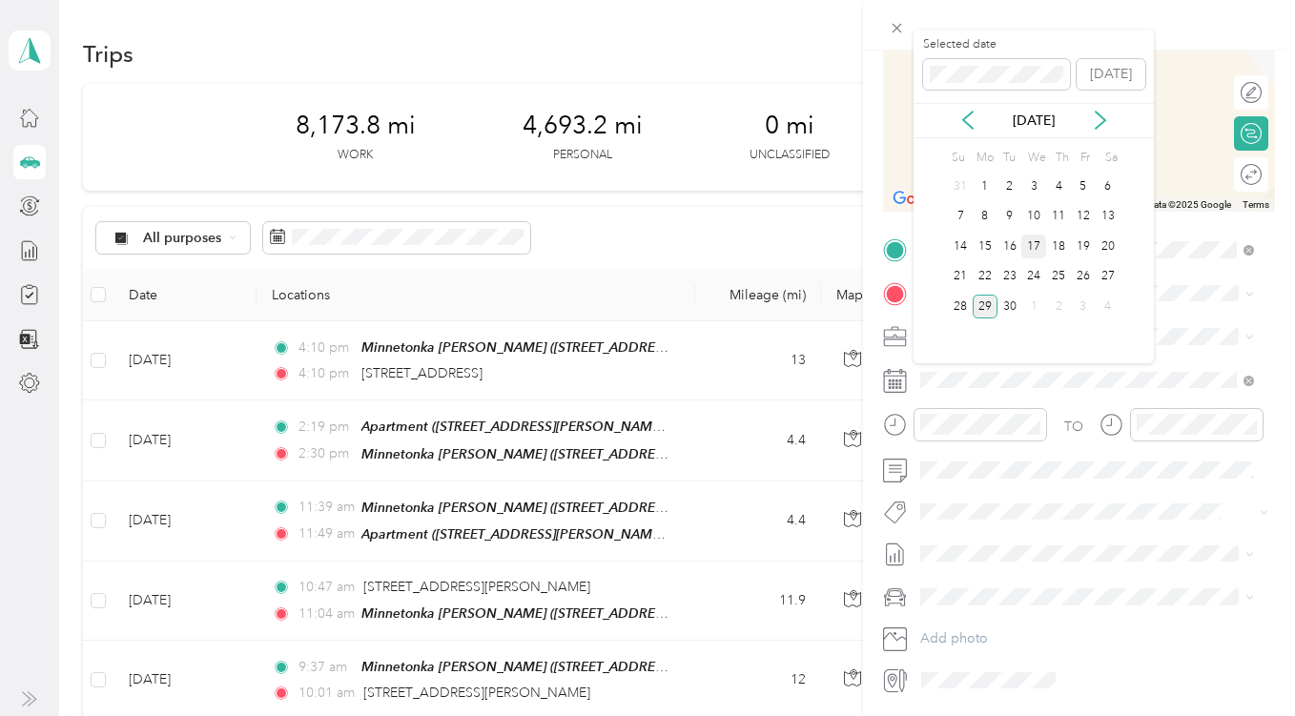
click at [1036, 251] on div "17" at bounding box center [1034, 247] width 25 height 24
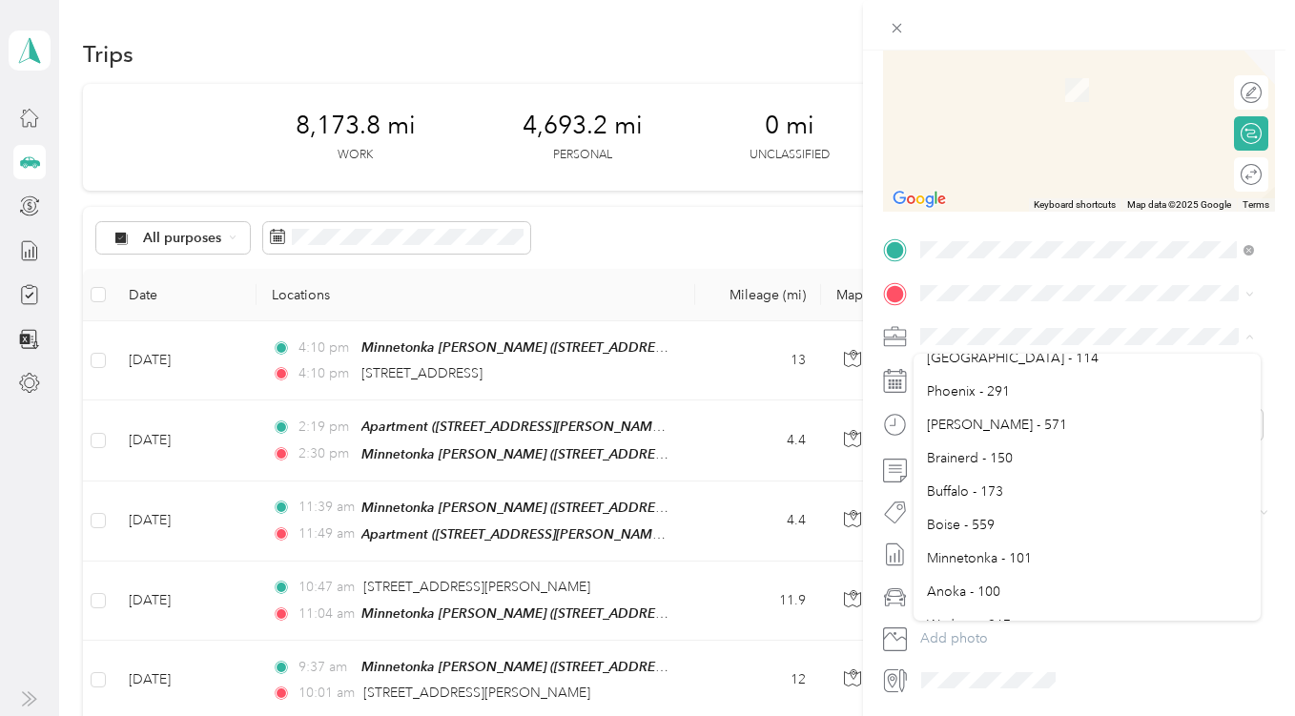
scroll to position [623, 0]
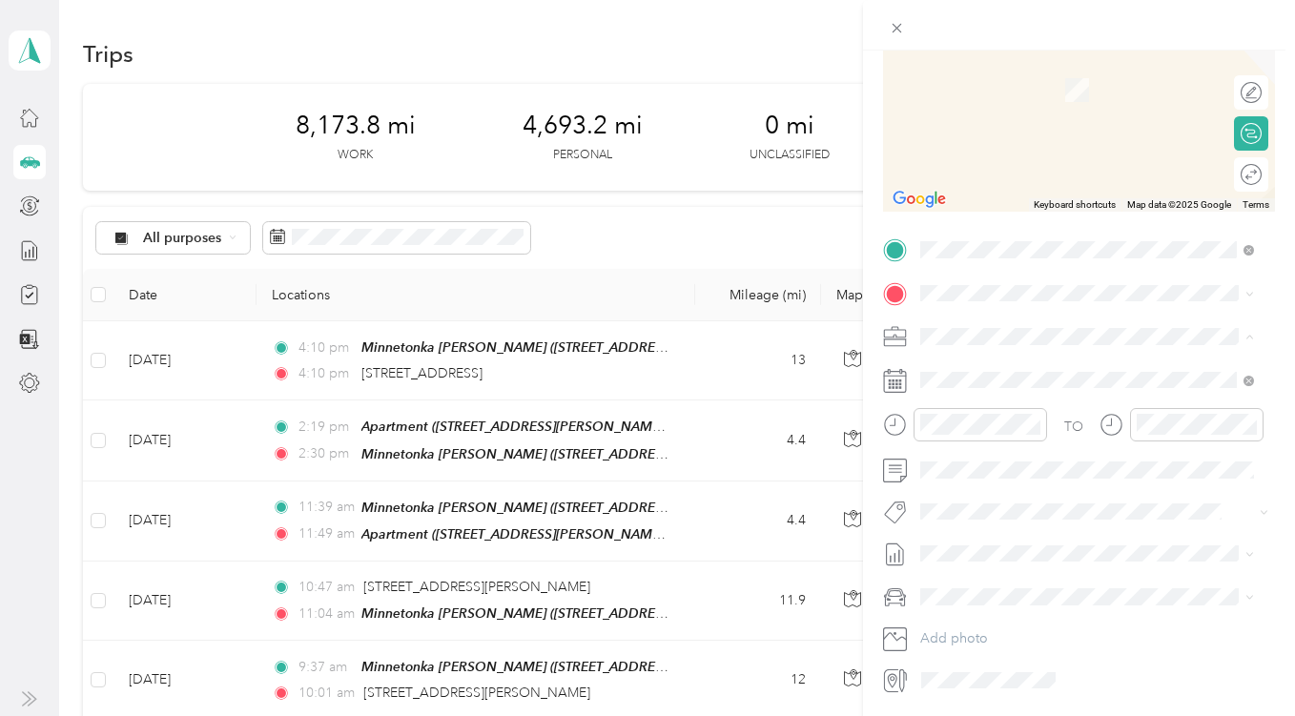
click at [992, 544] on span "Minnetonka - 101" at bounding box center [979, 549] width 105 height 16
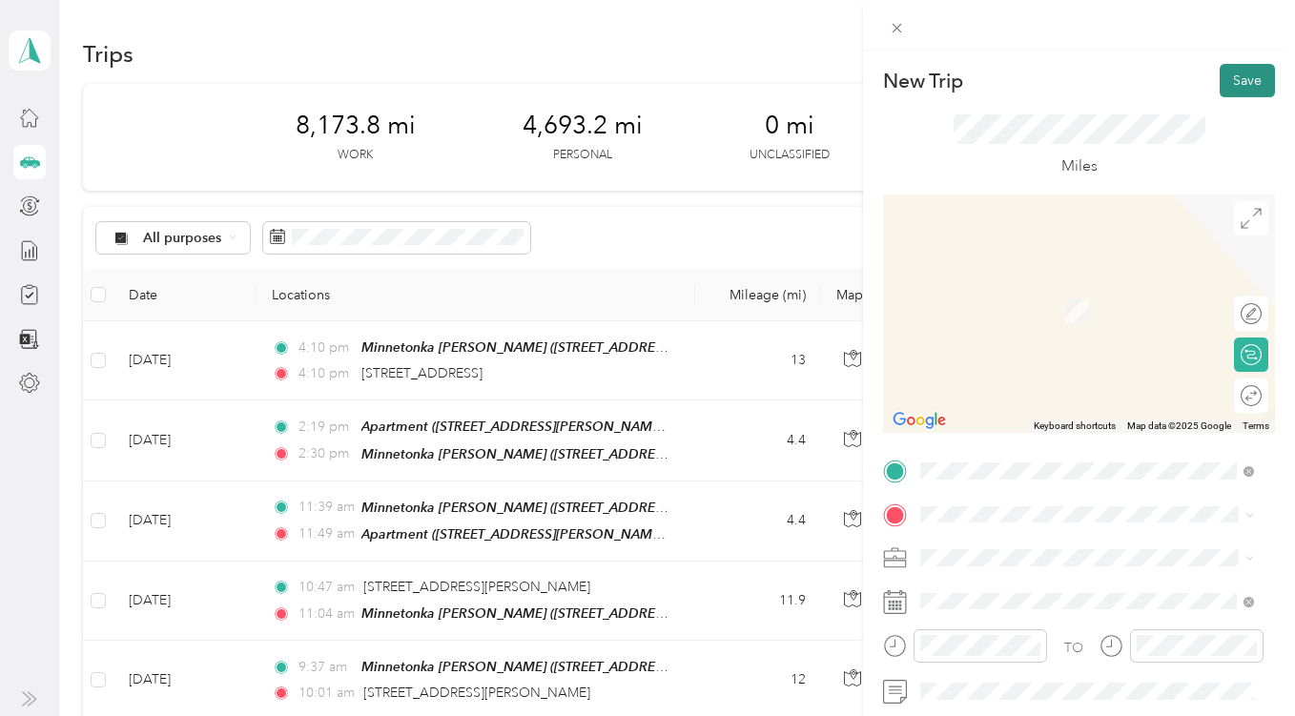
click at [1231, 81] on button "Save" at bounding box center [1247, 80] width 55 height 33
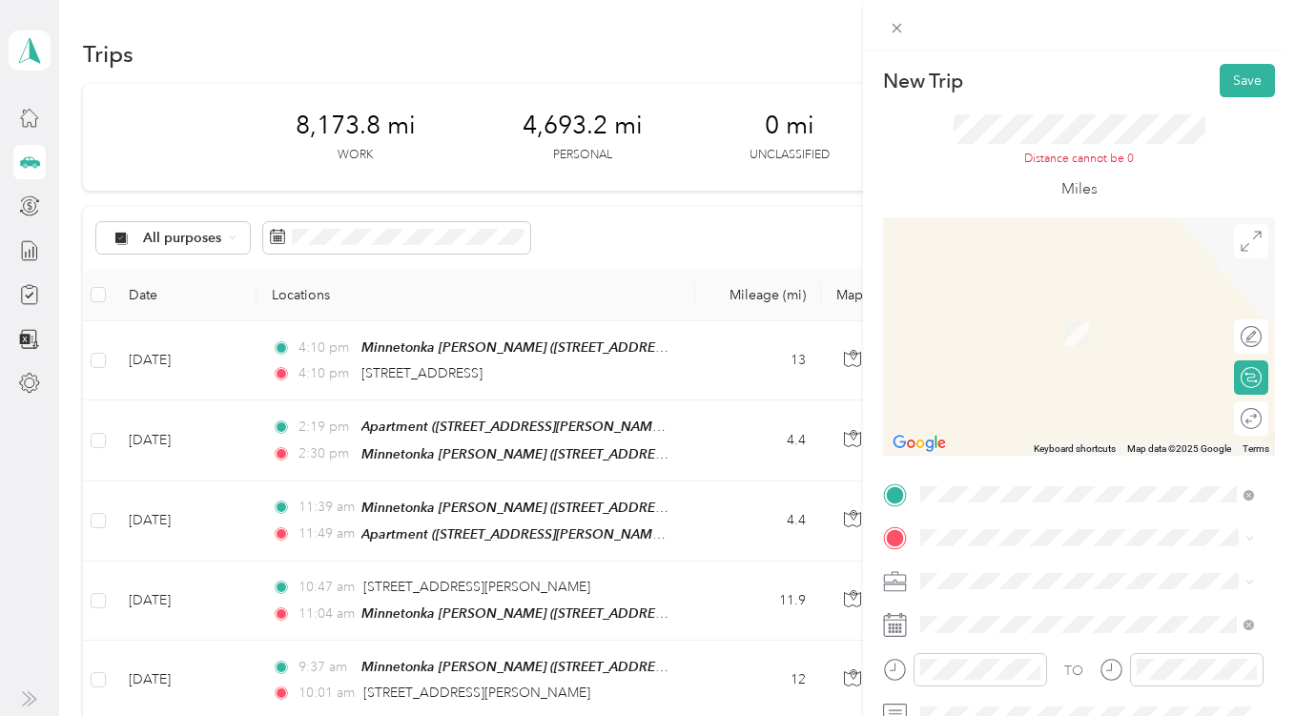
drag, startPoint x: 1033, startPoint y: 309, endPoint x: 1138, endPoint y: 558, distance: 270.2
click at [1130, 558] on div "TO Add photo" at bounding box center [1079, 710] width 392 height 461
click at [1017, 302] on span "[STREET_ADDRESS][US_STATE]" at bounding box center [1052, 306] width 191 height 17
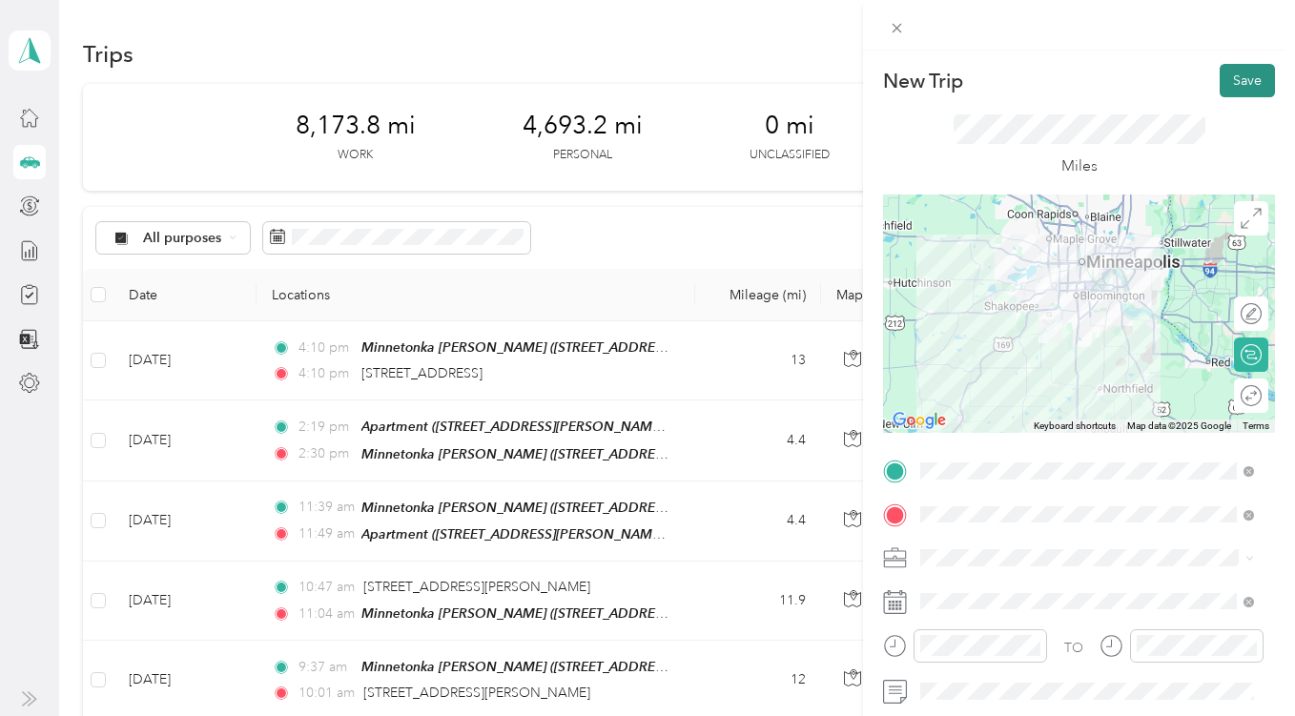
click at [1231, 78] on button "Save" at bounding box center [1247, 80] width 55 height 33
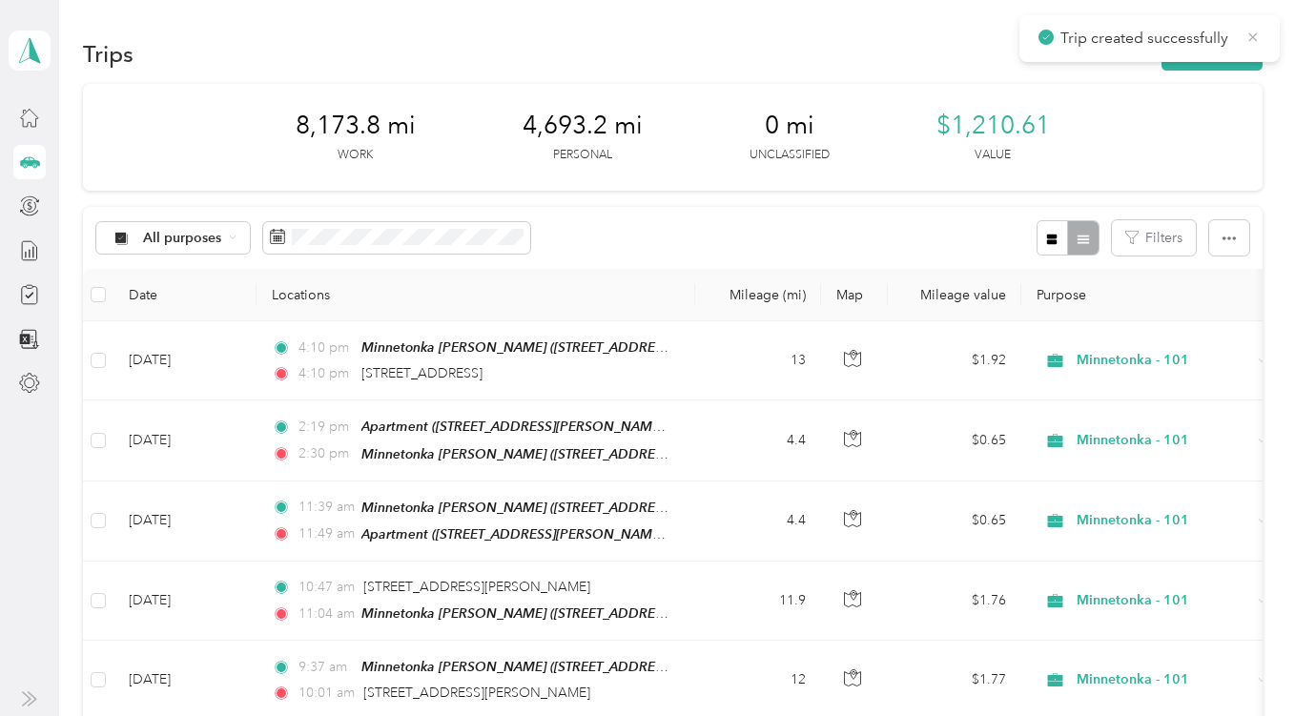
click at [1254, 38] on icon at bounding box center [1254, 36] width 9 height 9
click at [1210, 52] on button "New trip" at bounding box center [1212, 53] width 101 height 33
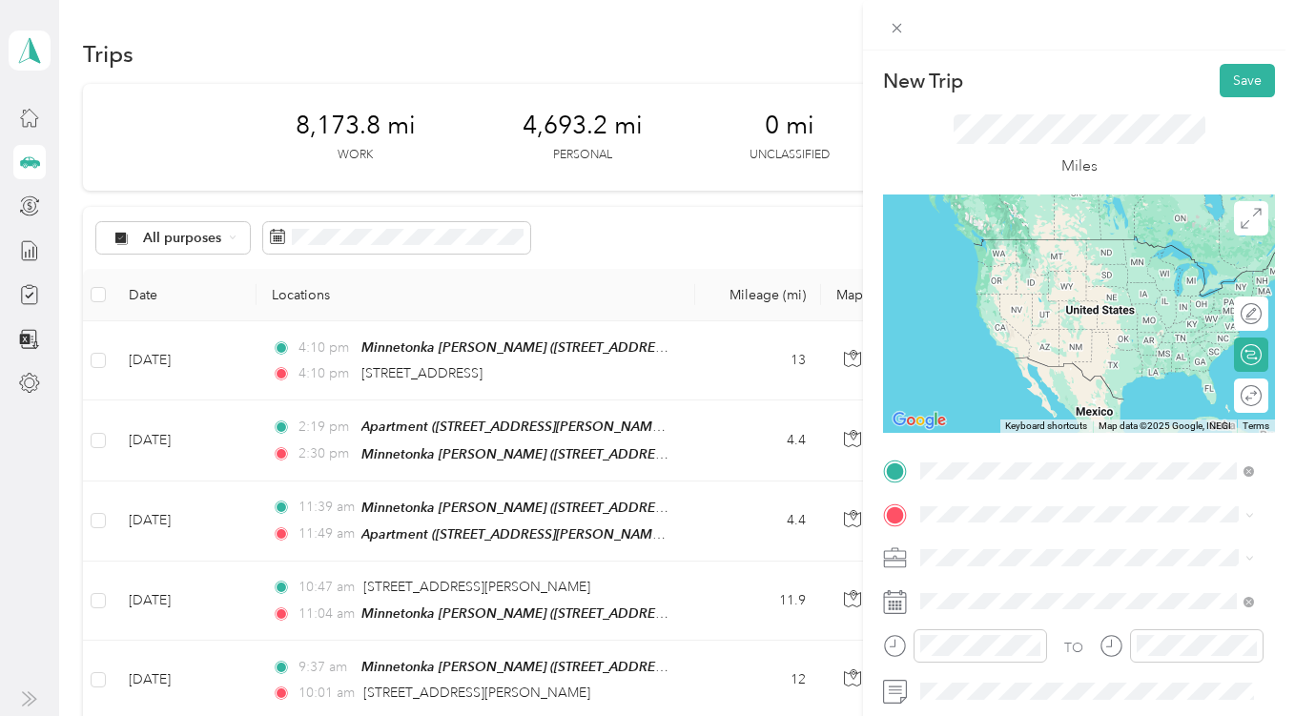
click at [1037, 239] on span "[STREET_ADDRESS][US_STATE]" at bounding box center [1052, 239] width 191 height 17
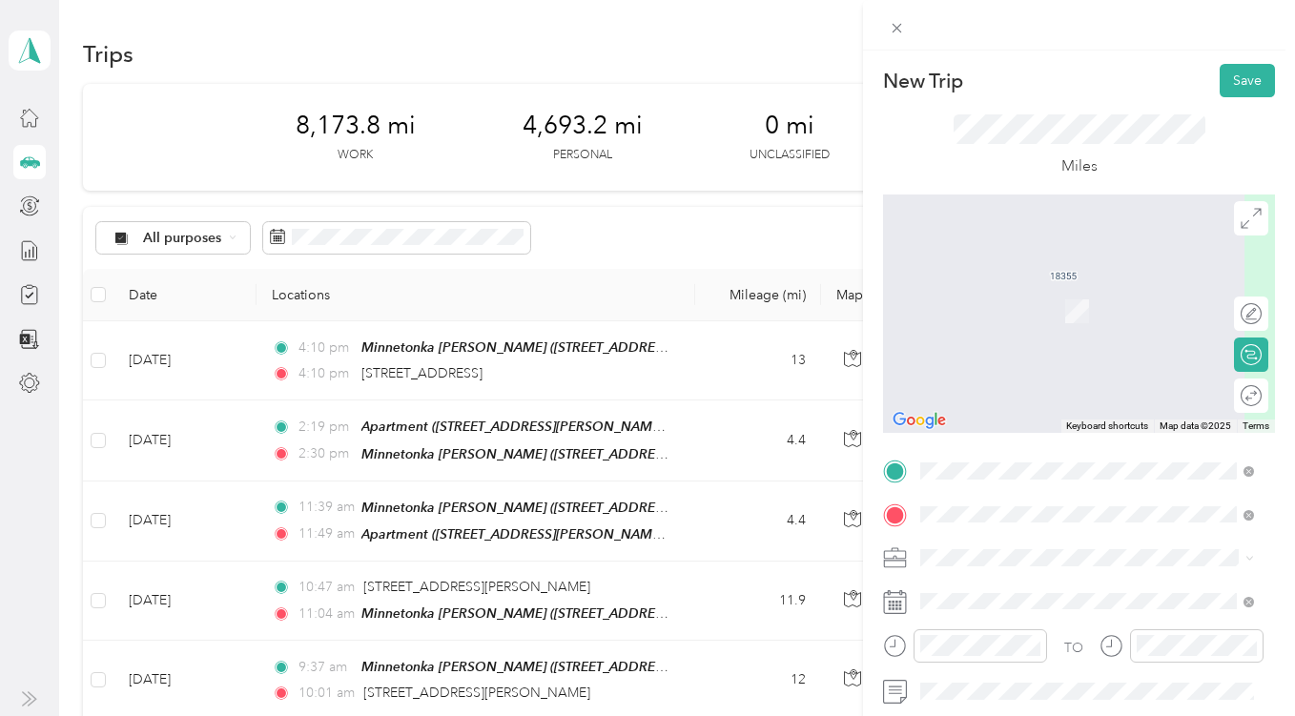
click at [1045, 294] on strong "Minnetonka [PERSON_NAME]" at bounding box center [1119, 292] width 192 height 17
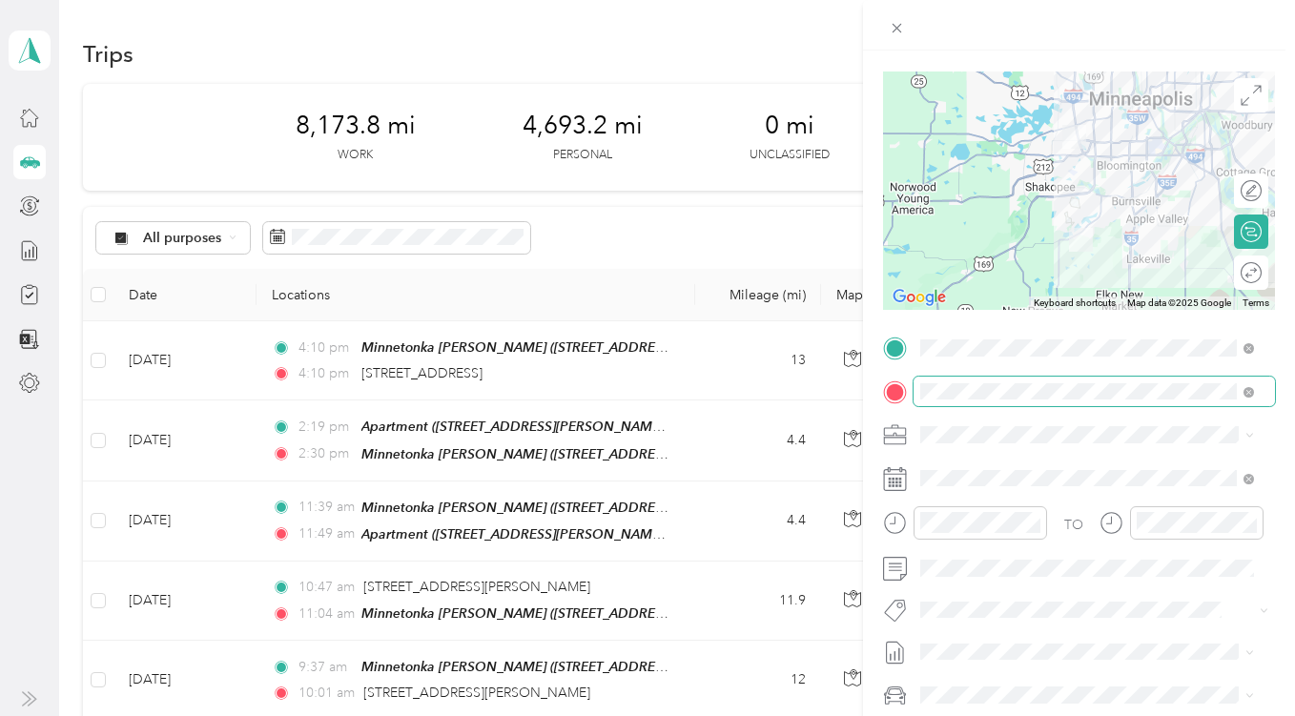
scroll to position [124, 0]
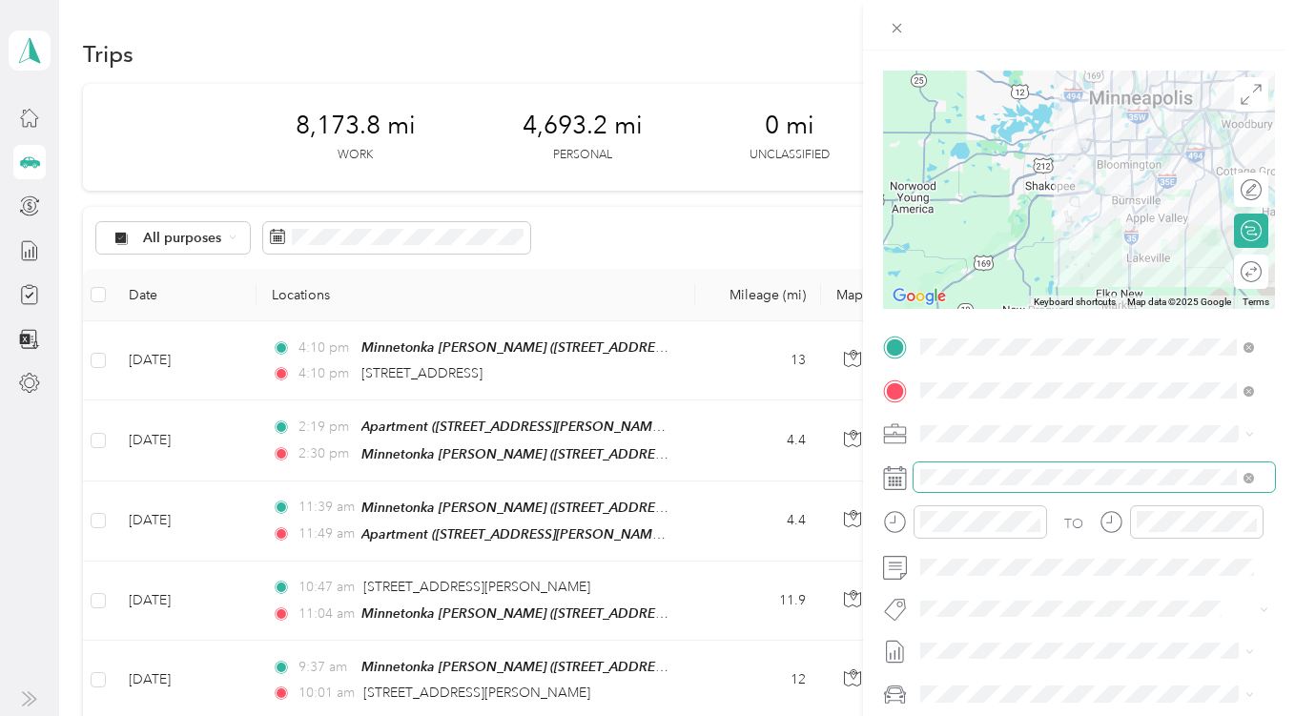
drag, startPoint x: 1249, startPoint y: 433, endPoint x: 1075, endPoint y: 464, distance: 176.3
click at [1075, 464] on span at bounding box center [1095, 478] width 362 height 31
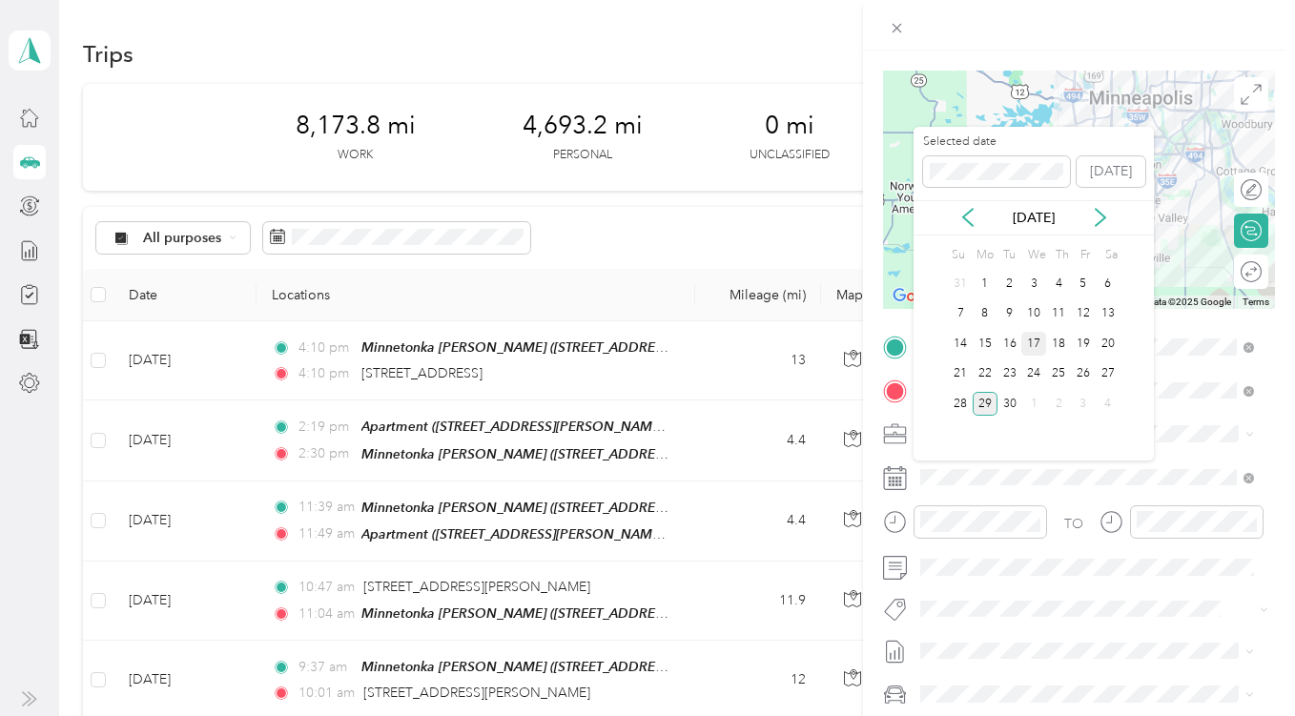
click at [1033, 343] on div "17" at bounding box center [1034, 344] width 25 height 24
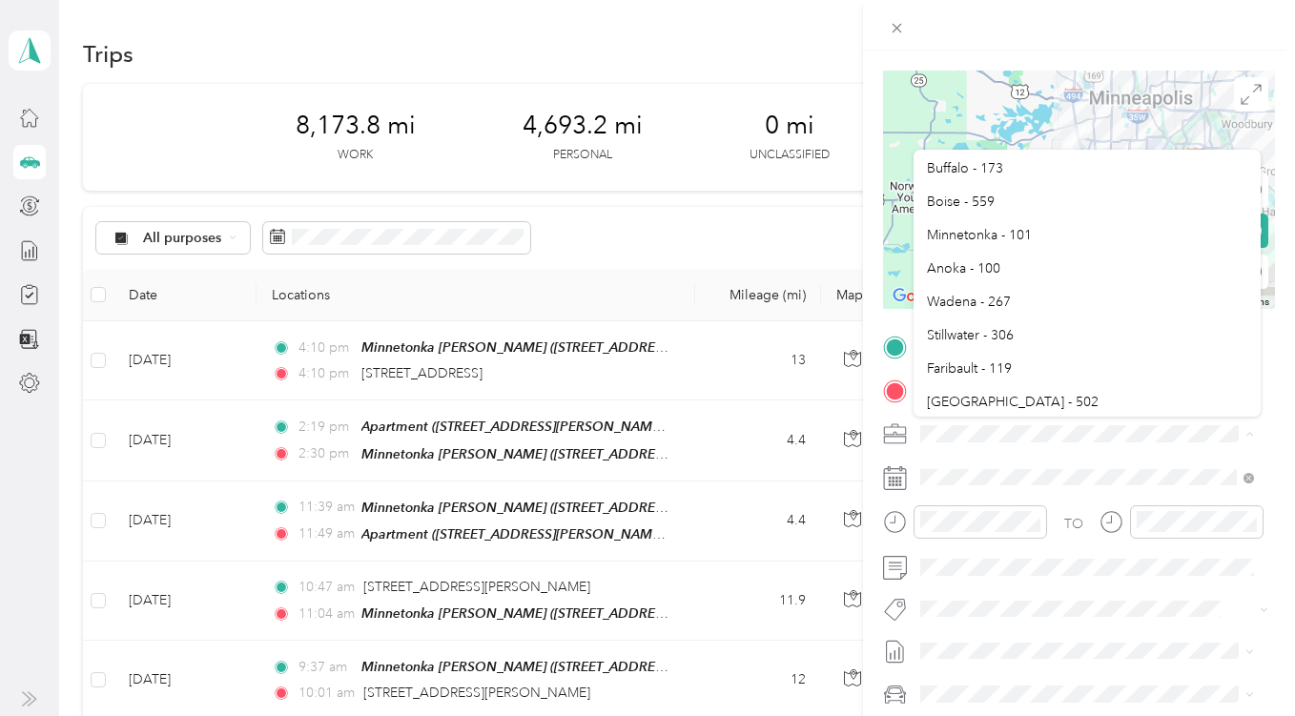
scroll to position [732, 0]
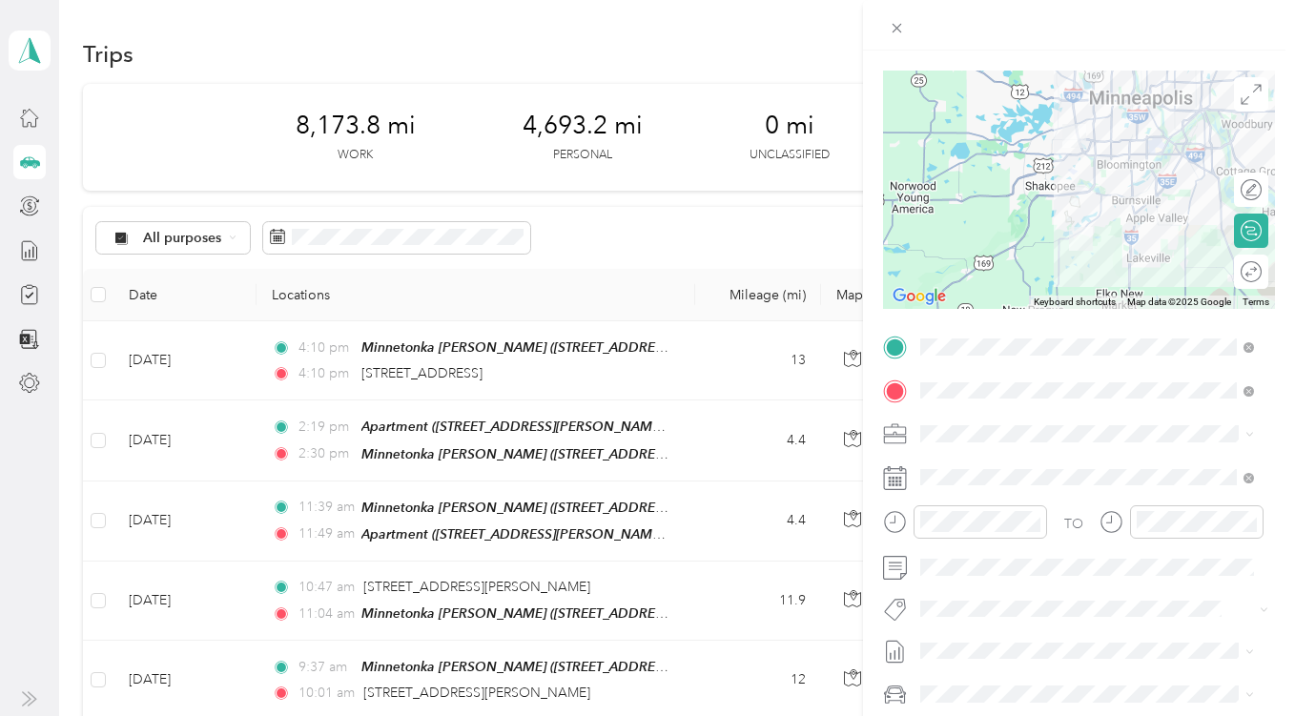
click at [982, 236] on span "Minnetonka - 101" at bounding box center [979, 233] width 105 height 16
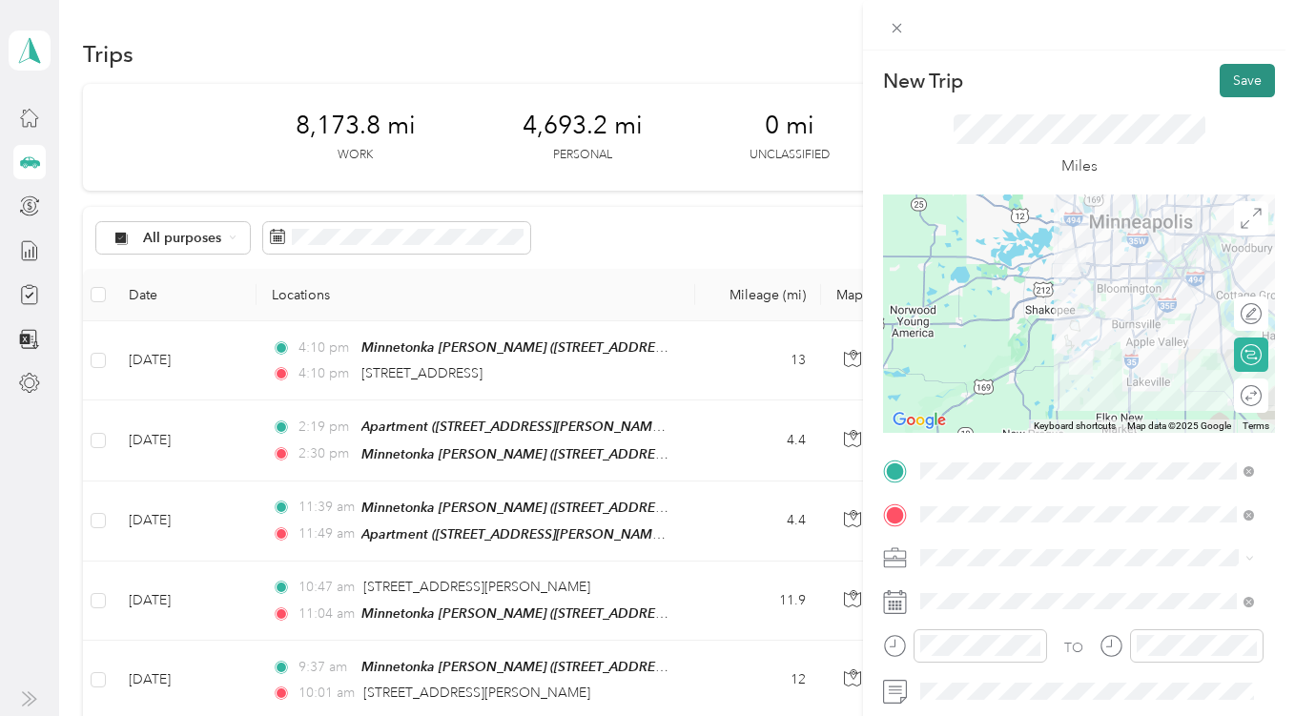
click at [1234, 78] on button "Save" at bounding box center [1247, 80] width 55 height 33
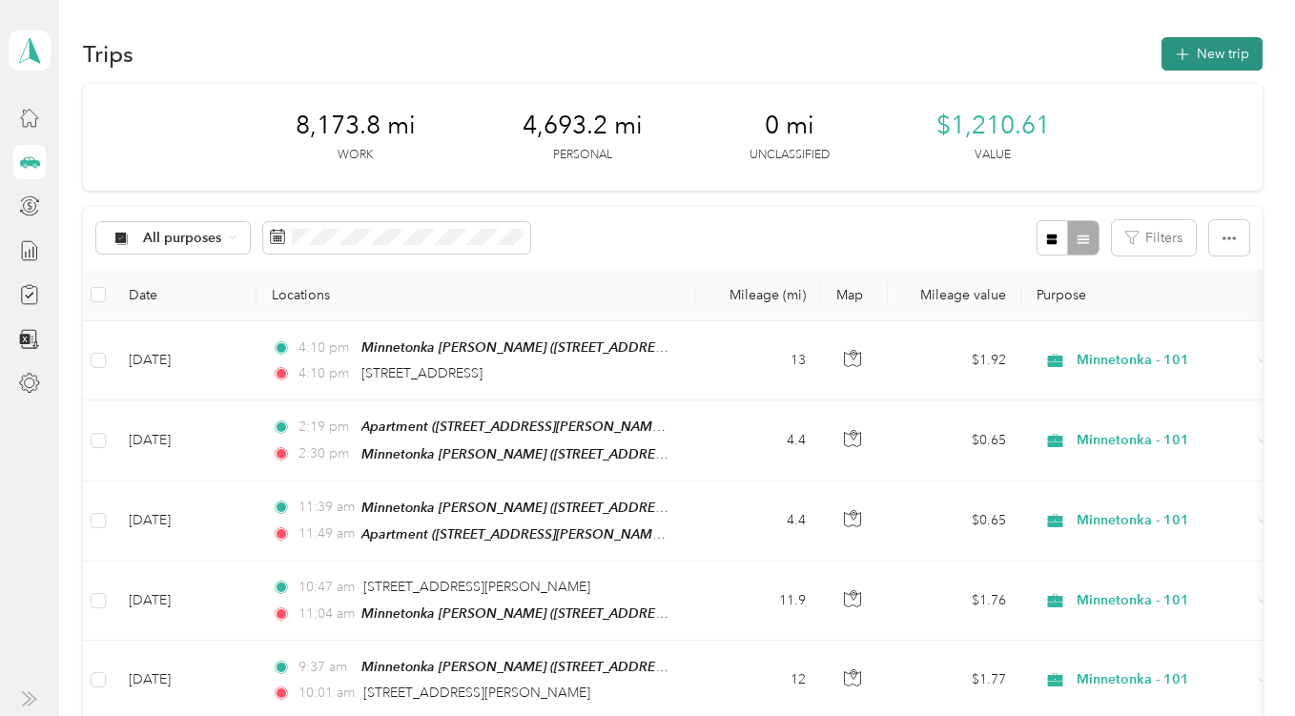
click at [1196, 50] on button "New trip" at bounding box center [1212, 53] width 101 height 33
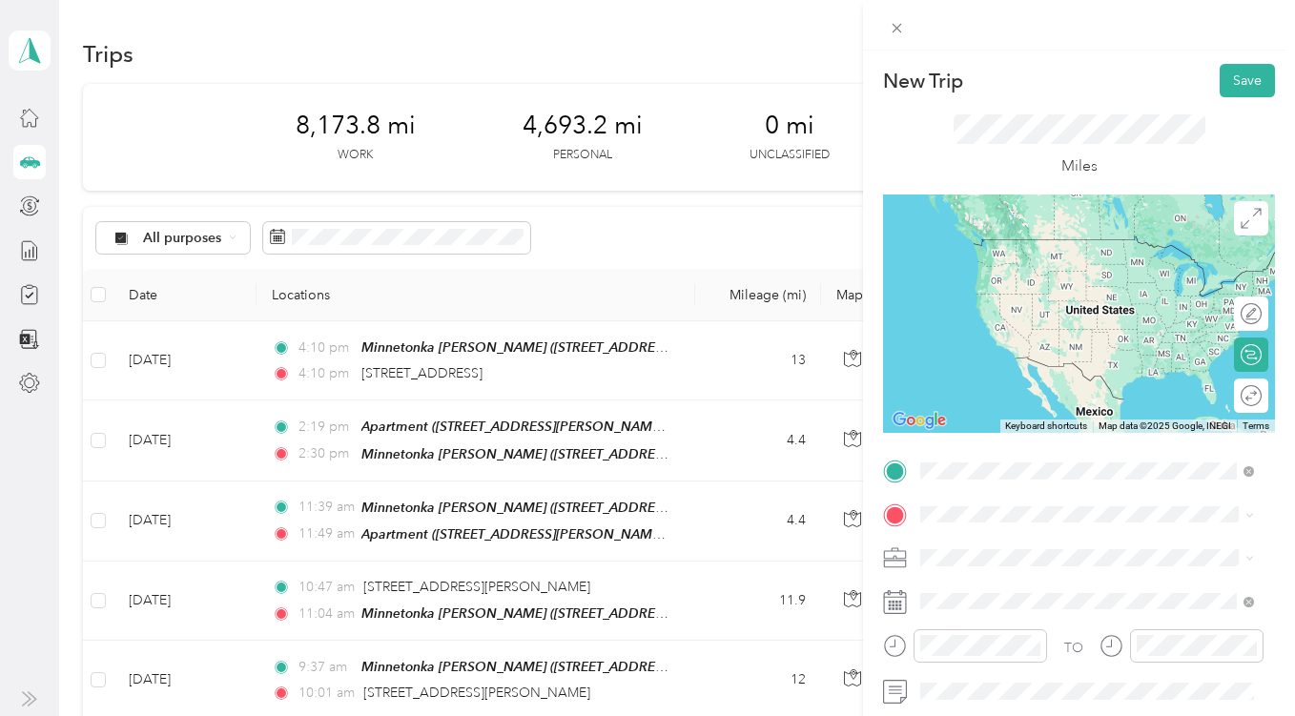
click at [1062, 256] on div "TEAM Minnetonka [PERSON_NAME] [STREET_ADDRESS][PERSON_NAME][US_STATE]" at bounding box center [1086, 261] width 258 height 47
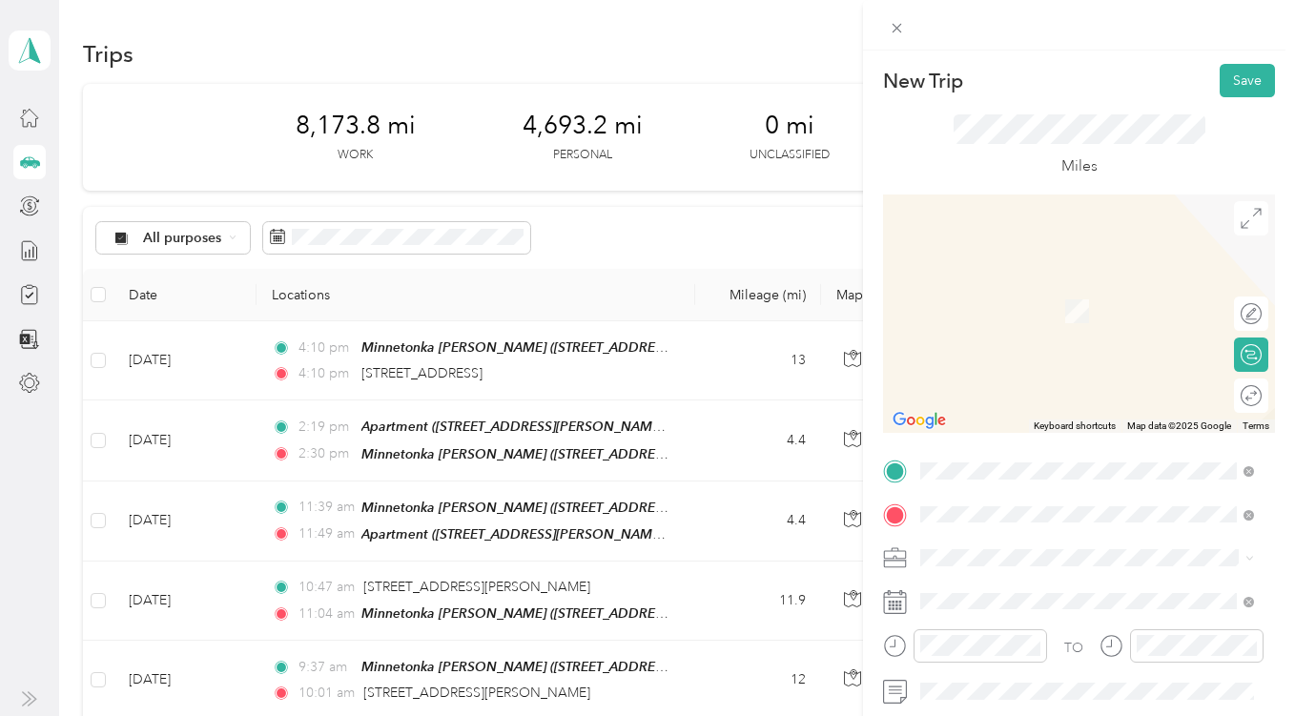
click at [1036, 295] on span "[STREET_ADDRESS][PERSON_NAME][US_STATE]" at bounding box center [1102, 290] width 291 height 33
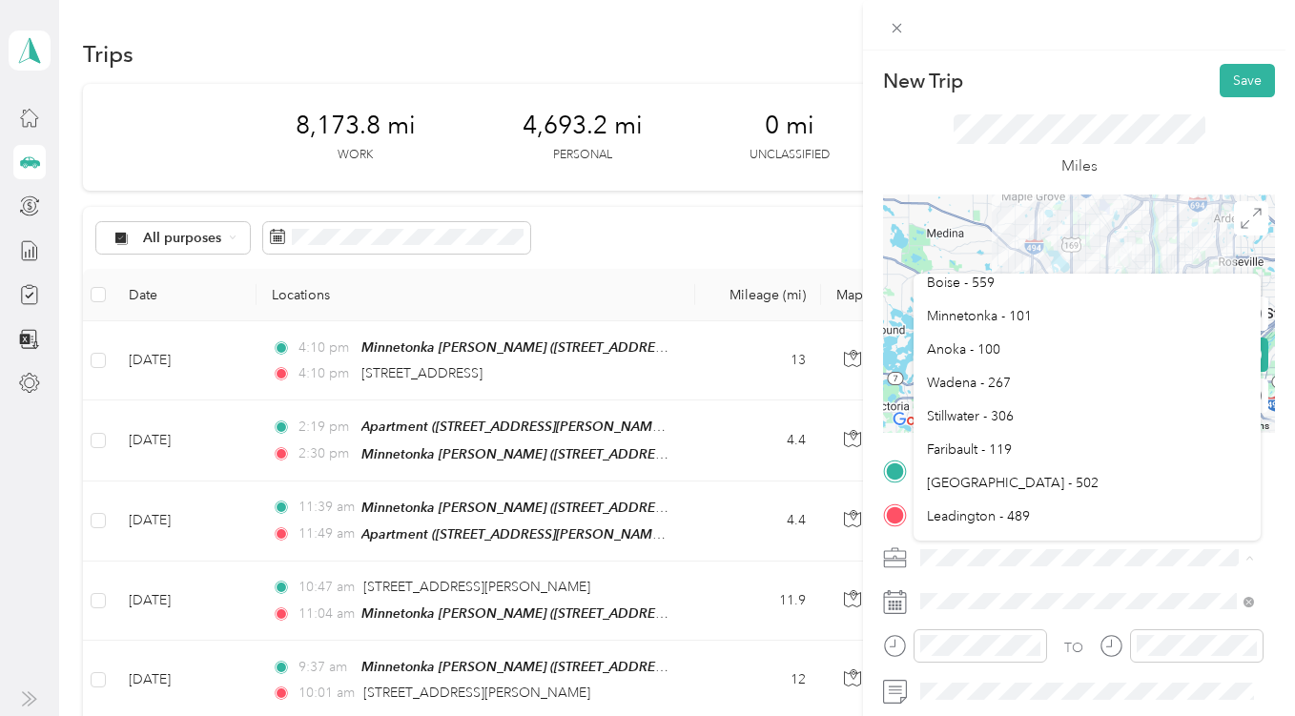
scroll to position [775, 0]
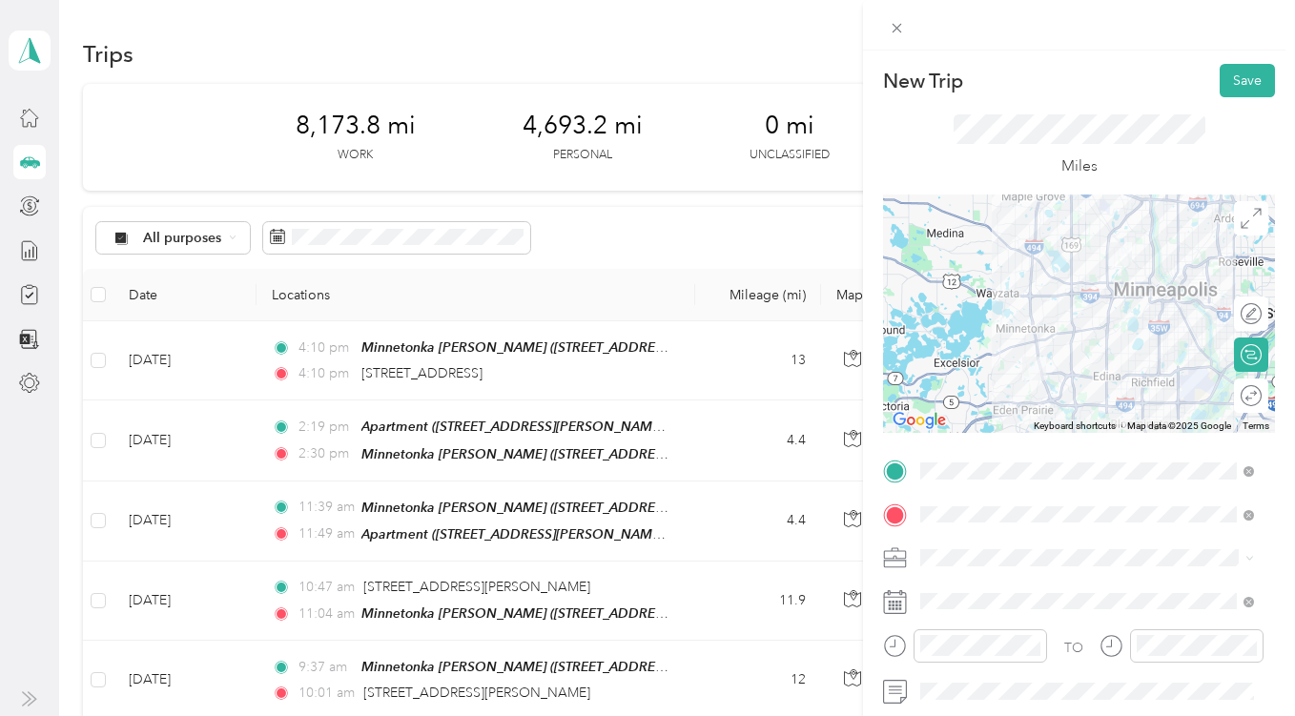
click at [968, 314] on span "Minnetonka - 101" at bounding box center [979, 314] width 105 height 16
click at [1236, 78] on button "Save" at bounding box center [1247, 80] width 55 height 33
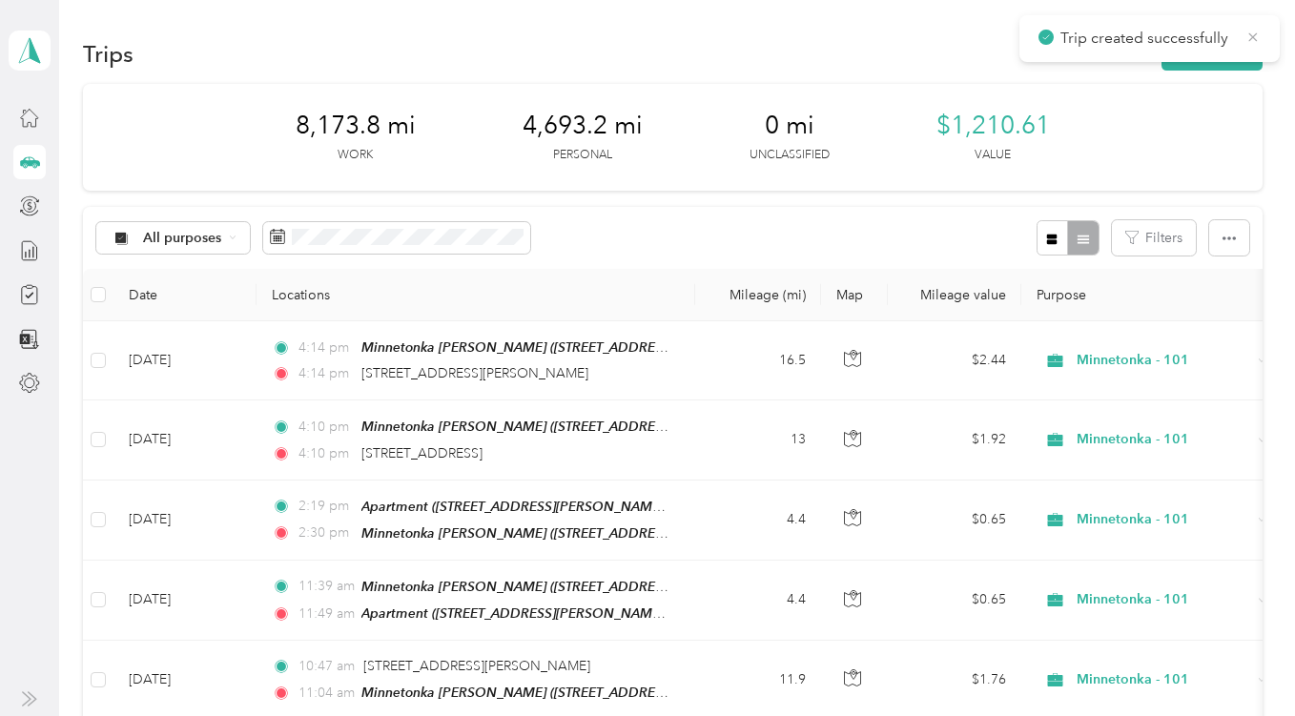
click at [1254, 31] on icon at bounding box center [1253, 37] width 15 height 17
click at [1204, 51] on button "New trip" at bounding box center [1212, 53] width 101 height 33
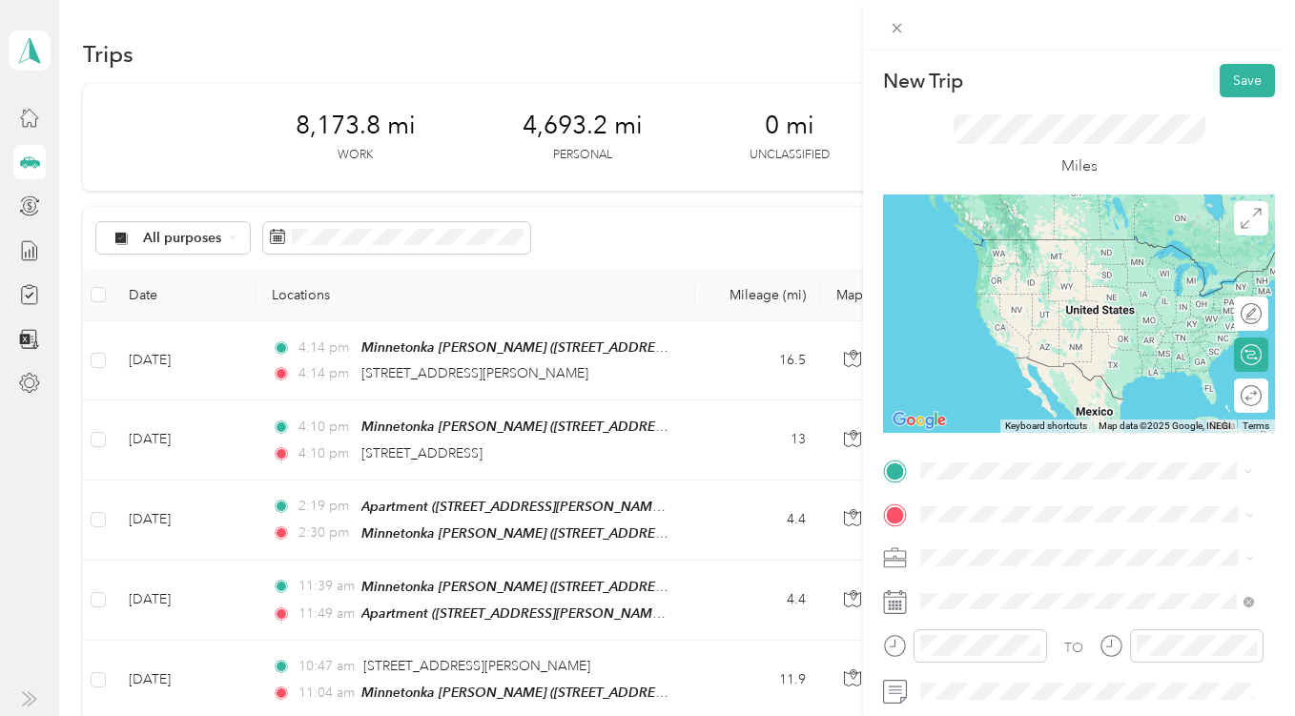
click at [1034, 250] on span "[STREET_ADDRESS][PERSON_NAME][US_STATE]" at bounding box center [1102, 247] width 291 height 33
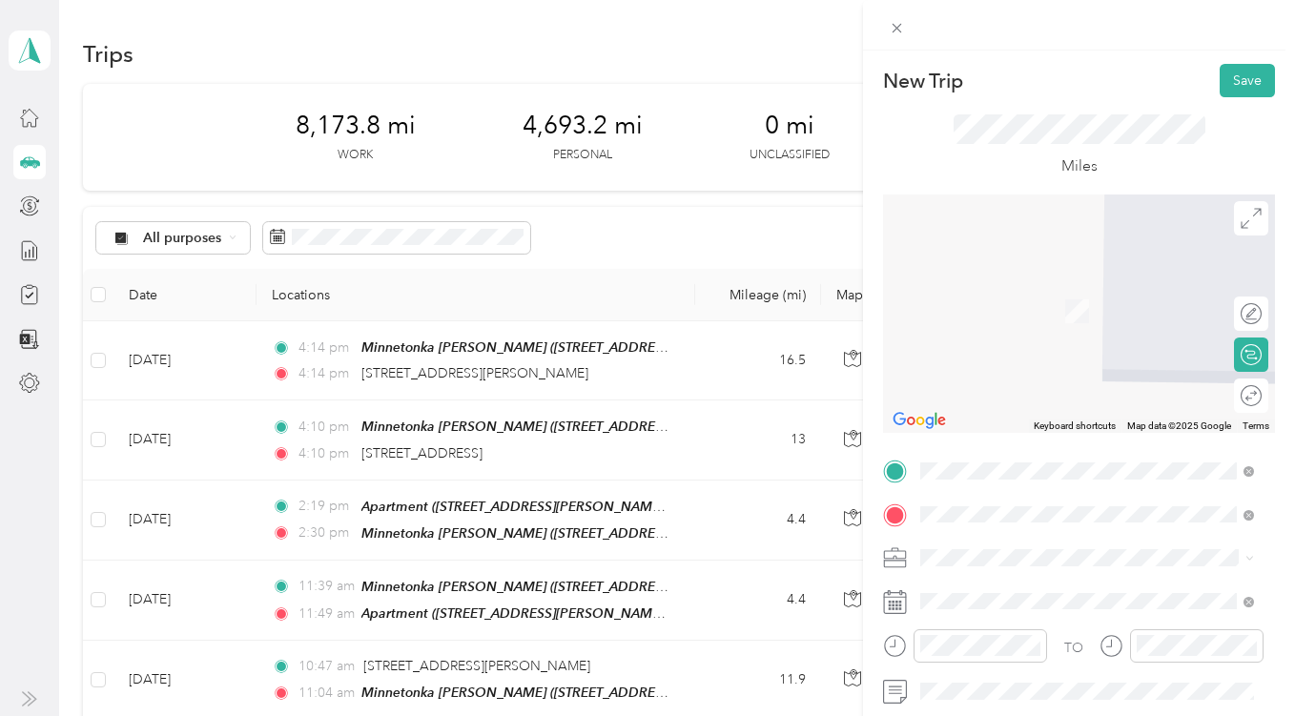
click at [1073, 300] on div "TEAM Minnetonka [PERSON_NAME] [STREET_ADDRESS][PERSON_NAME][US_STATE]" at bounding box center [1086, 303] width 258 height 47
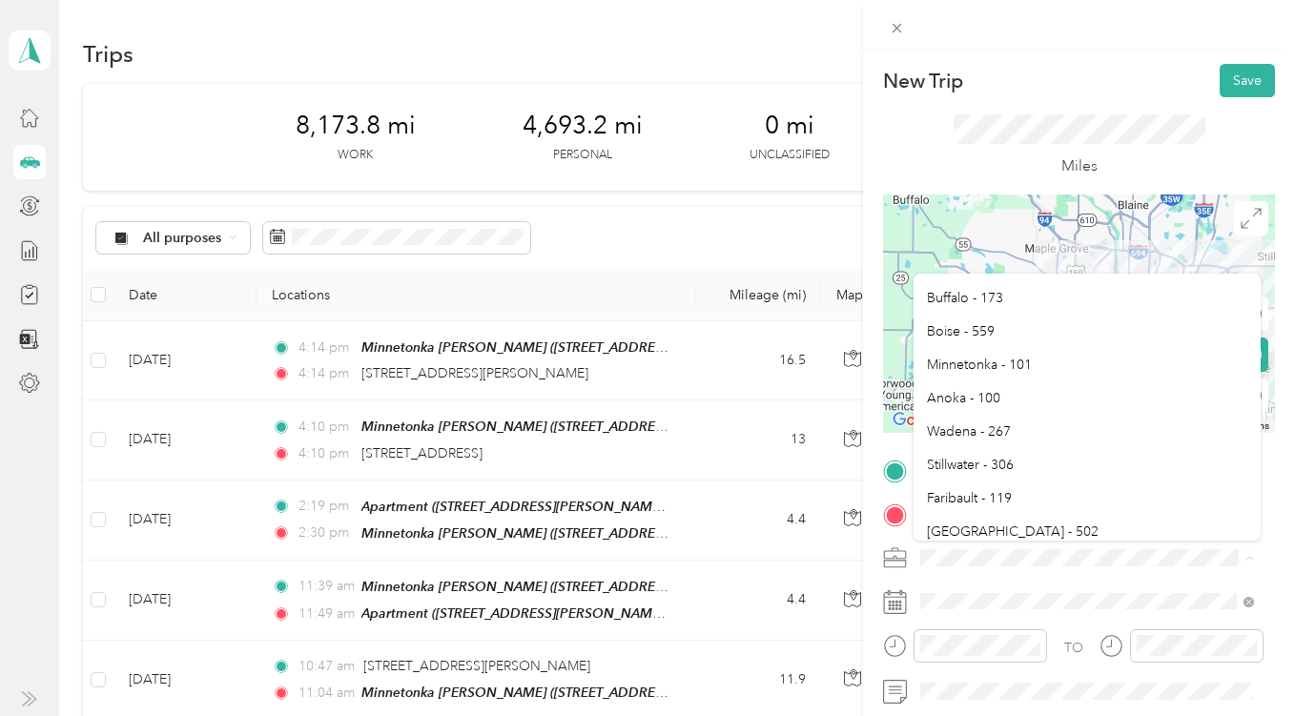
scroll to position [726, 0]
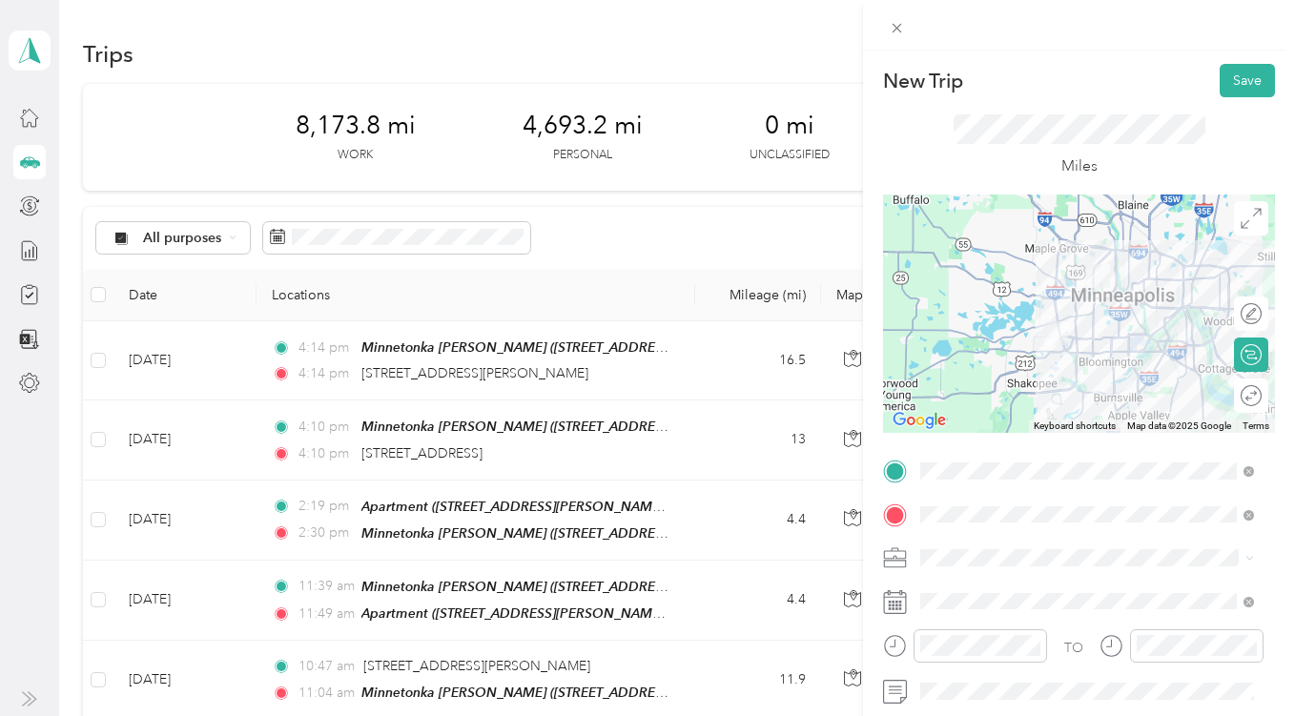
click at [998, 362] on span "Minnetonka - 101" at bounding box center [979, 365] width 105 height 16
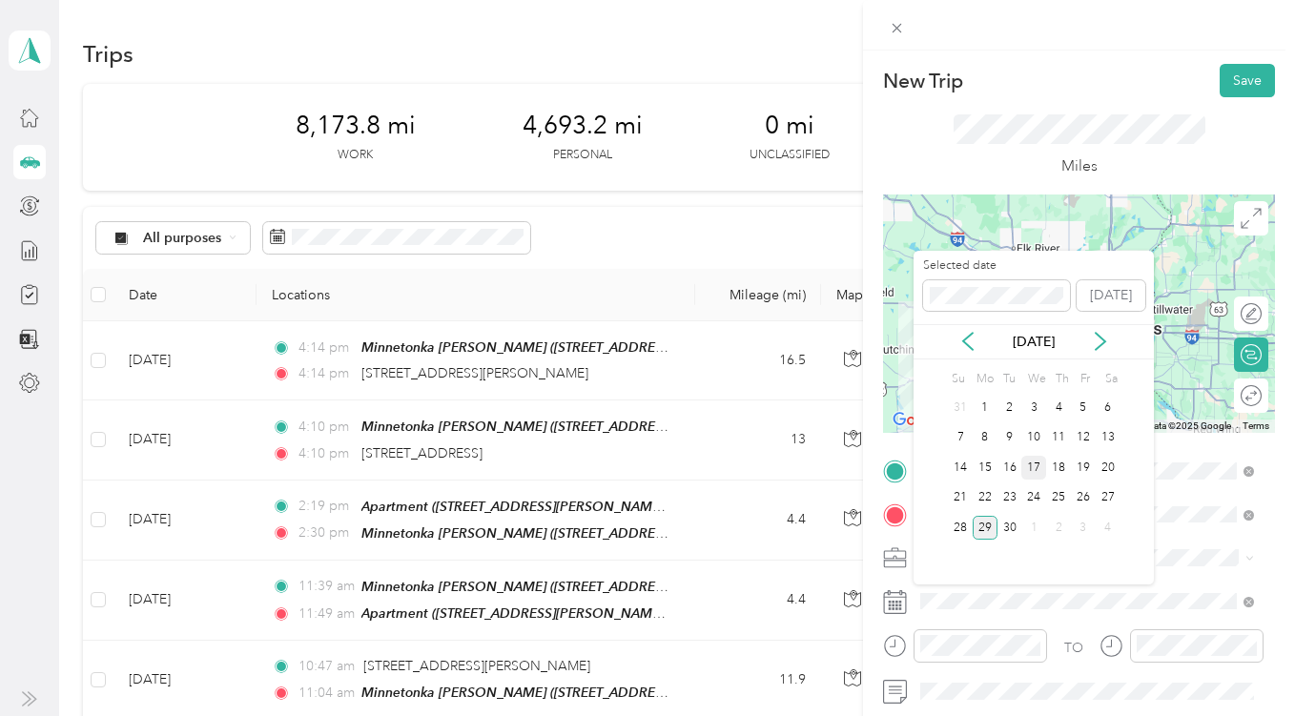
click at [1035, 466] on div "17" at bounding box center [1034, 468] width 25 height 24
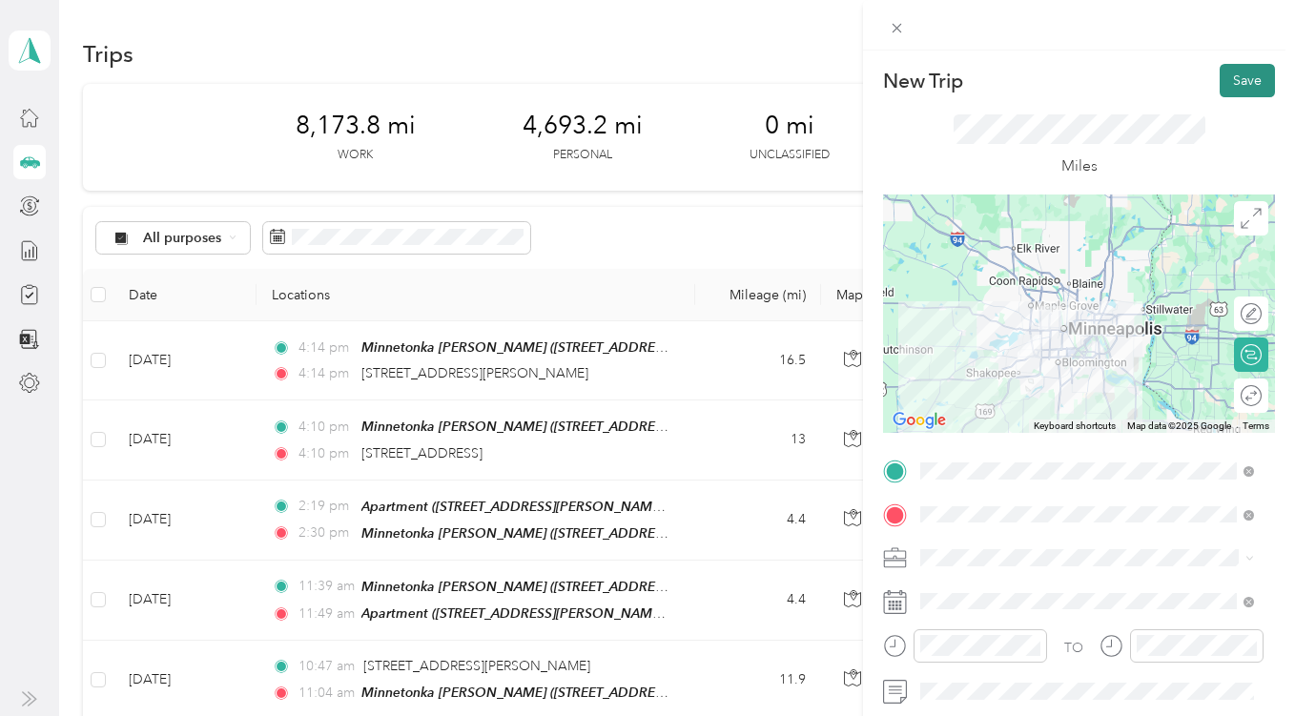
click at [1231, 80] on button "Save" at bounding box center [1247, 80] width 55 height 33
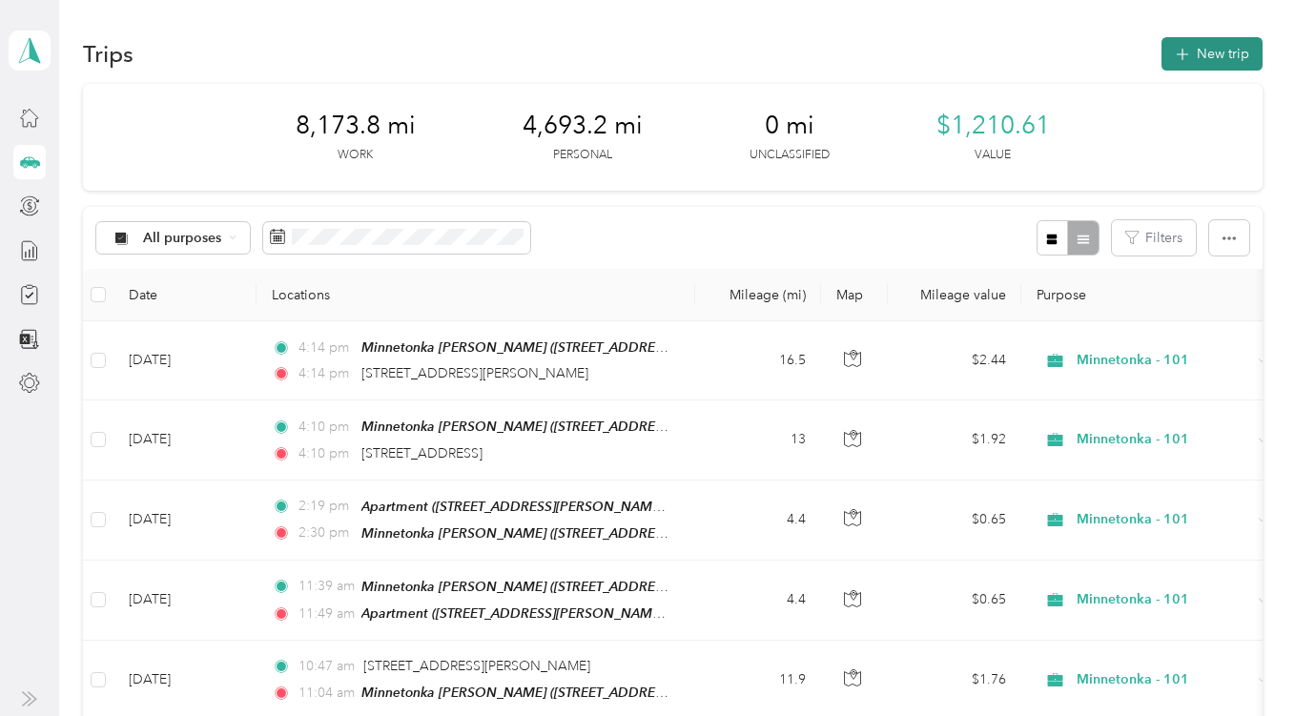
click at [1211, 57] on button "New trip" at bounding box center [1212, 53] width 101 height 33
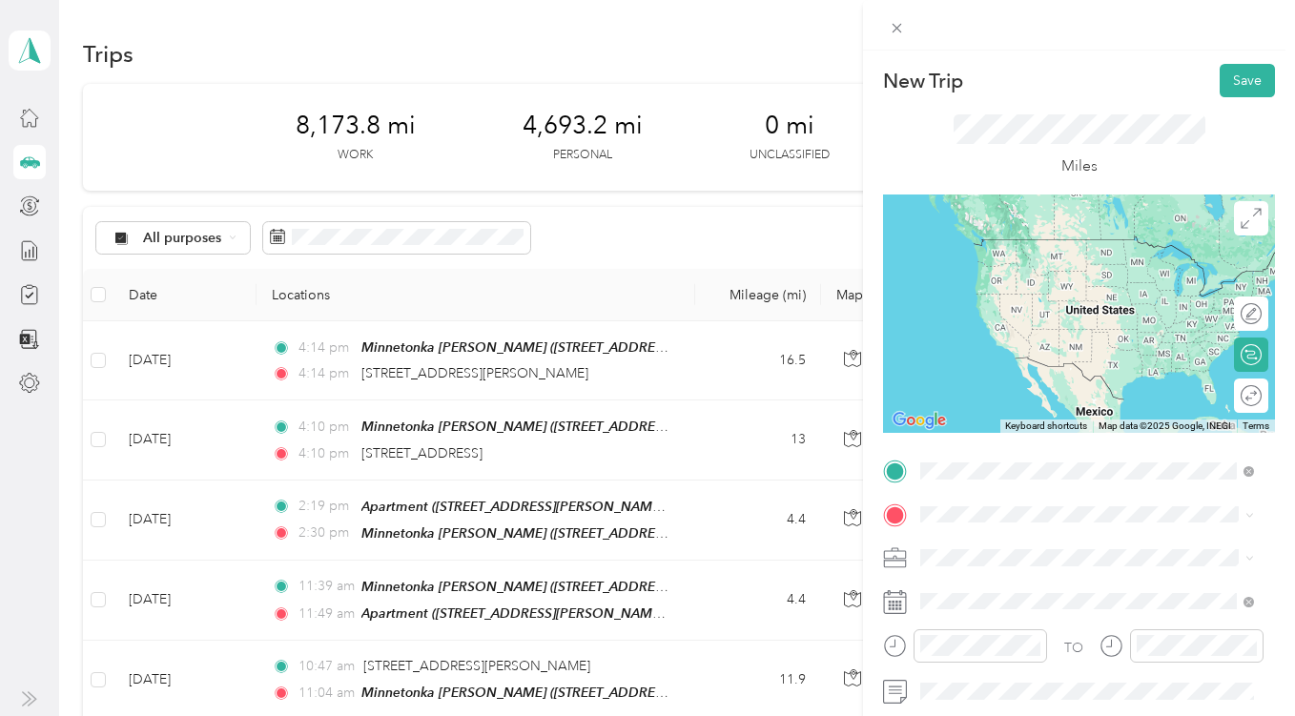
click at [1051, 274] on span "[STREET_ADDRESS][US_STATE]" at bounding box center [1052, 274] width 191 height 16
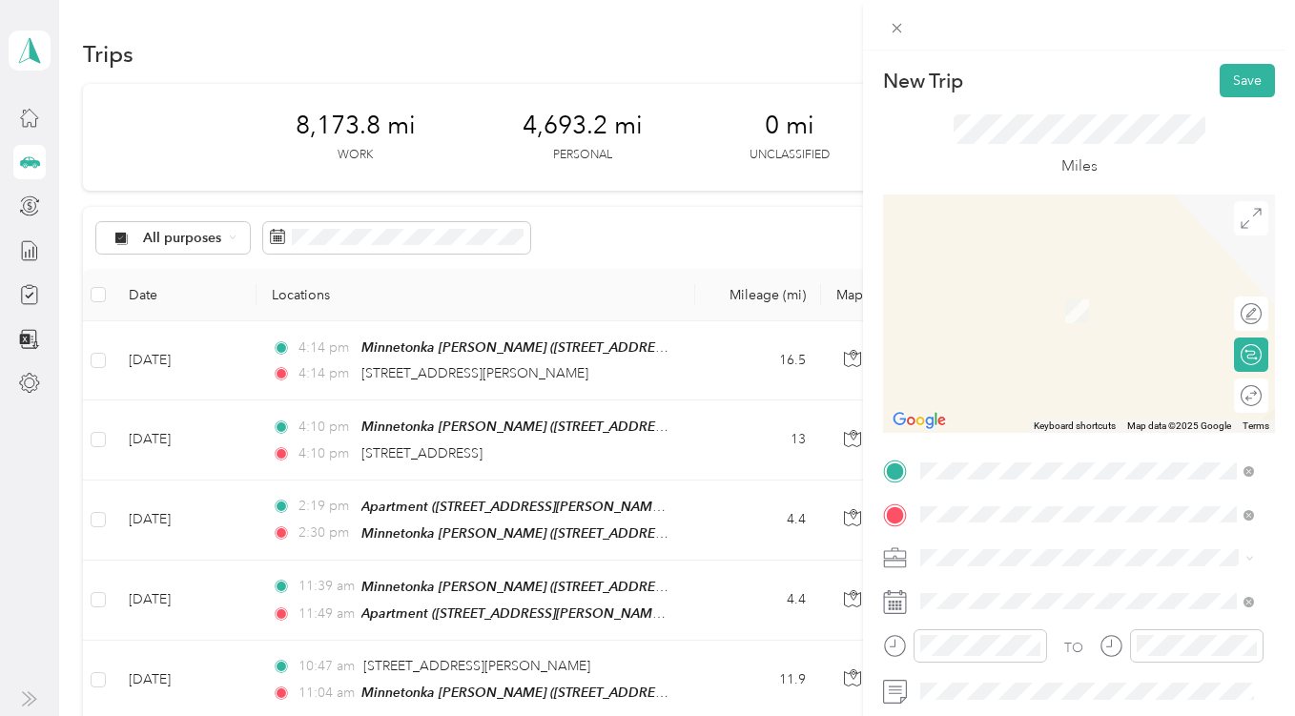
click at [1027, 291] on span "[STREET_ADDRESS][US_STATE]" at bounding box center [1052, 282] width 191 height 17
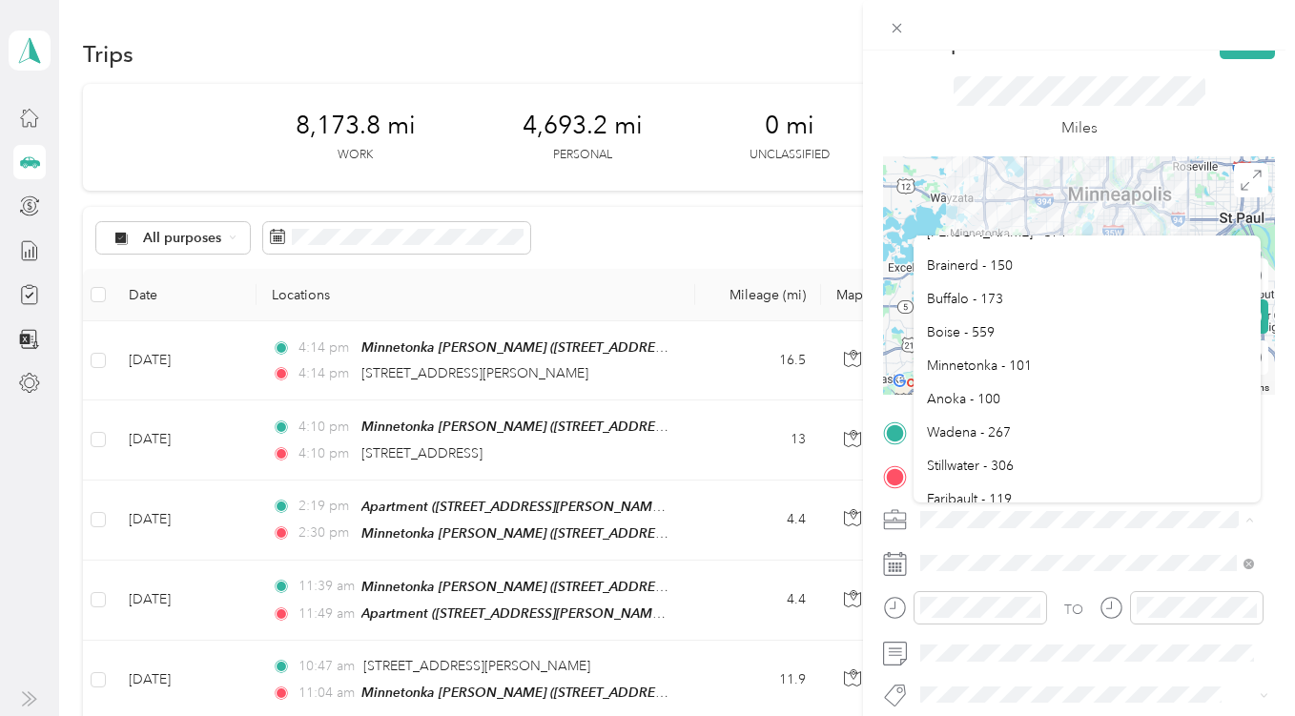
scroll to position [690, 0]
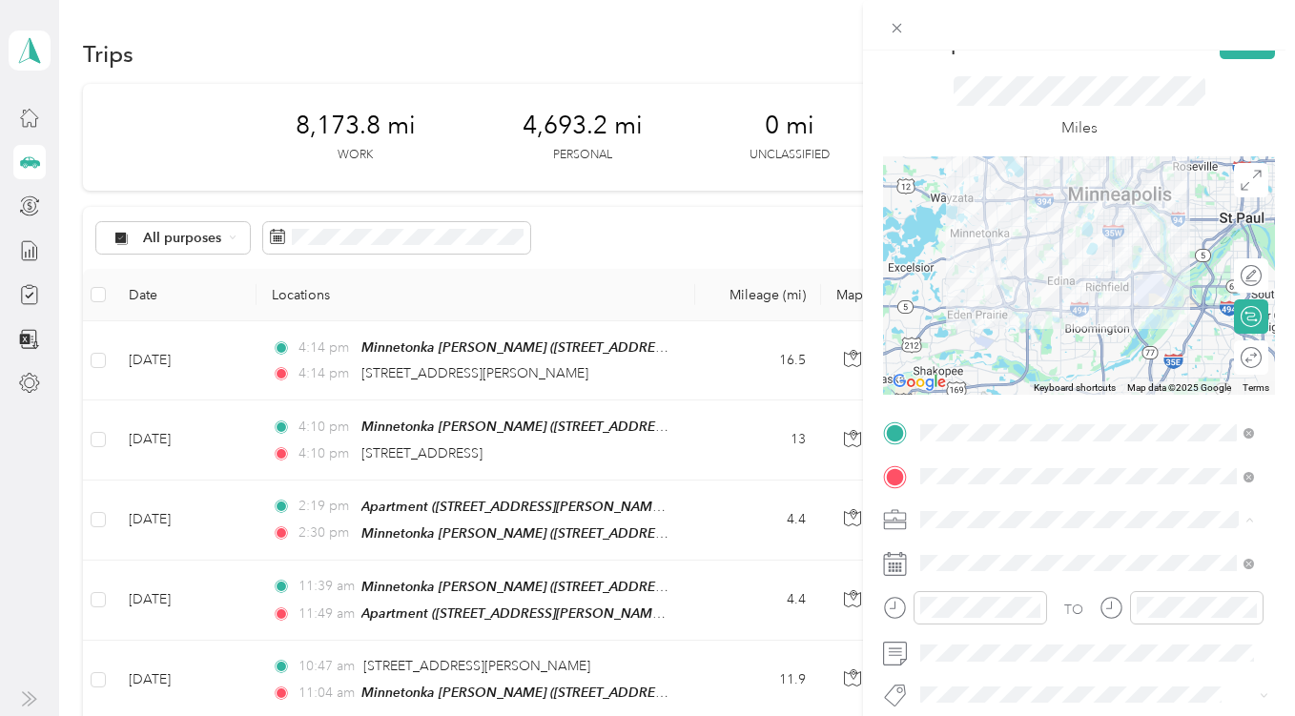
click at [978, 363] on span "Minnetonka - 101" at bounding box center [979, 364] width 105 height 16
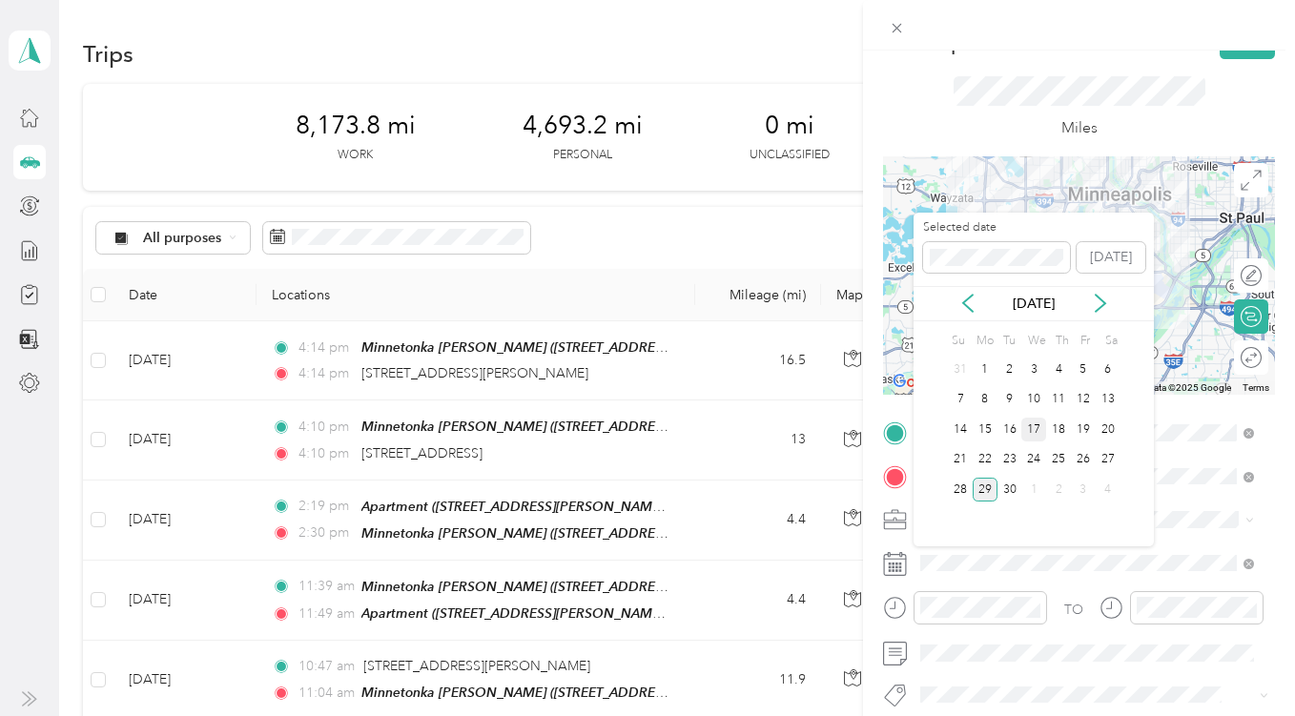
click at [1039, 429] on div "17" at bounding box center [1034, 430] width 25 height 24
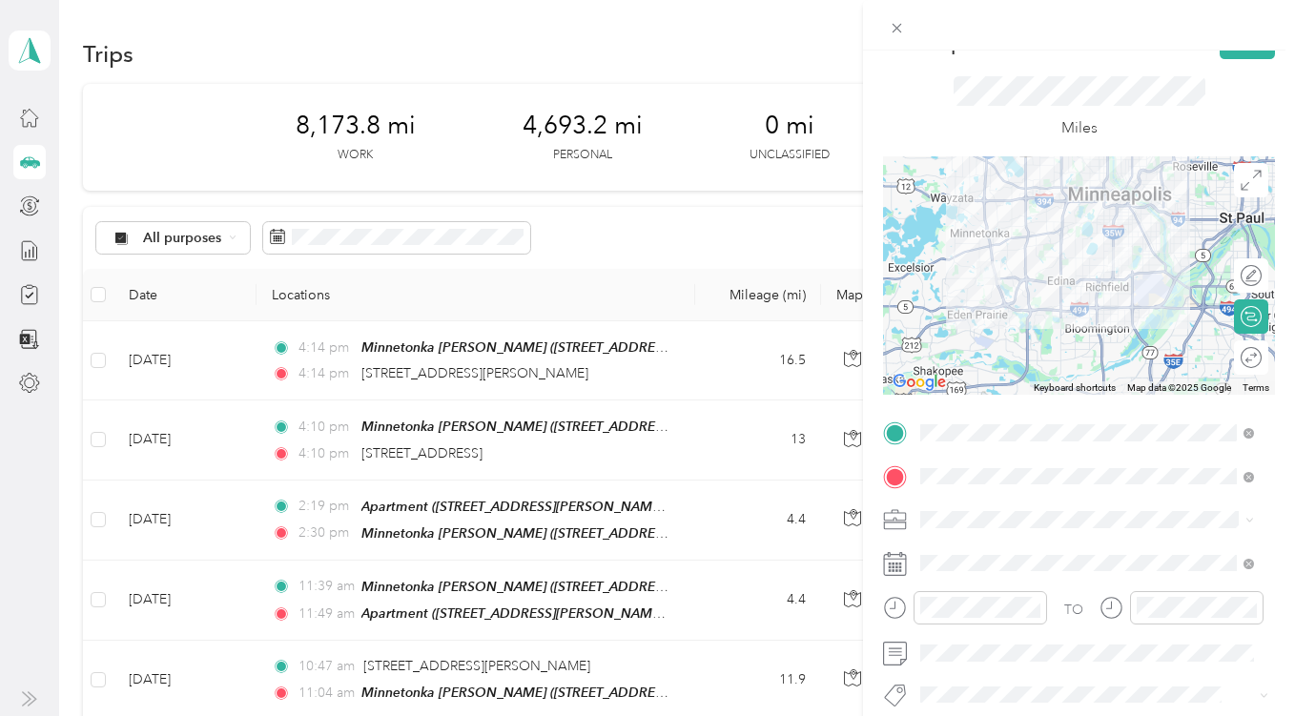
scroll to position [0, 0]
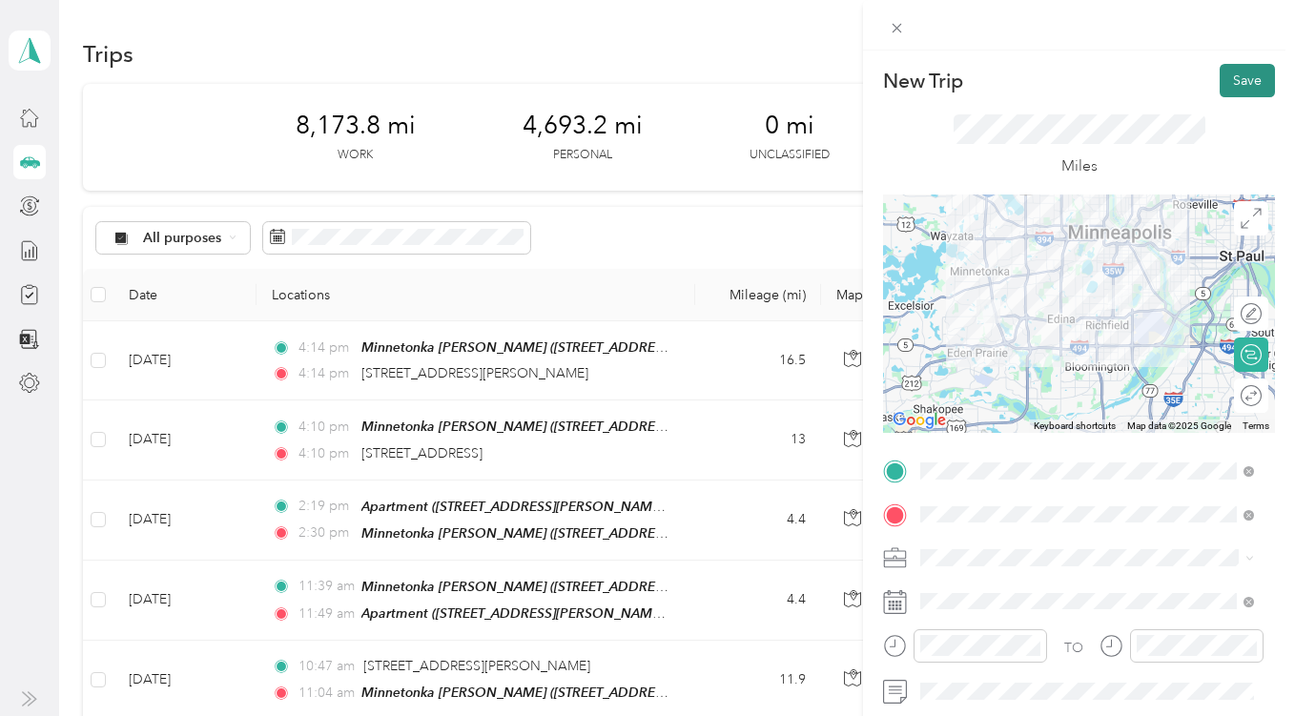
click at [1224, 85] on button "Save" at bounding box center [1247, 80] width 55 height 33
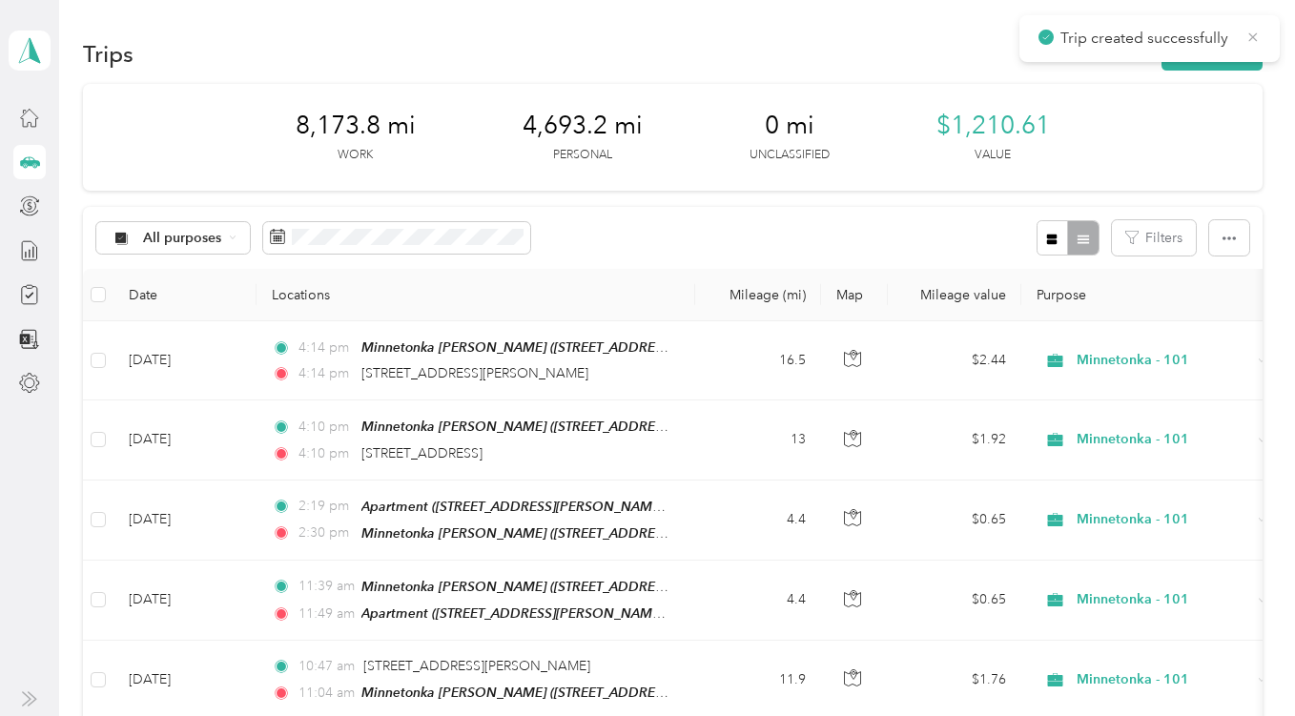
click at [1253, 29] on icon at bounding box center [1253, 37] width 15 height 17
click at [1230, 46] on button "New trip" at bounding box center [1212, 53] width 101 height 33
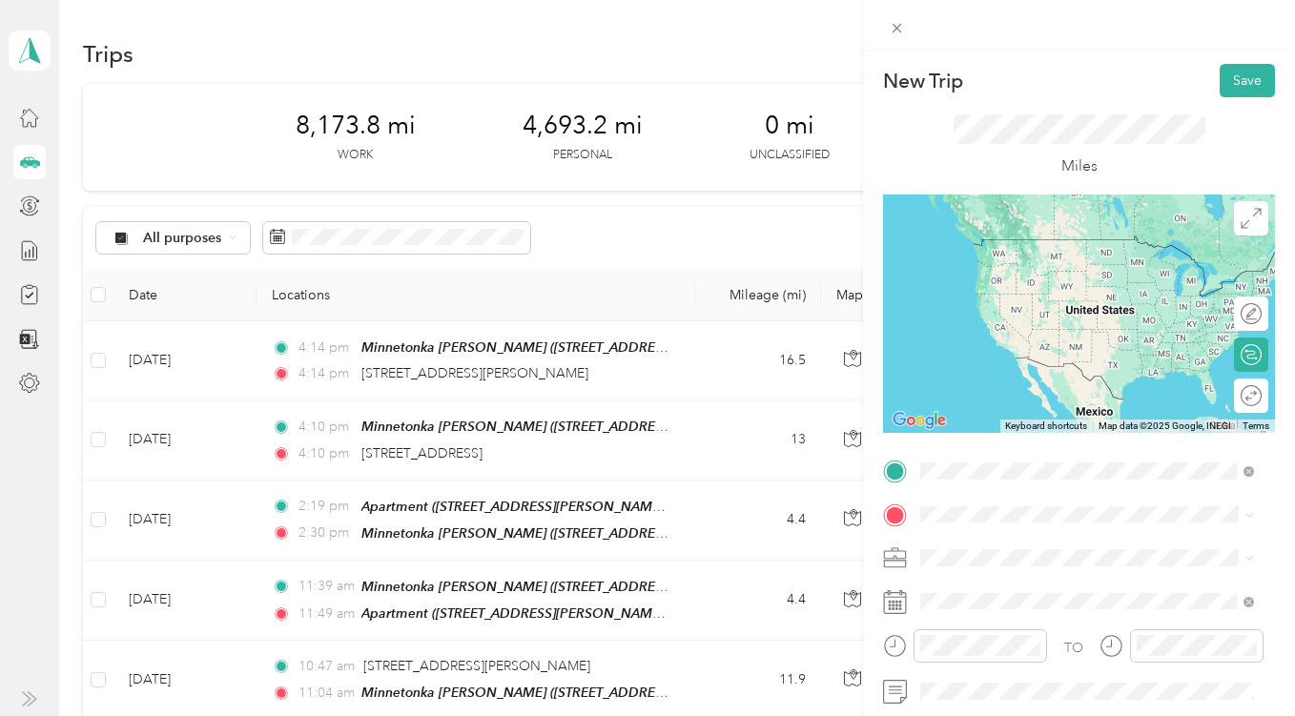
click at [1039, 242] on span "[STREET_ADDRESS][US_STATE]" at bounding box center [1052, 239] width 191 height 17
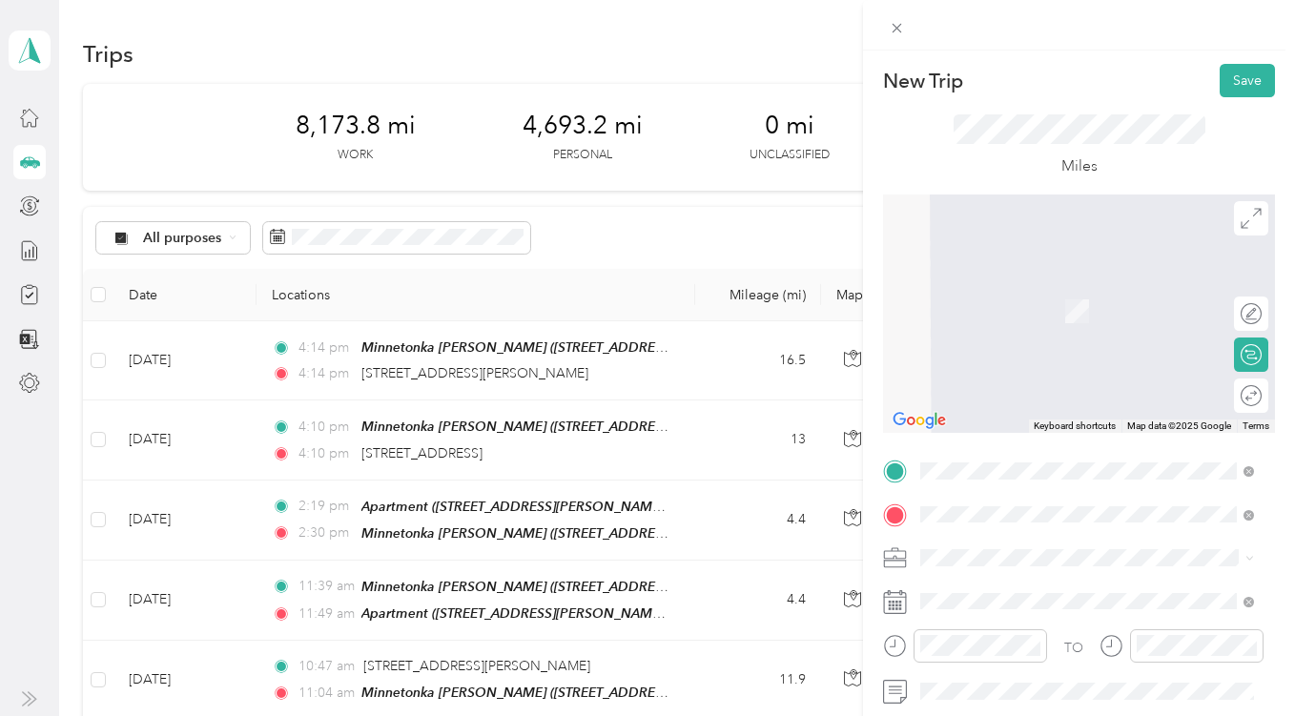
click at [1036, 300] on div "Apartment [STREET_ADDRESS][PERSON_NAME][US_STATE]" at bounding box center [1102, 310] width 291 height 60
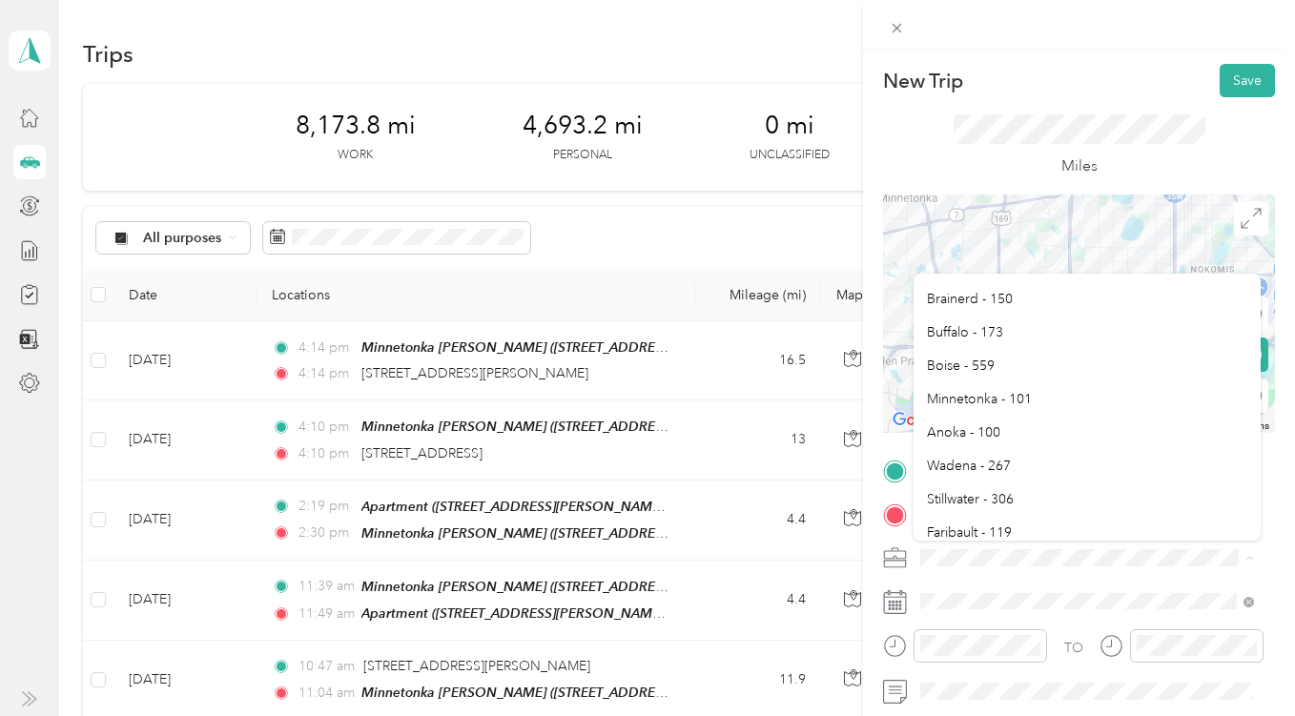
scroll to position [693, 0]
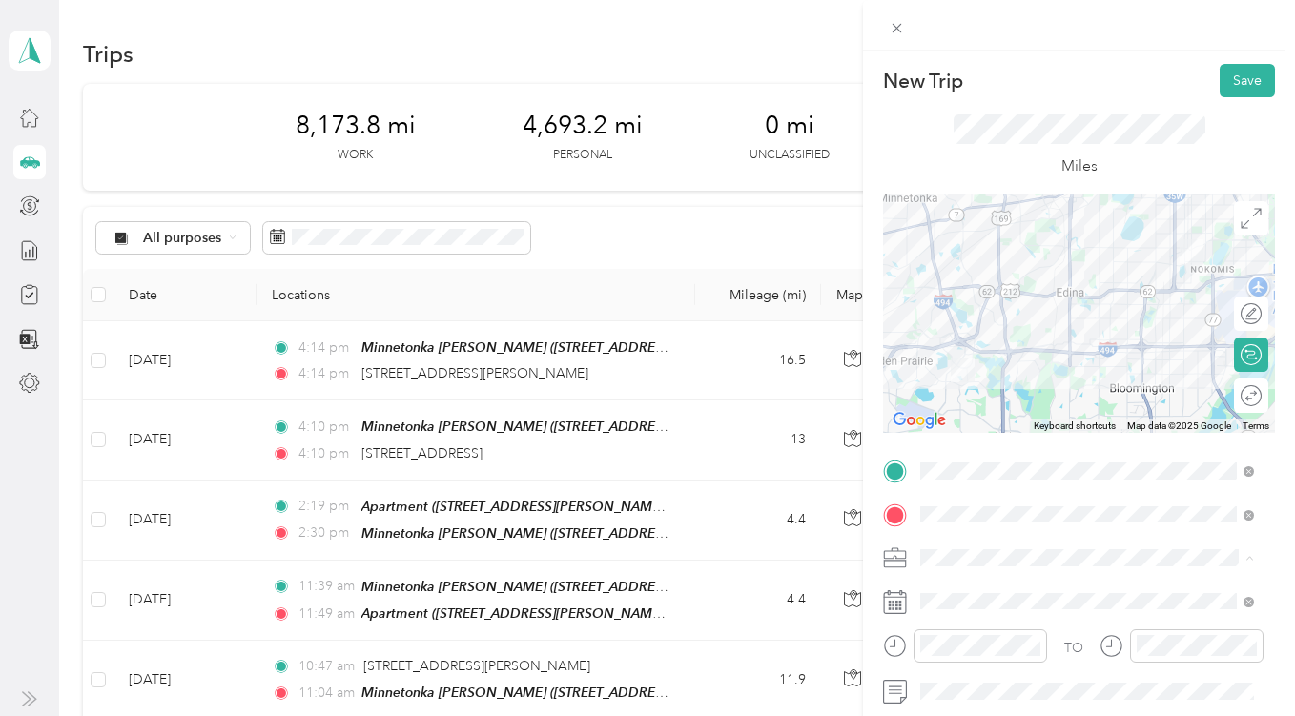
click at [993, 403] on div "Minnetonka - 101" at bounding box center [1087, 398] width 321 height 20
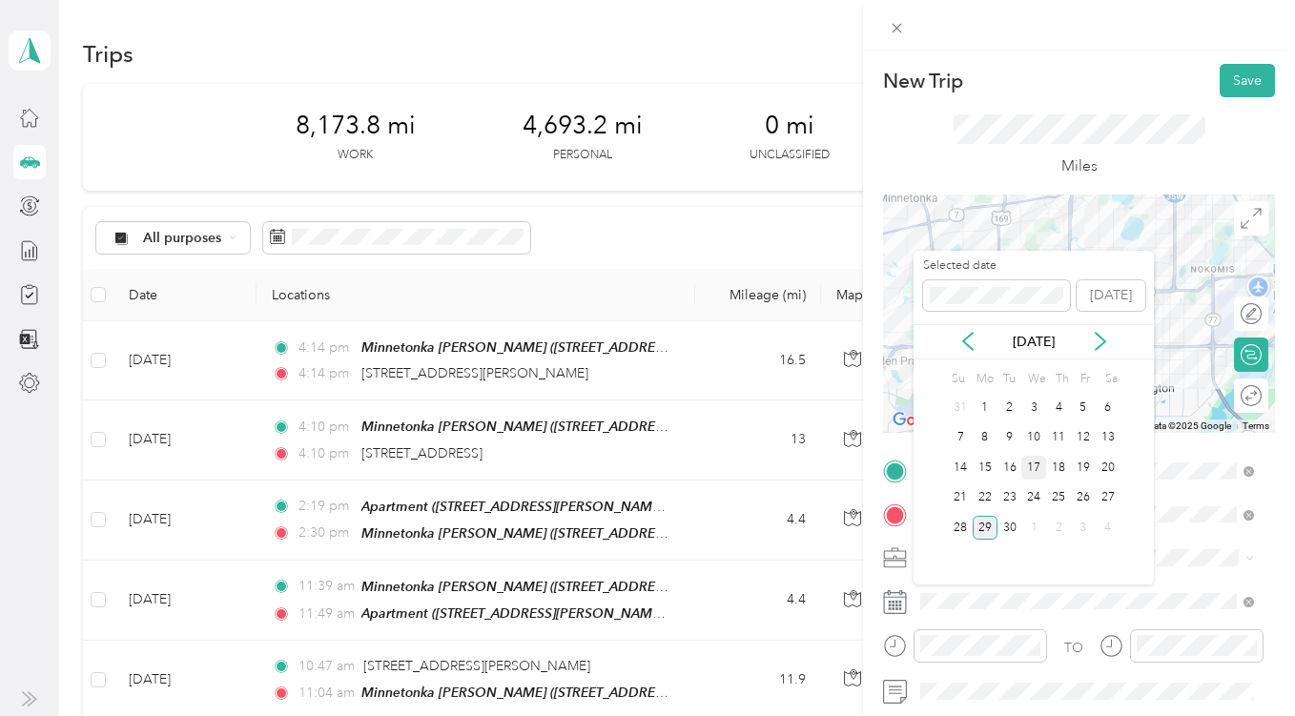
click at [1034, 468] on div "17" at bounding box center [1034, 468] width 25 height 24
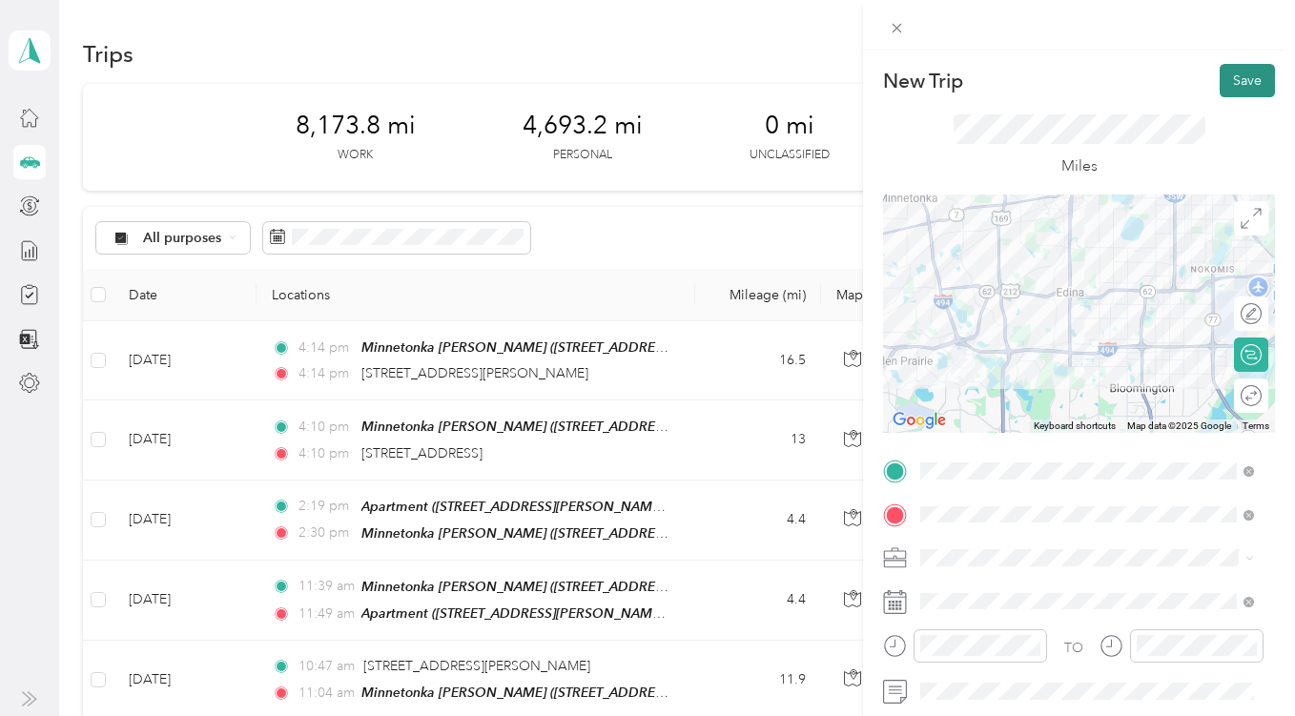
click at [1231, 72] on button "Save" at bounding box center [1247, 80] width 55 height 33
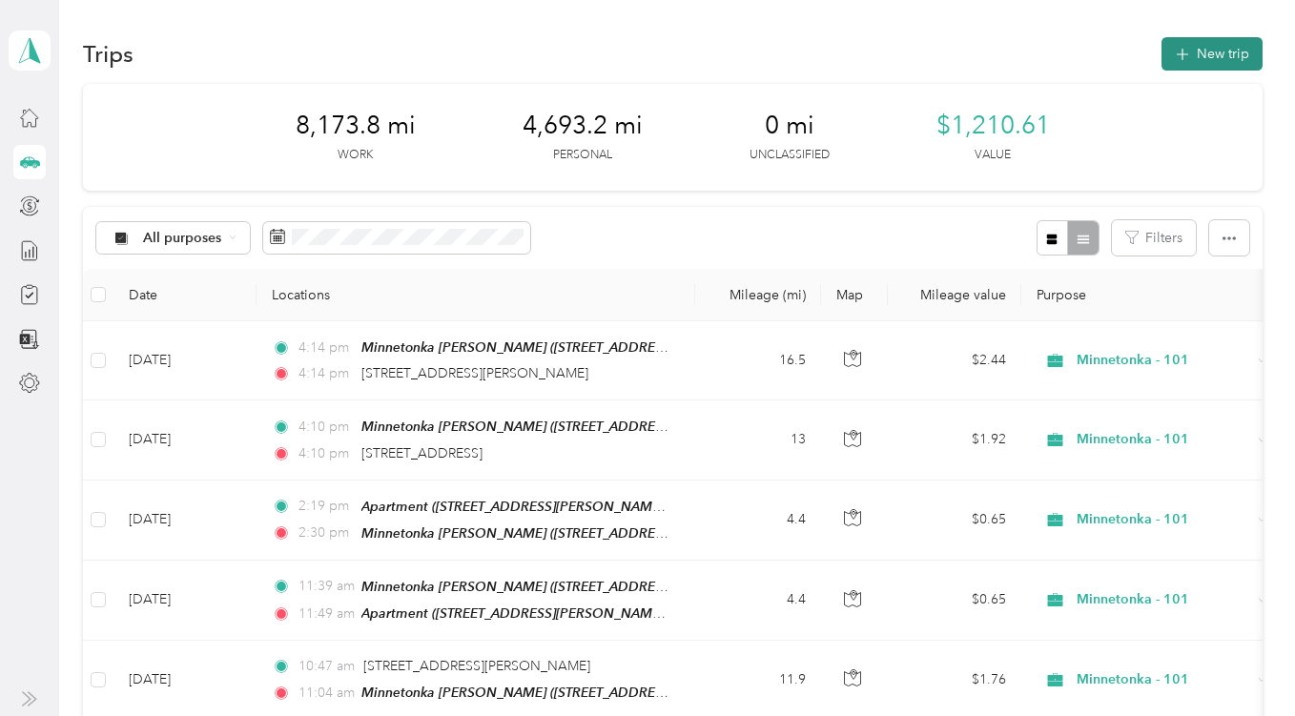
click at [1199, 47] on button "New trip" at bounding box center [1212, 53] width 101 height 33
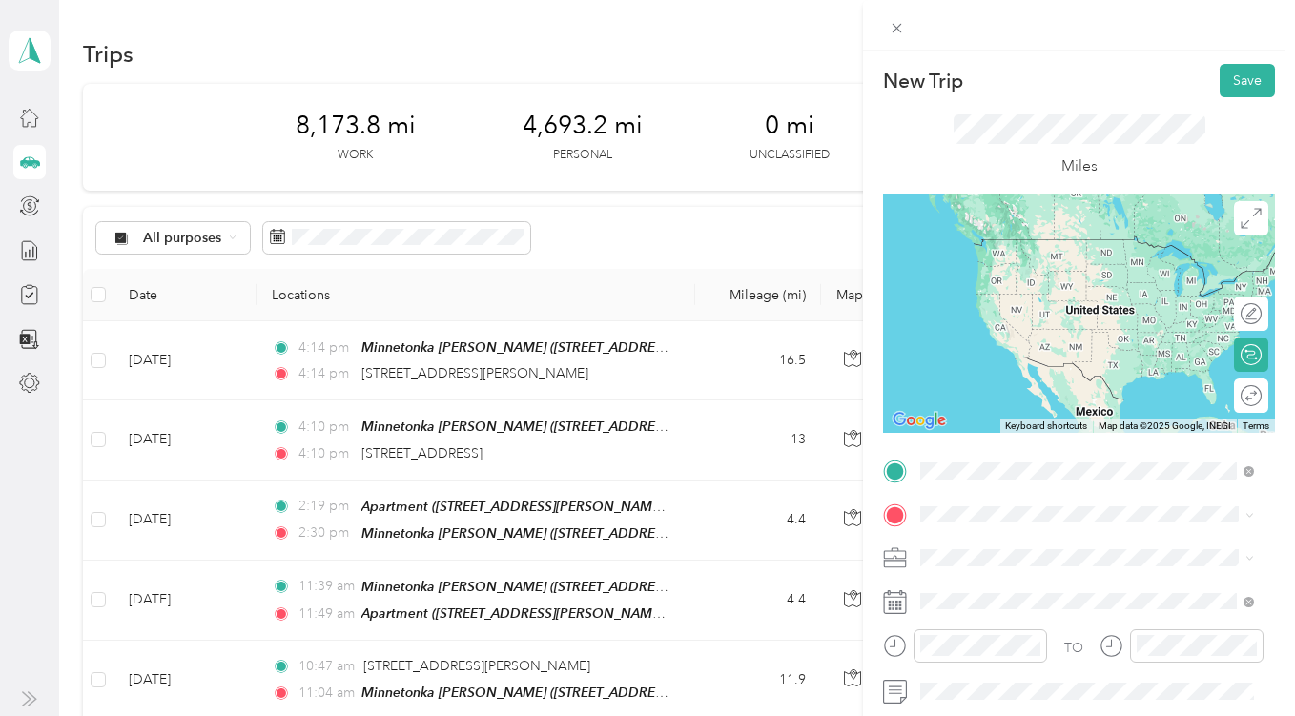
click at [1036, 274] on span "[STREET_ADDRESS][US_STATE]" at bounding box center [1052, 274] width 191 height 16
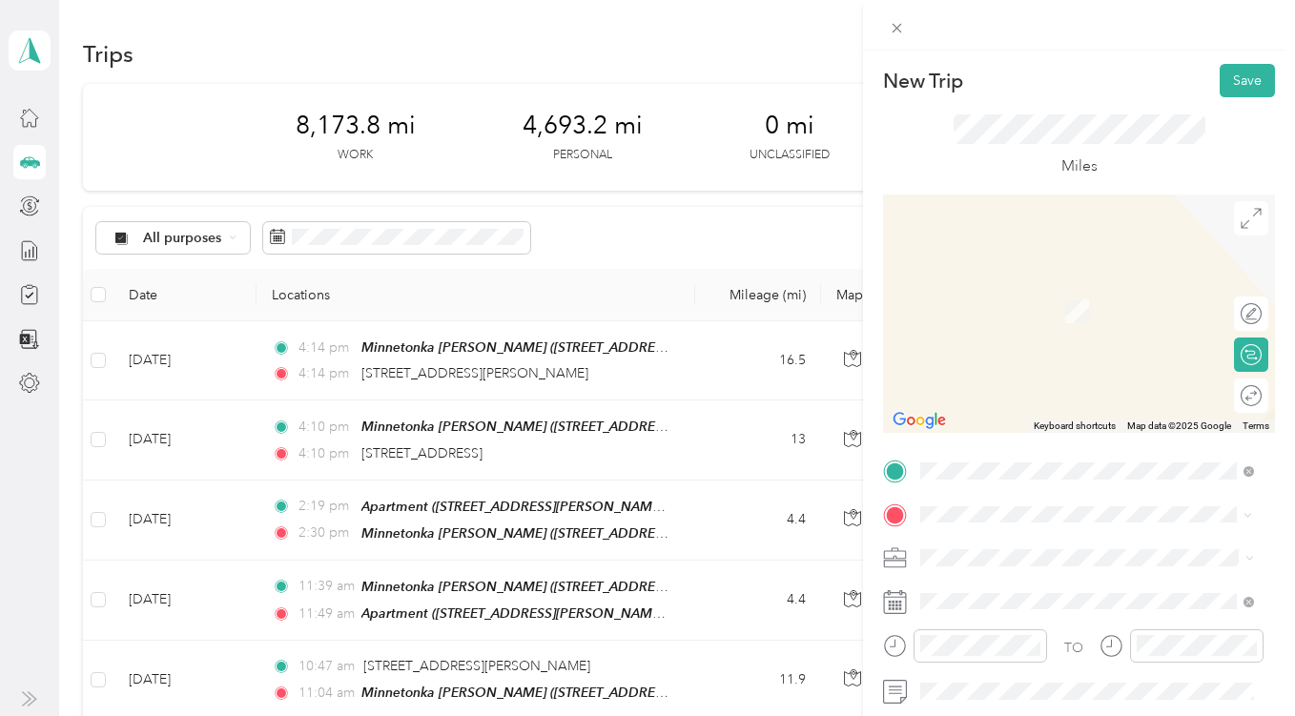
click at [1012, 273] on div "[GEOGRAPHIC_DATA][US_STATE], [GEOGRAPHIC_DATA]" at bounding box center [1087, 291] width 321 height 40
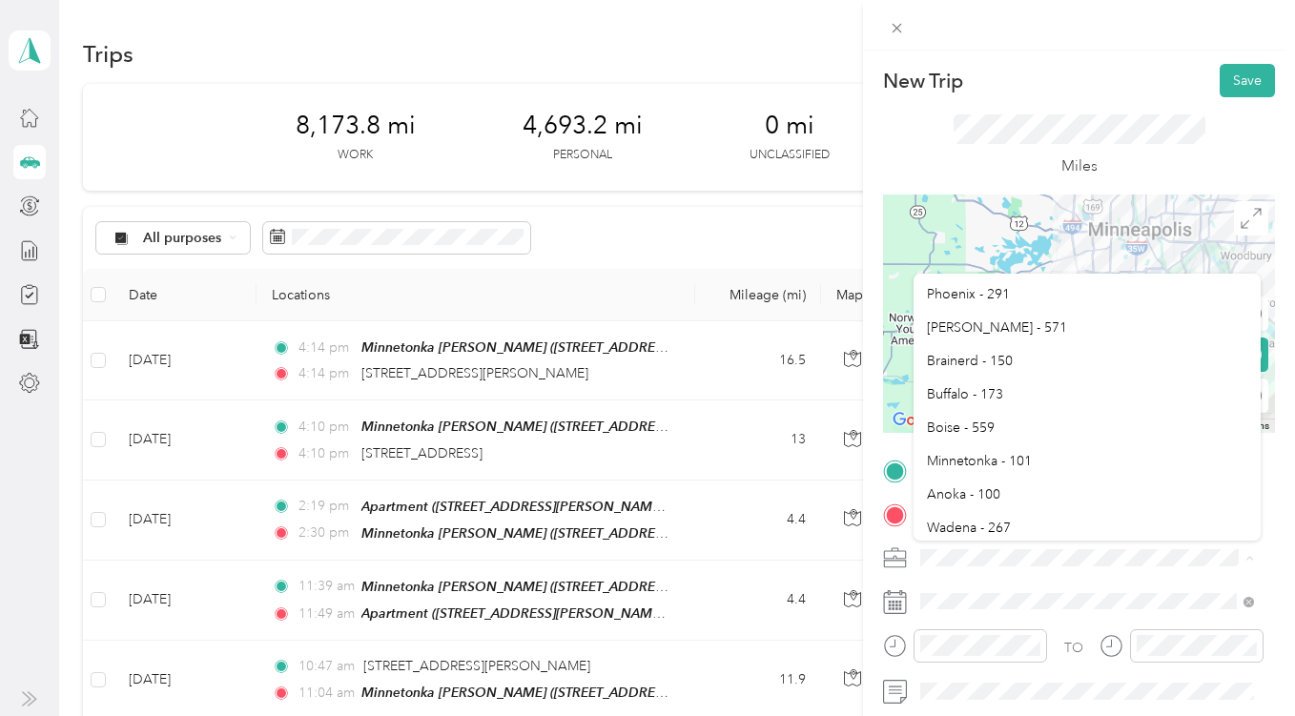
scroll to position [630, 0]
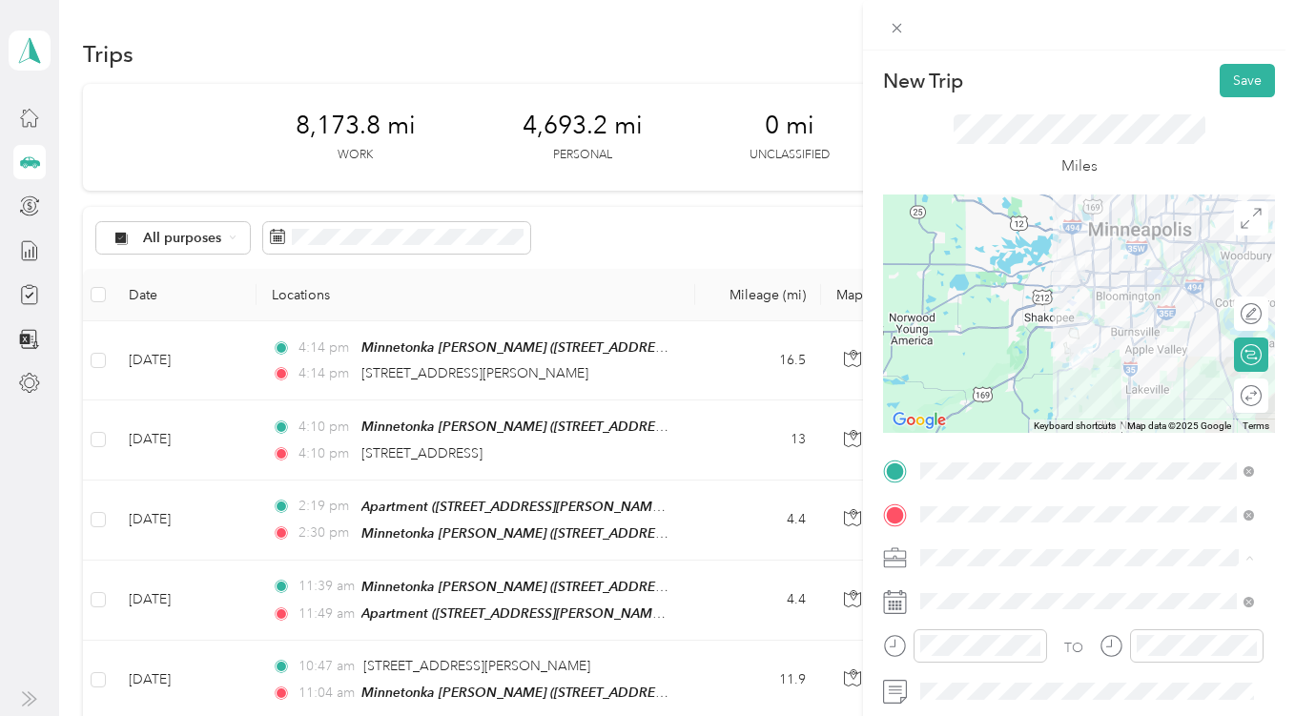
click at [994, 460] on span "Minnetonka - 101" at bounding box center [979, 462] width 105 height 16
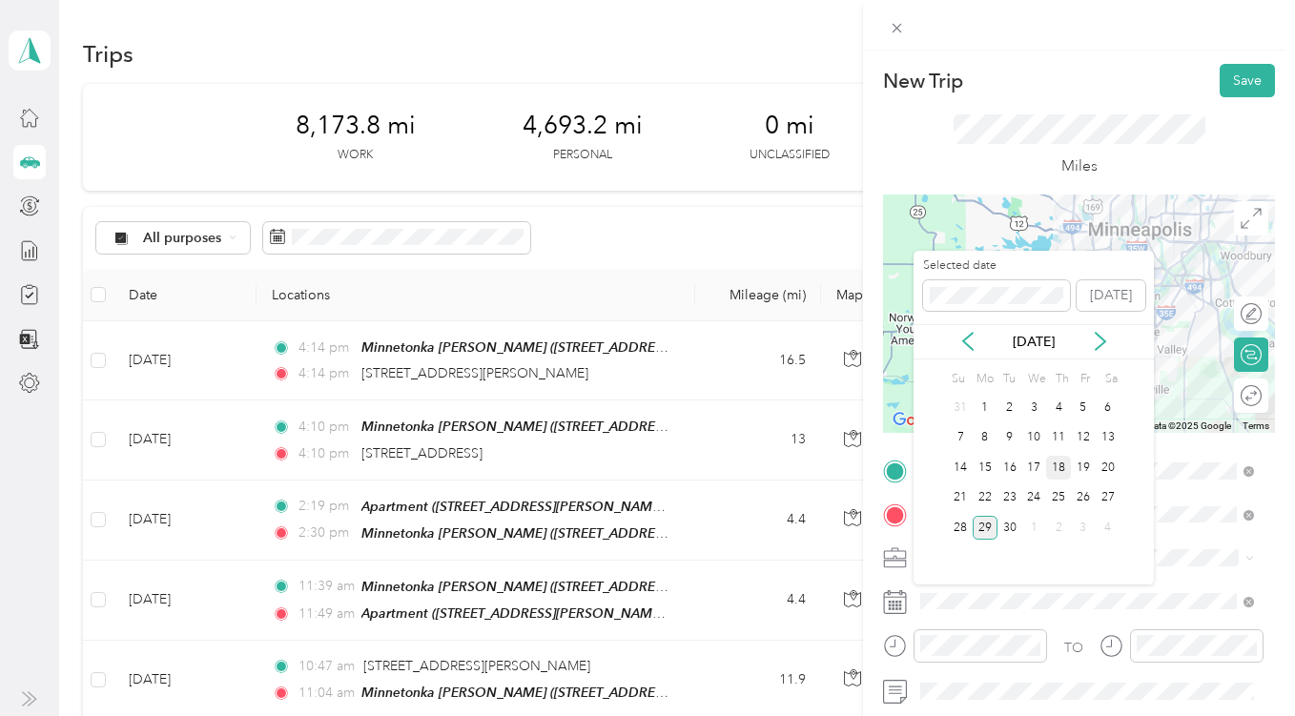
click at [1062, 468] on div "18" at bounding box center [1058, 468] width 25 height 24
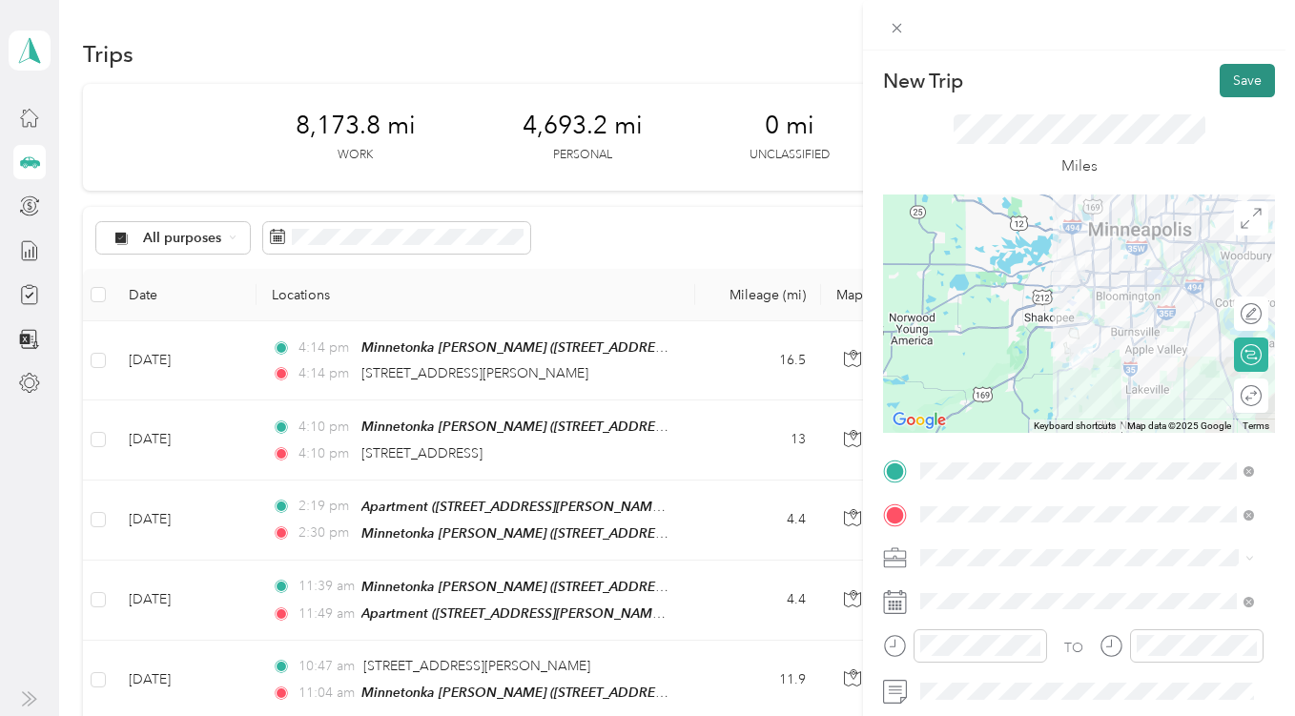
click at [1224, 83] on button "Save" at bounding box center [1247, 80] width 55 height 33
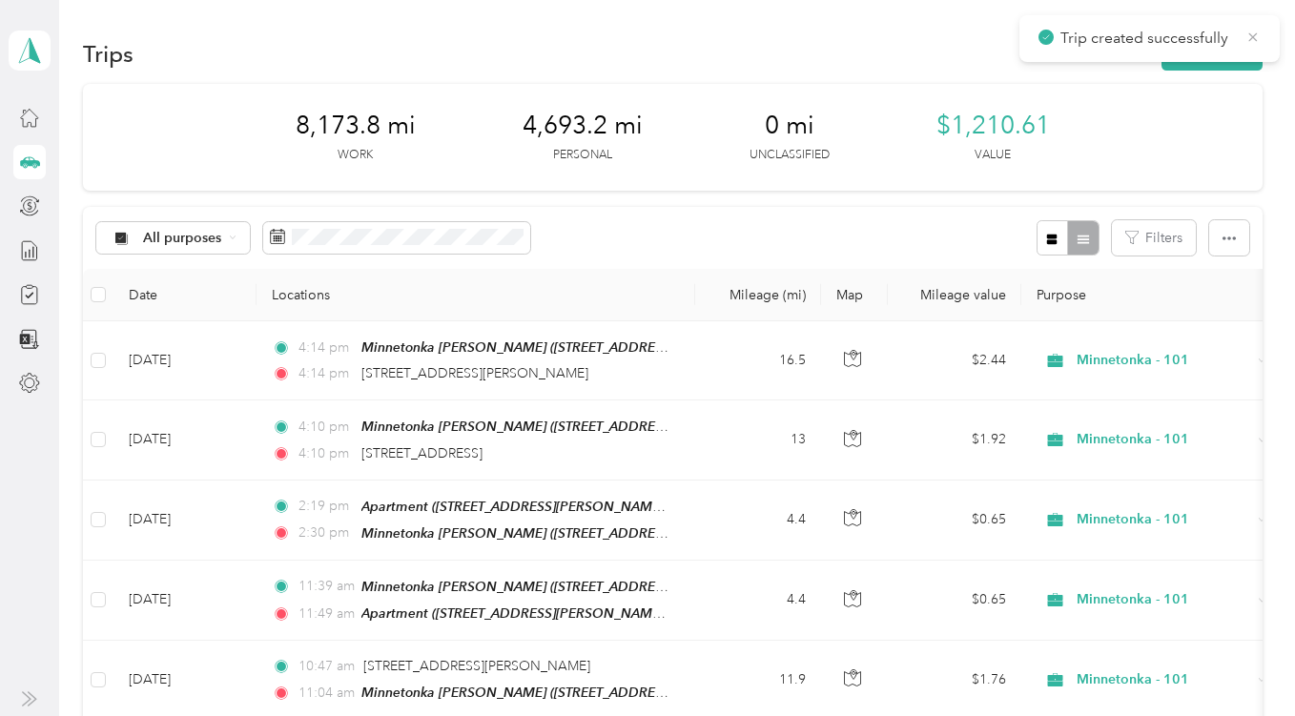
click at [1255, 34] on icon at bounding box center [1254, 36] width 9 height 9
click at [1221, 47] on button "New trip" at bounding box center [1212, 53] width 101 height 33
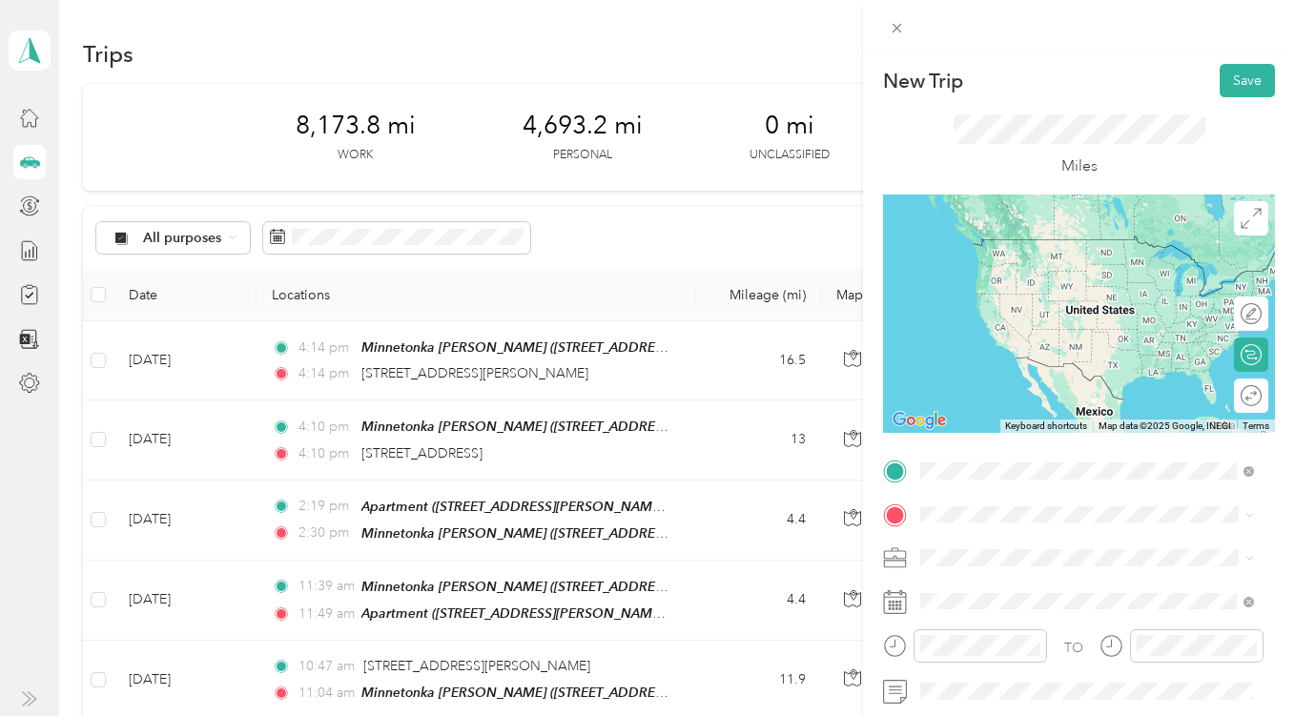
click at [1023, 241] on span "[GEOGRAPHIC_DATA][US_STATE], [GEOGRAPHIC_DATA]" at bounding box center [1102, 247] width 291 height 33
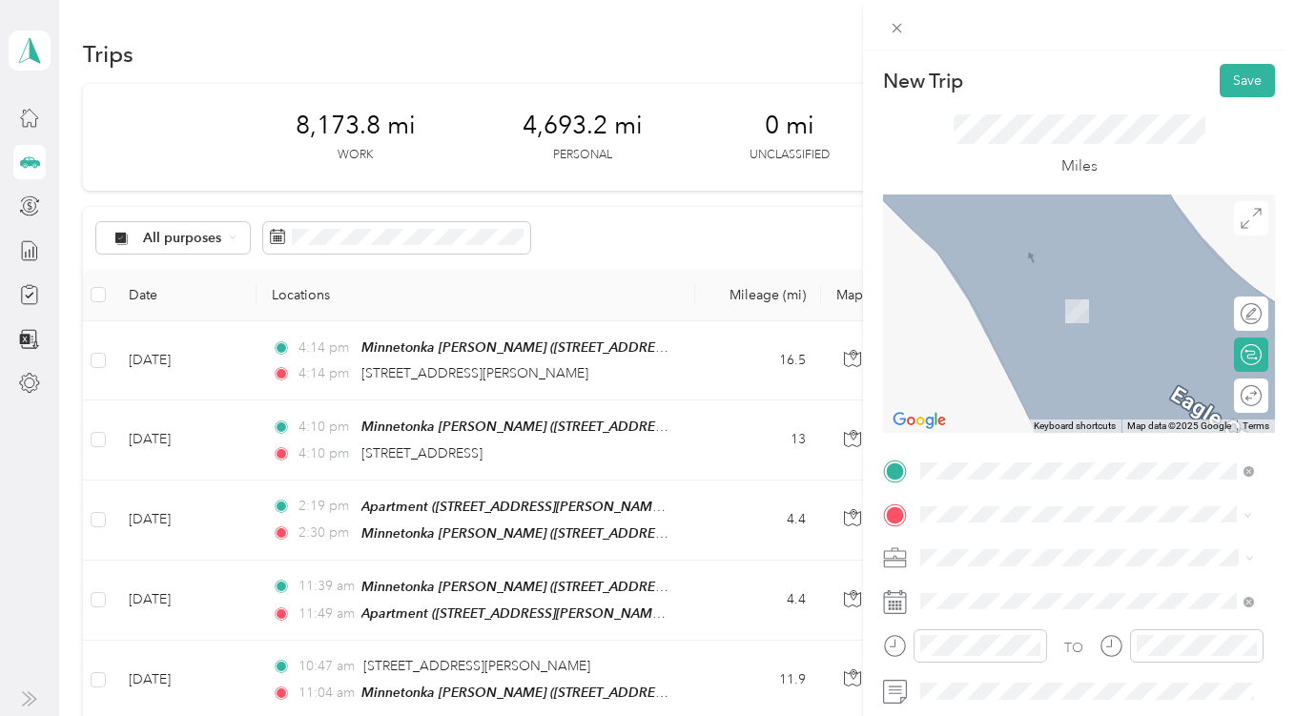
click at [1039, 325] on div "TEAM Minnetonka [PERSON_NAME] [STREET_ADDRESS][PERSON_NAME][US_STATE]" at bounding box center [1086, 303] width 258 height 47
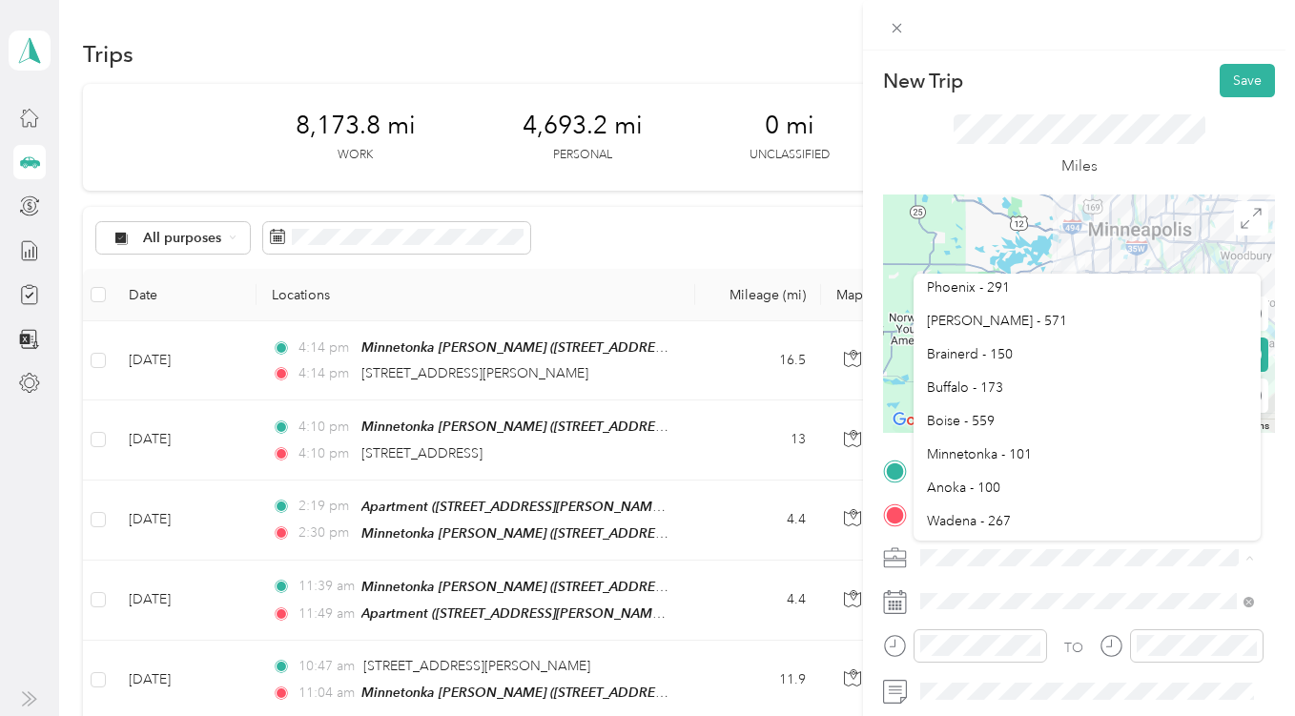
scroll to position [640, 0]
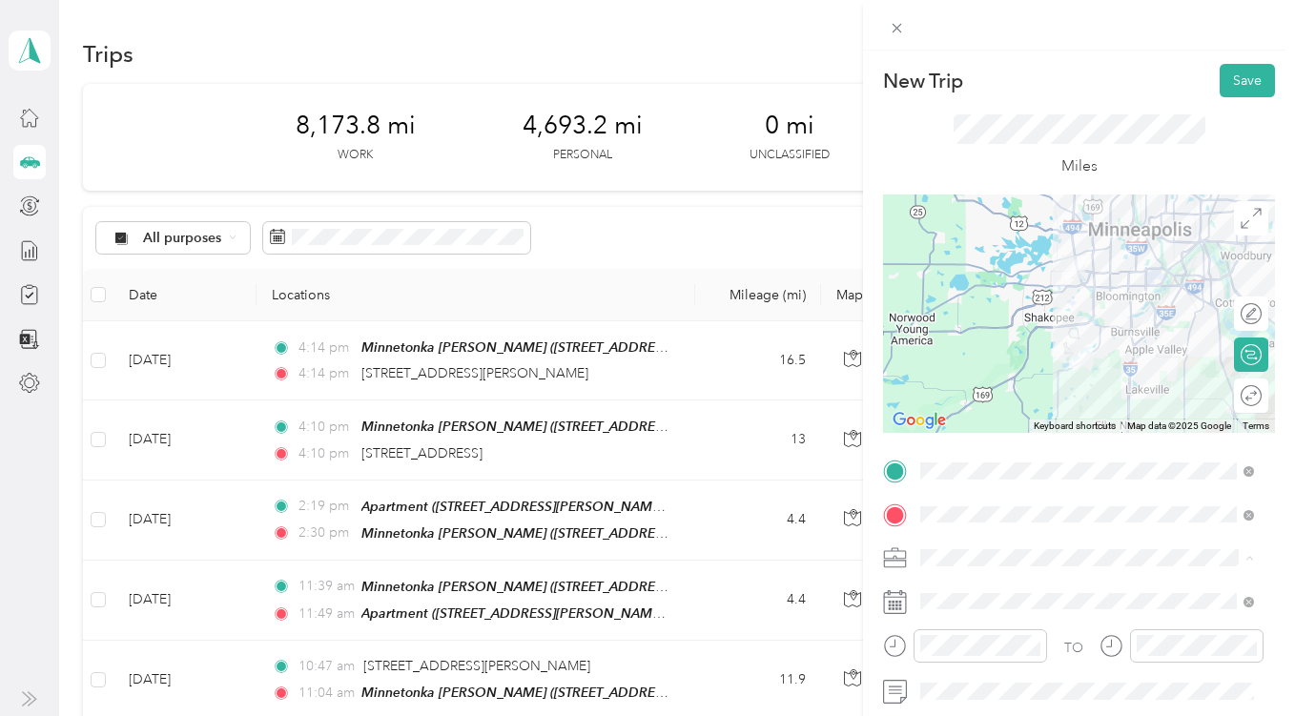
click at [962, 444] on span "Minnetonka - 101" at bounding box center [979, 452] width 105 height 16
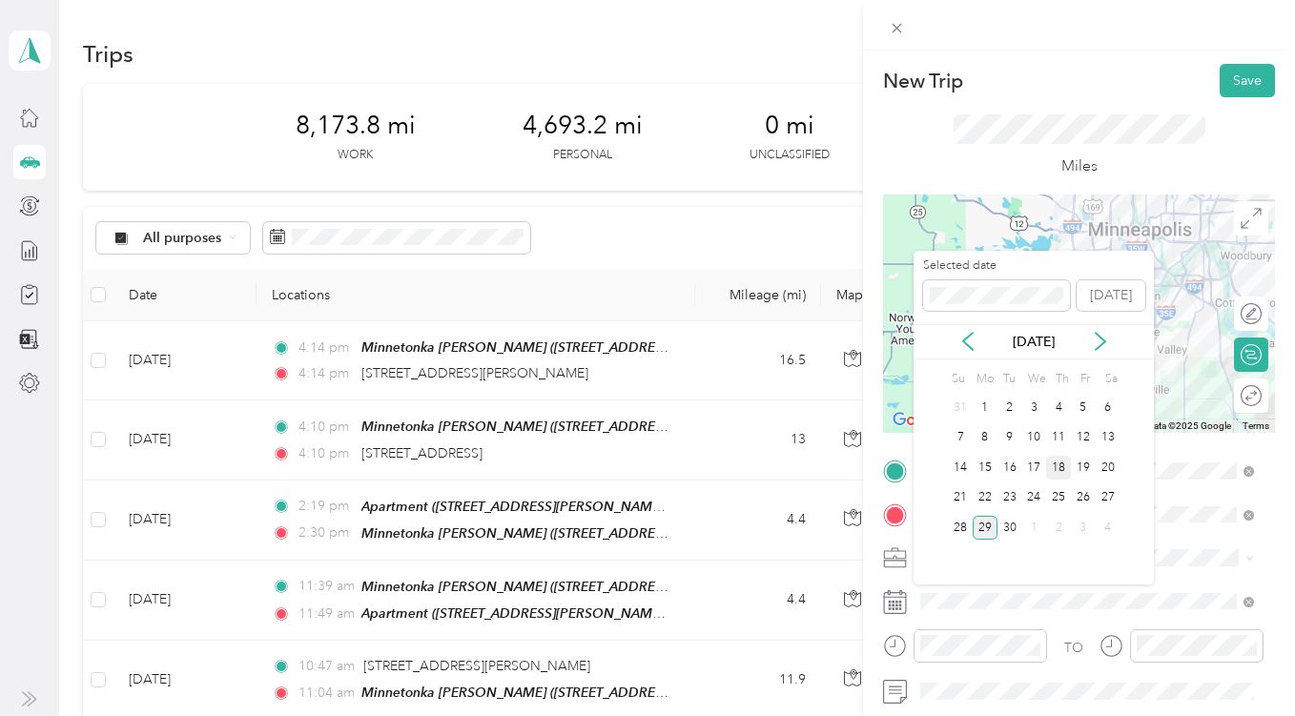
click at [1060, 467] on div "18" at bounding box center [1058, 468] width 25 height 24
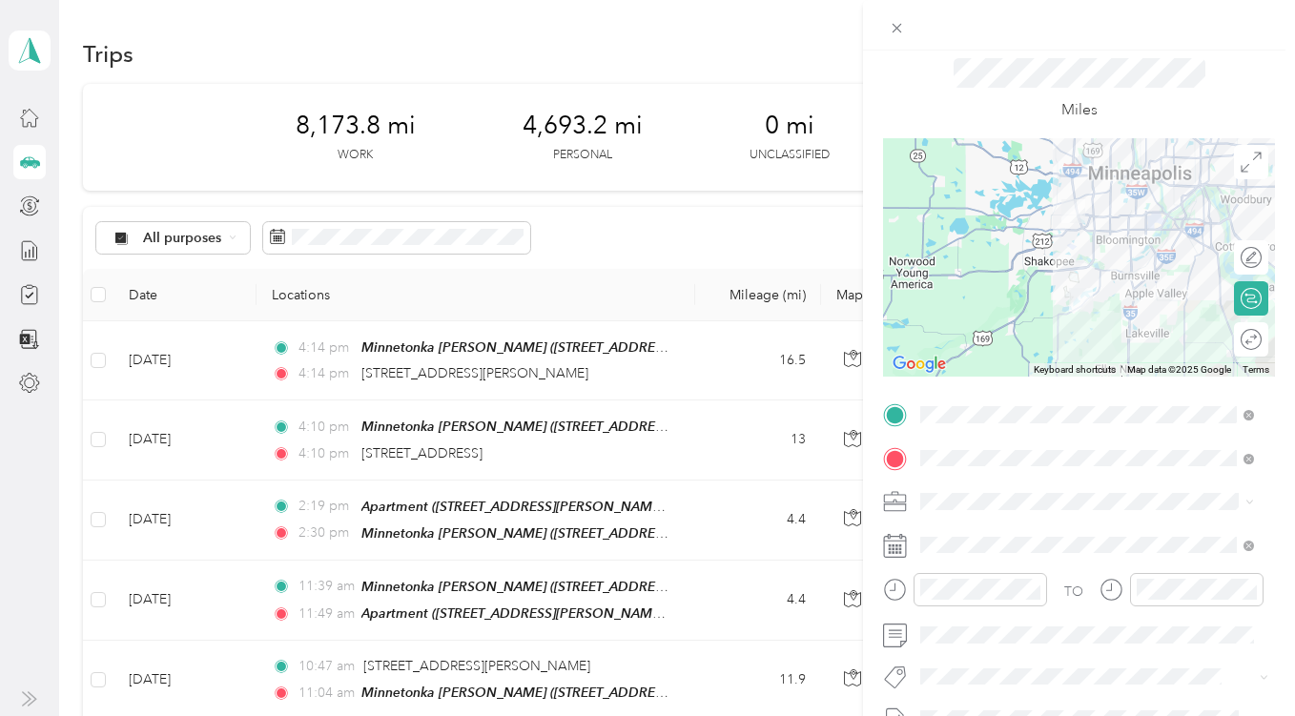
scroll to position [0, 0]
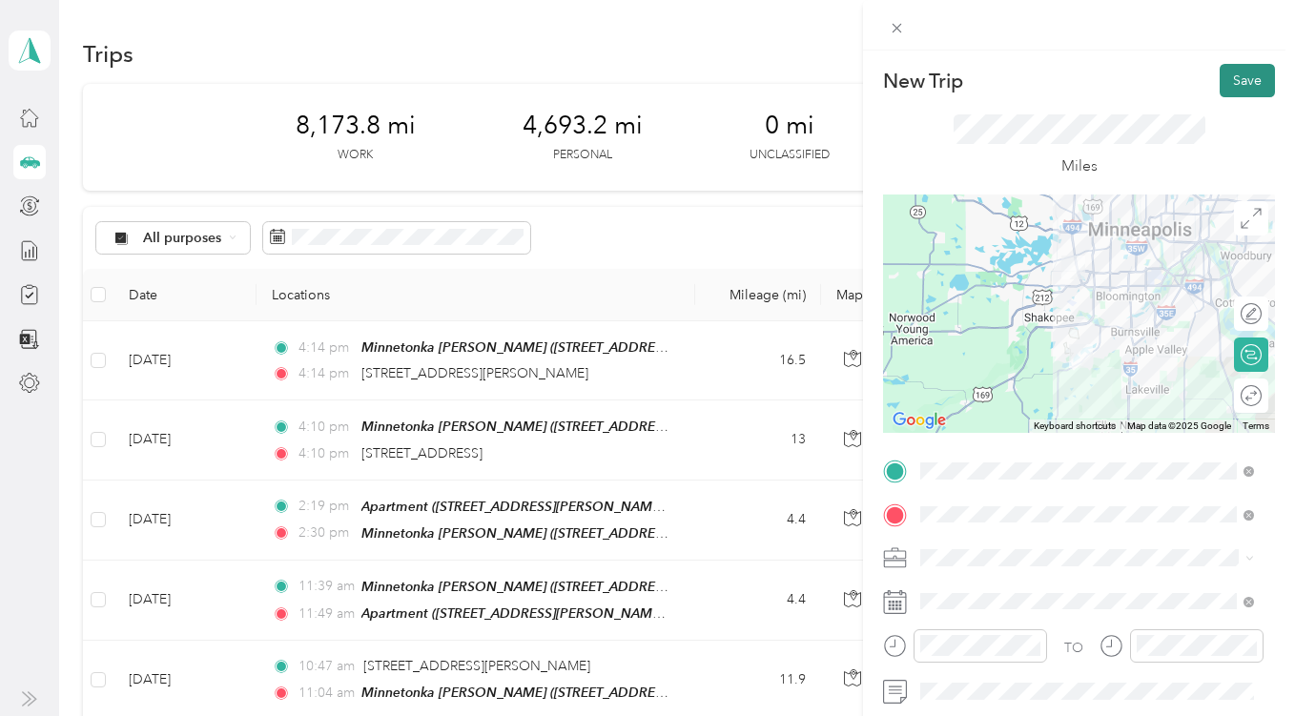
click at [1231, 77] on button "Save" at bounding box center [1247, 80] width 55 height 33
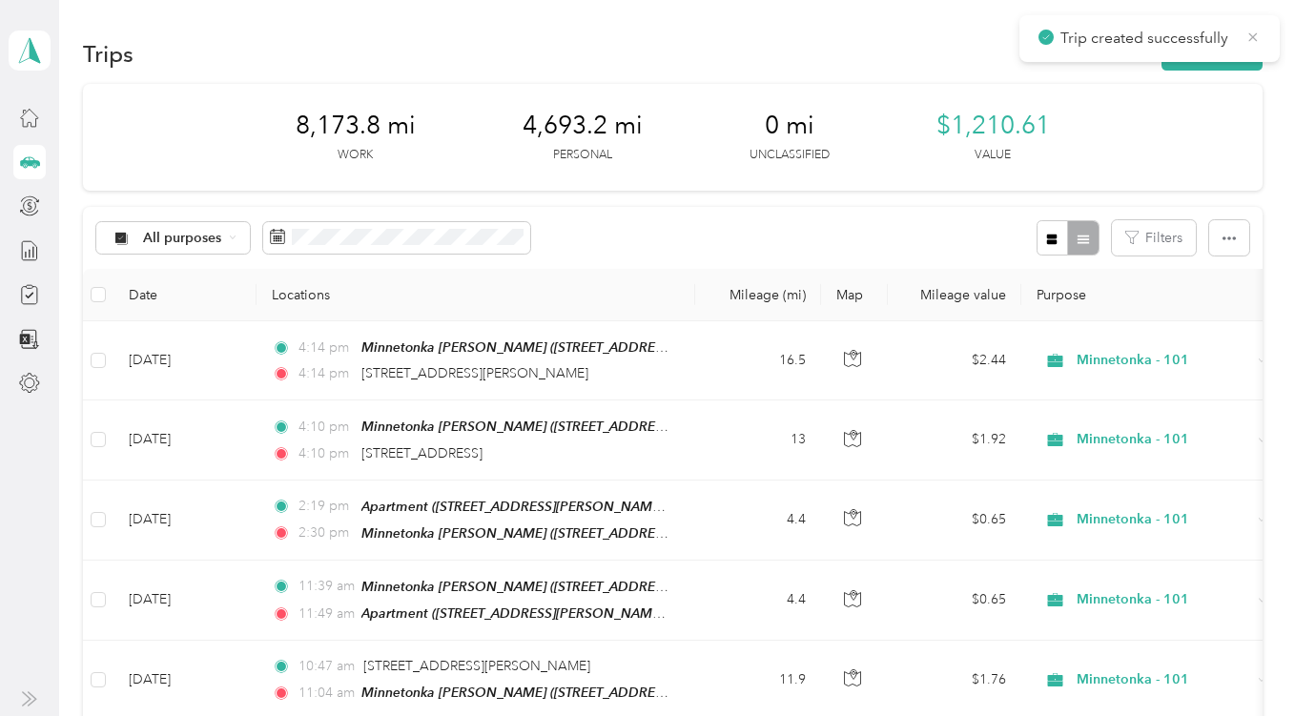
click at [1251, 35] on icon at bounding box center [1254, 36] width 9 height 9
